Goal: Task Accomplishment & Management: Manage account settings

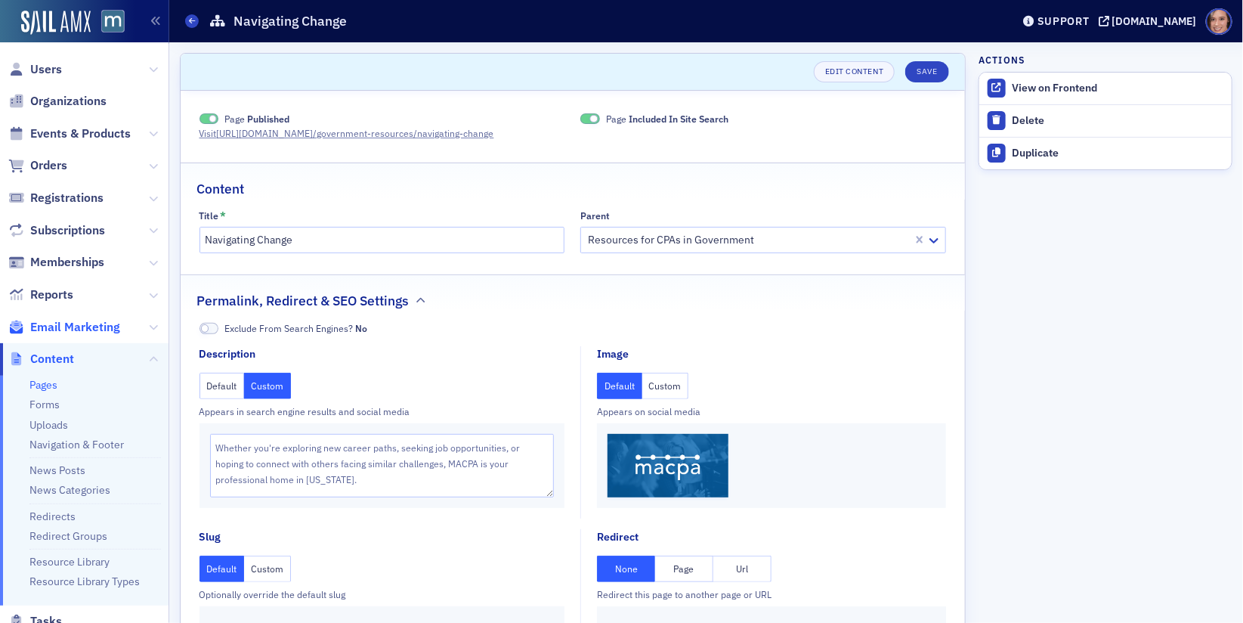
click at [77, 321] on span "Email Marketing" at bounding box center [75, 327] width 90 height 17
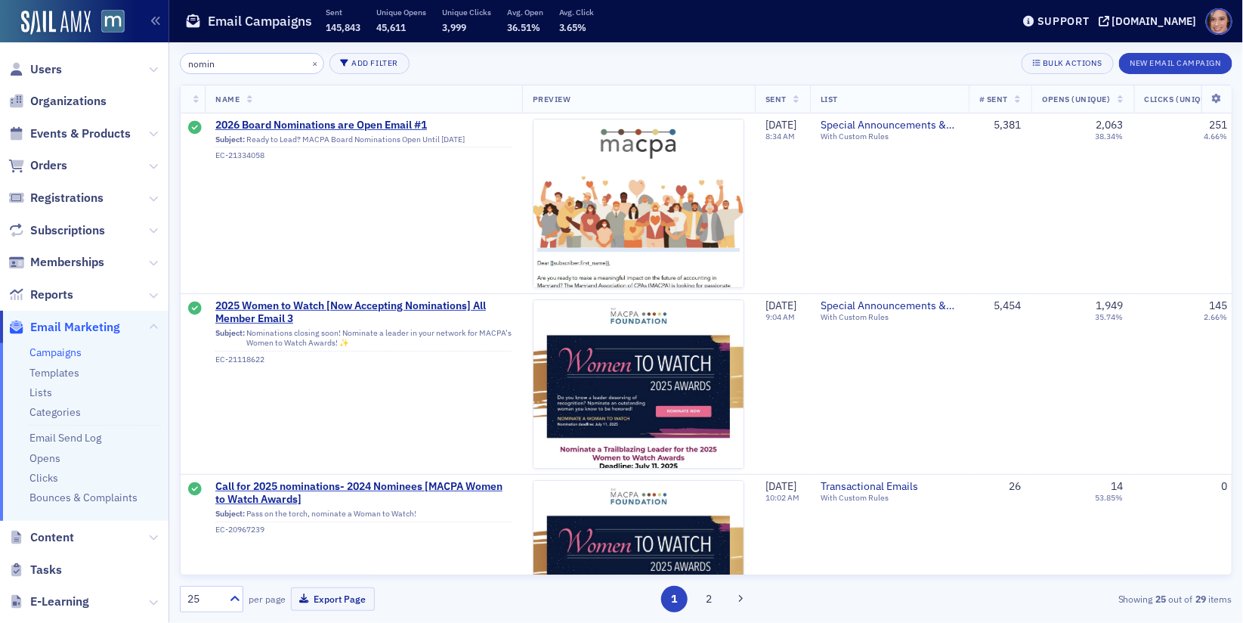
type input "nomin"
click at [92, 70] on span "Users" at bounding box center [84, 69] width 169 height 33
click at [42, 69] on span "Users" at bounding box center [46, 69] width 32 height 17
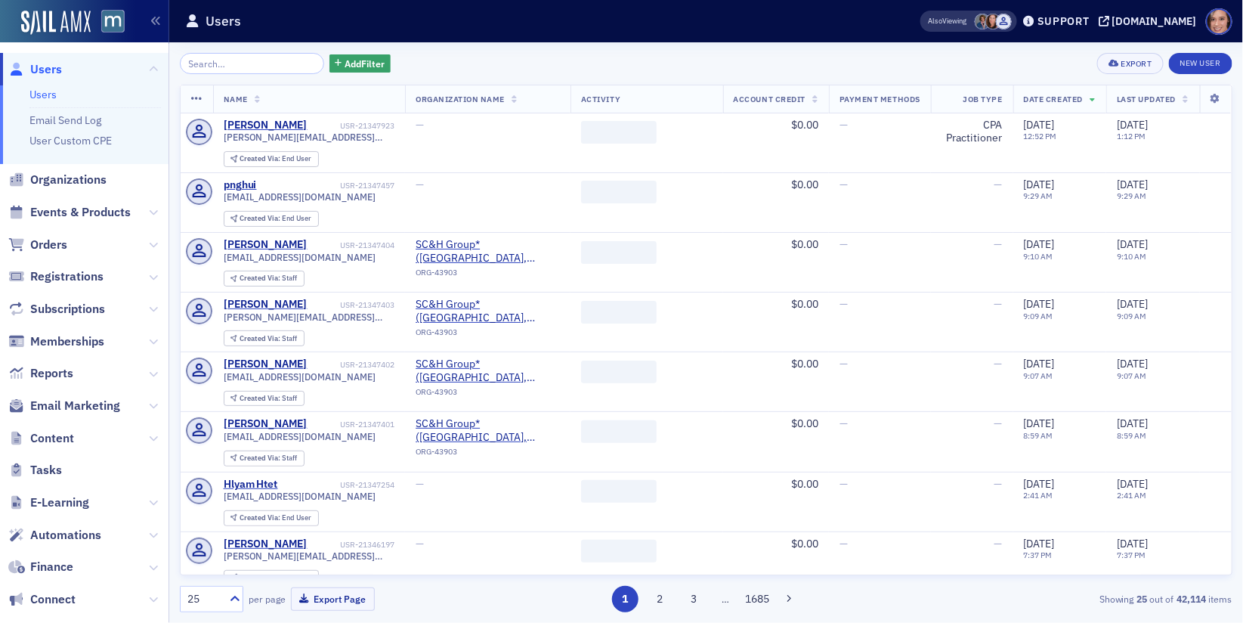
click at [345, 51] on div "Add Filter Export New User Name Organization Name Activity Account Credit Payme…" at bounding box center [706, 332] width 1053 height 581
click at [346, 65] on span "Add Filter" at bounding box center [365, 64] width 40 height 14
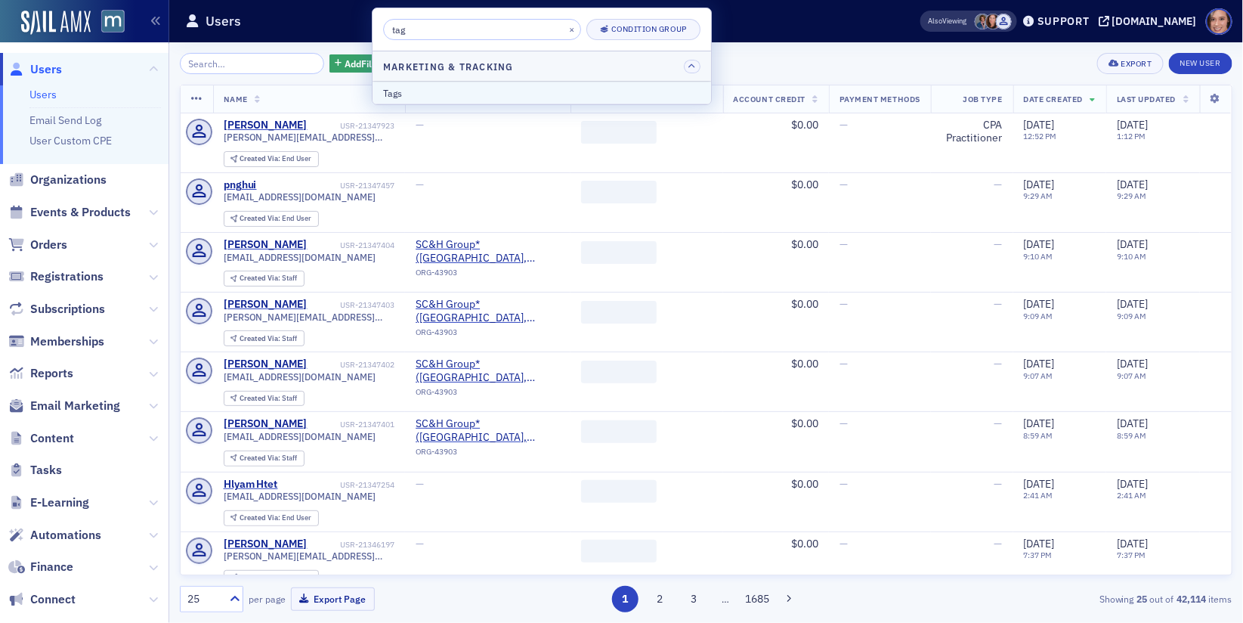
type input "tag"
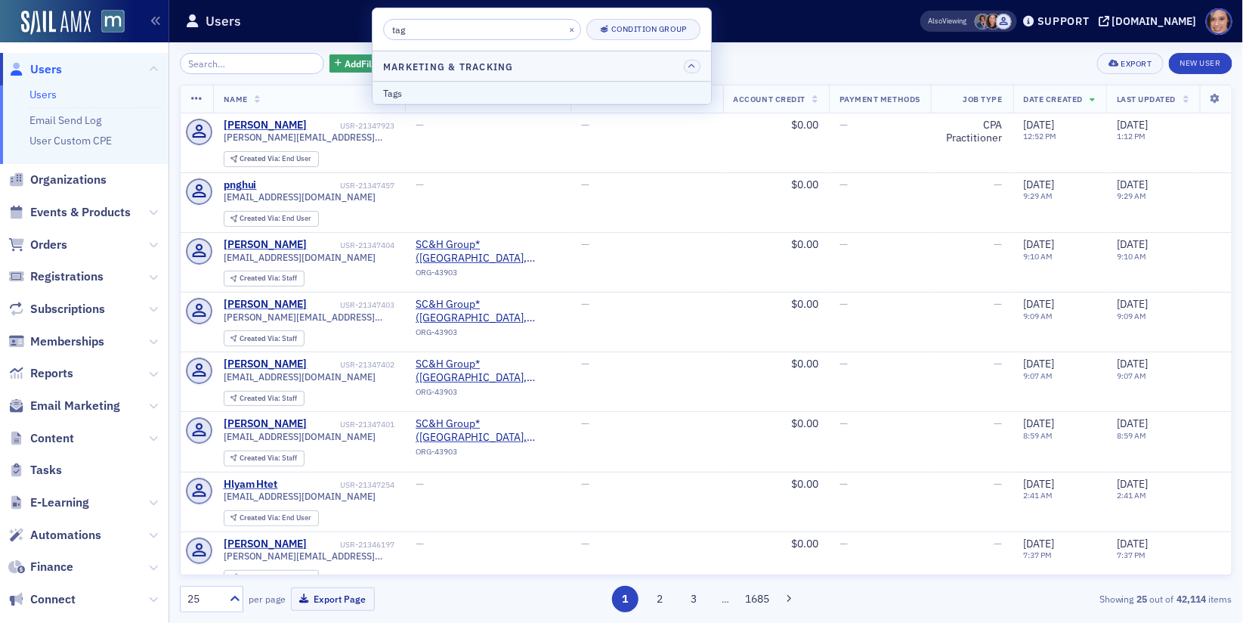
click at [435, 91] on div "Tags" at bounding box center [541, 93] width 317 height 14
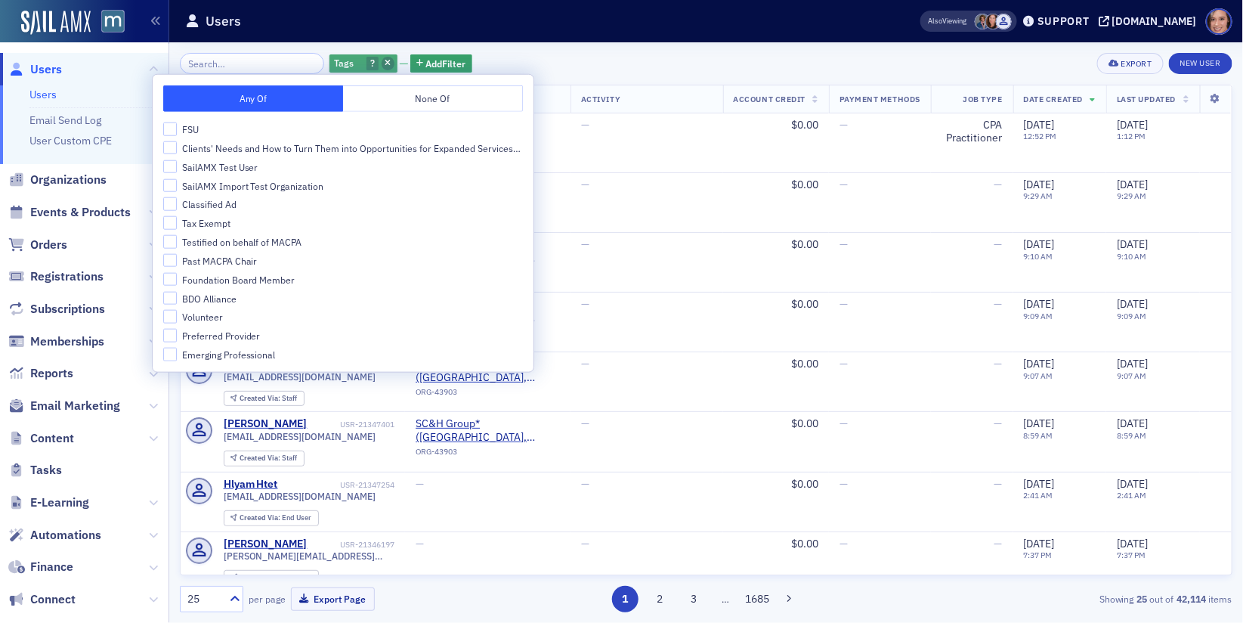
click at [385, 60] on icon "button" at bounding box center [388, 64] width 6 height 8
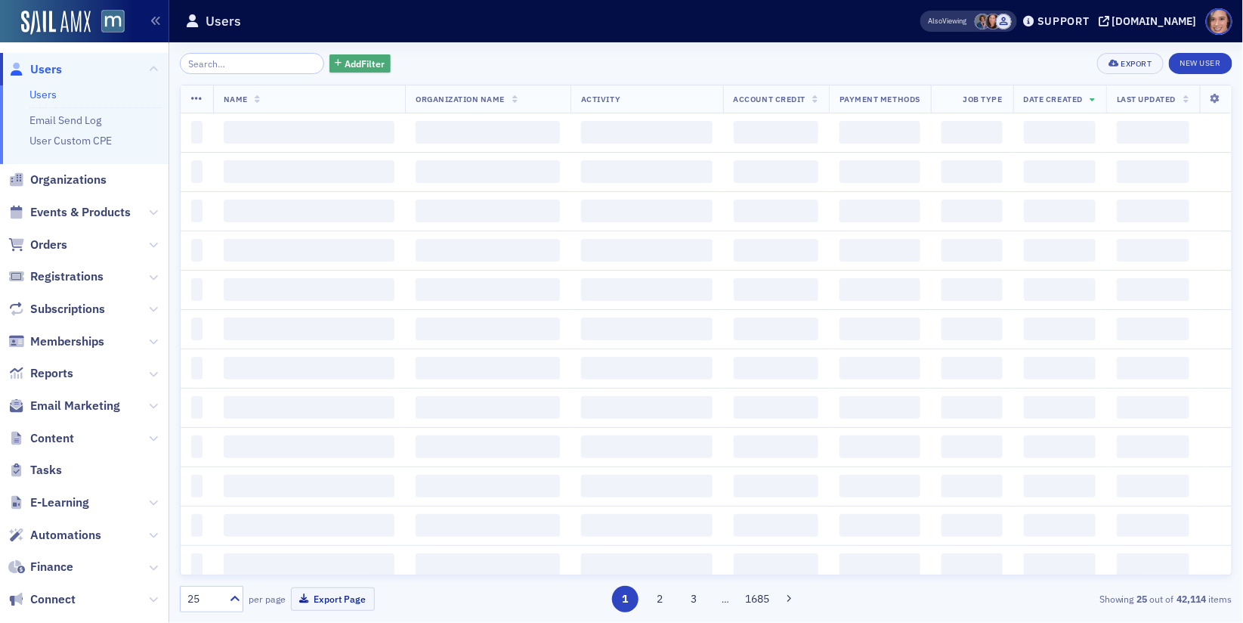
click at [351, 60] on span "Add Filter" at bounding box center [365, 64] width 40 height 14
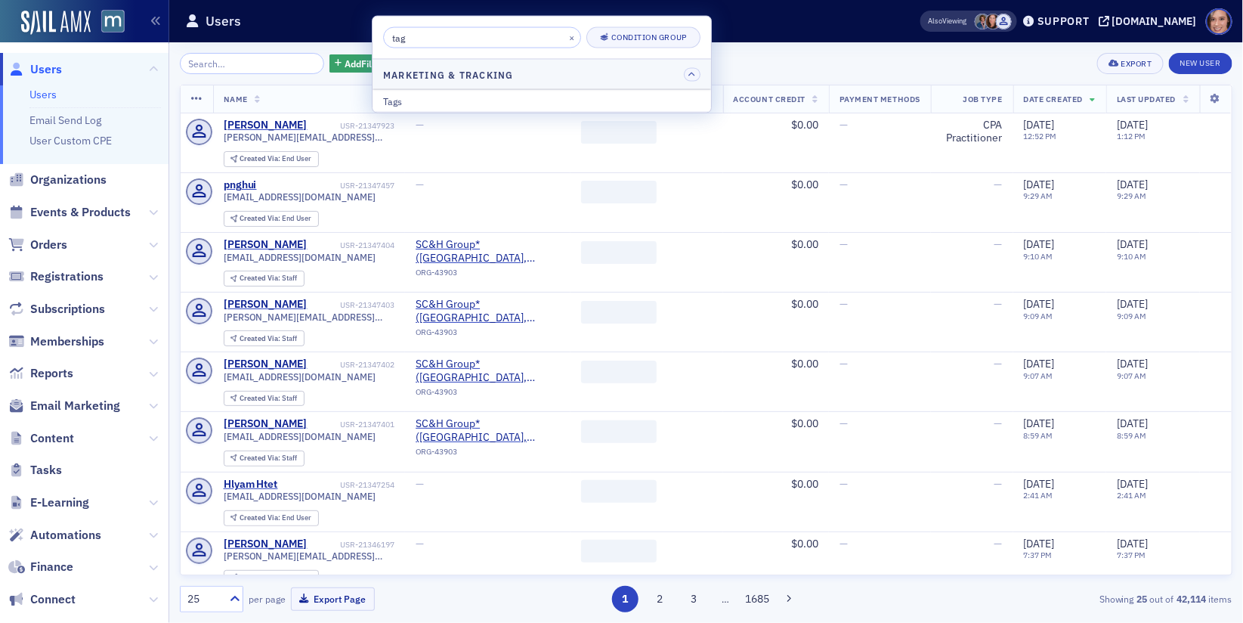
click at [409, 41] on input "tag" at bounding box center [482, 37] width 198 height 21
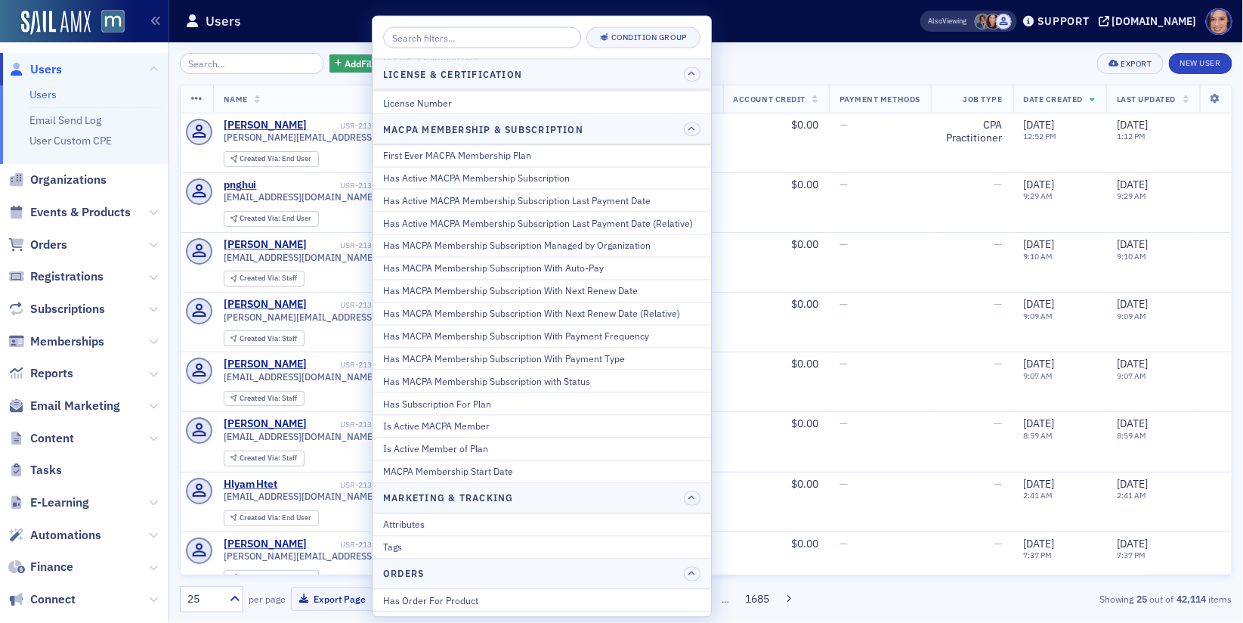
scroll to position [775, 0]
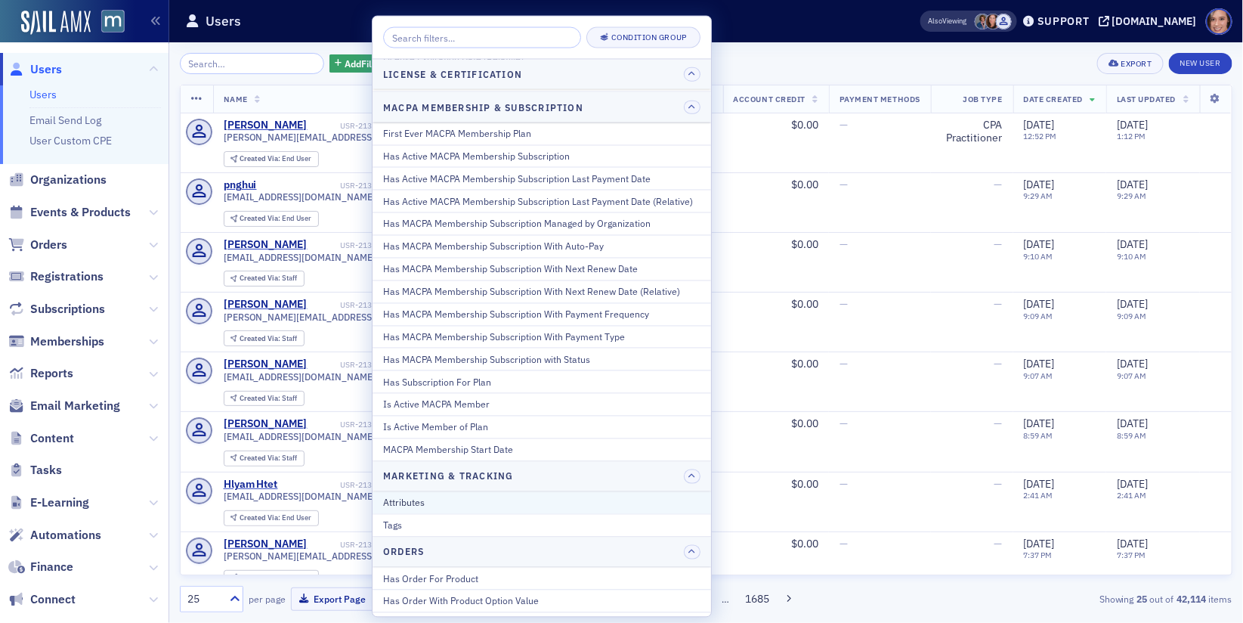
click at [407, 496] on div "Attributes" at bounding box center [541, 503] width 317 height 14
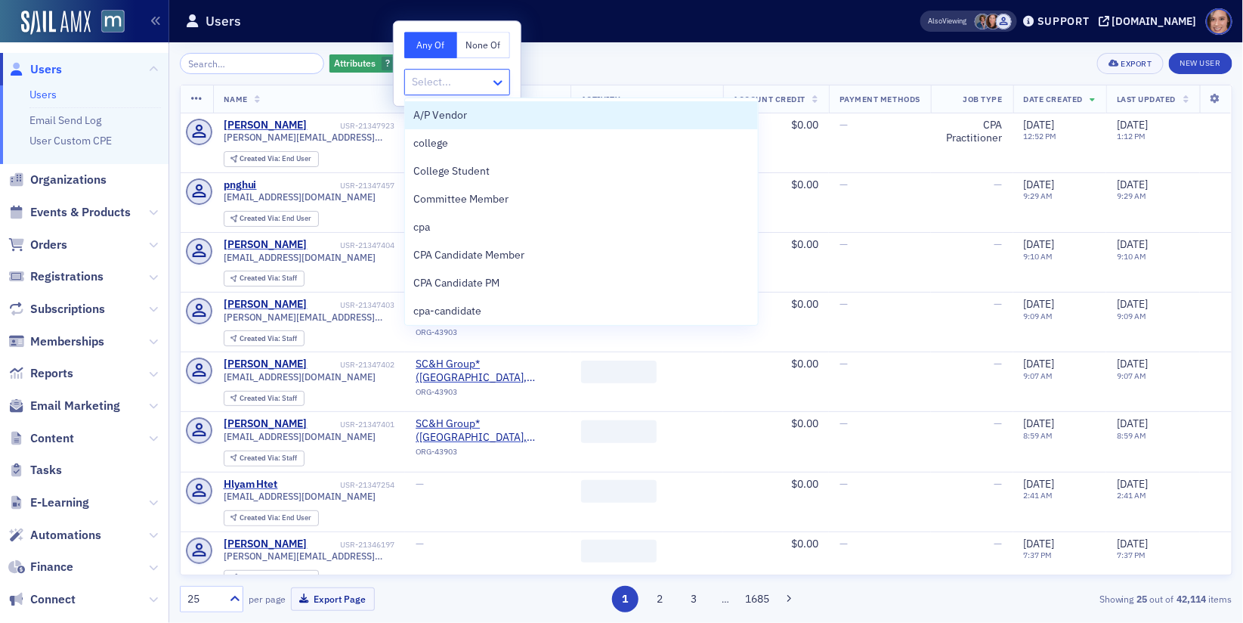
click at [497, 82] on icon at bounding box center [498, 82] width 15 height 15
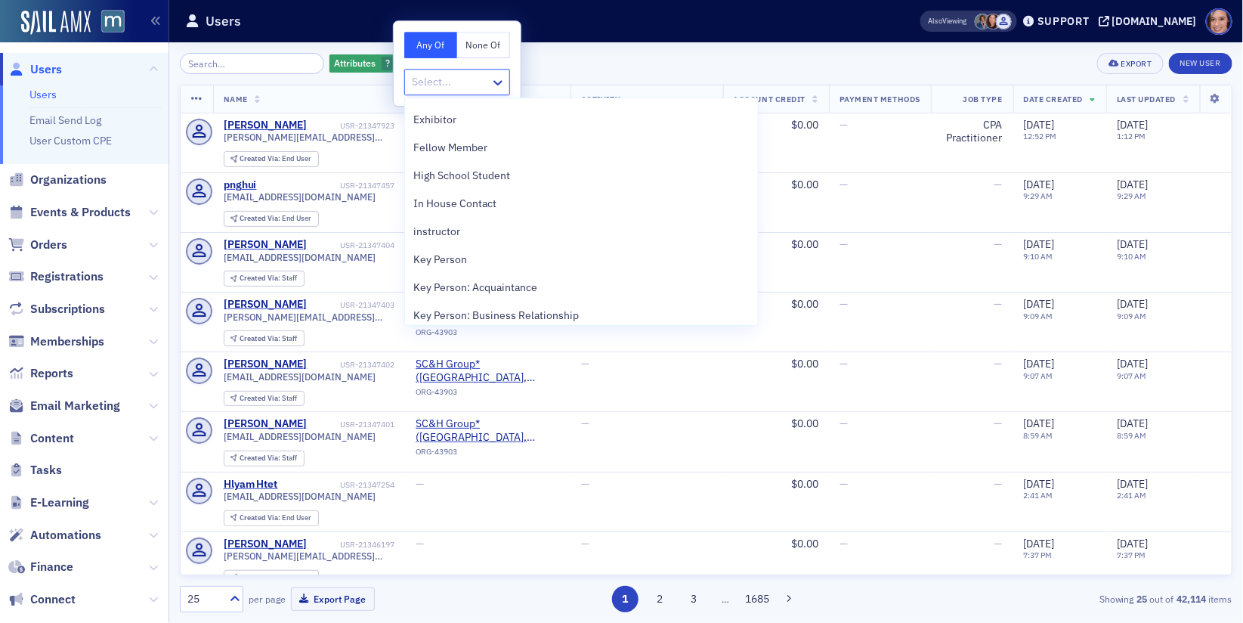
scroll to position [0, 0]
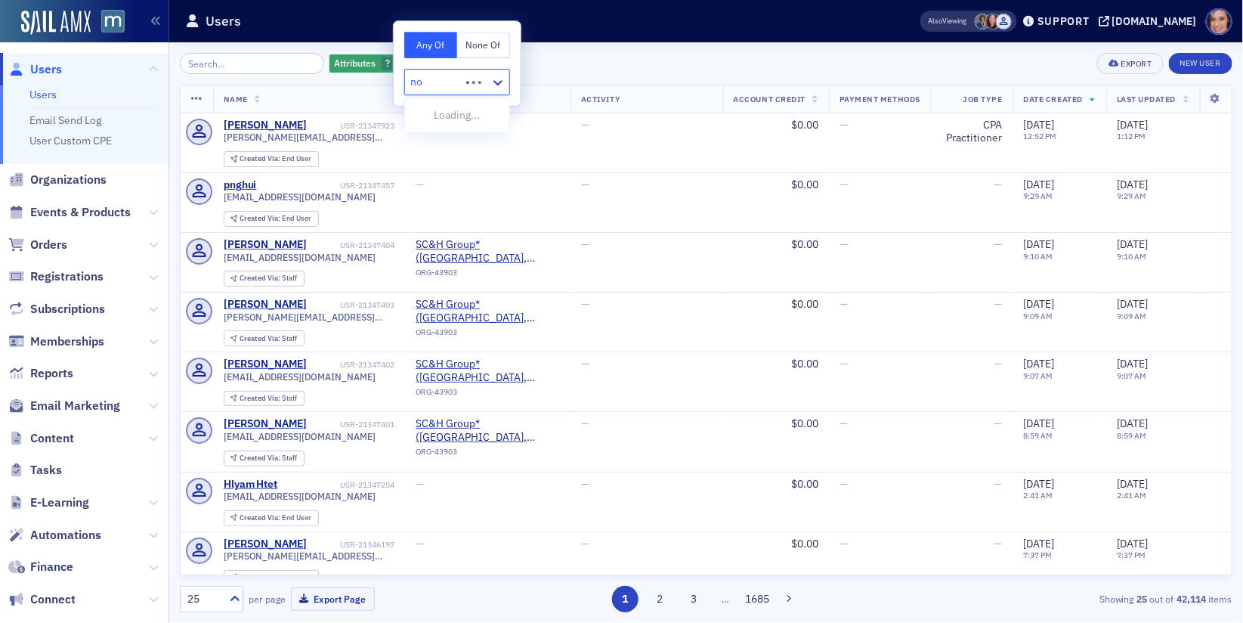
type input "n"
type input "hono"
click at [386, 54] on div "Attributes ?" at bounding box center [371, 63] width 83 height 19
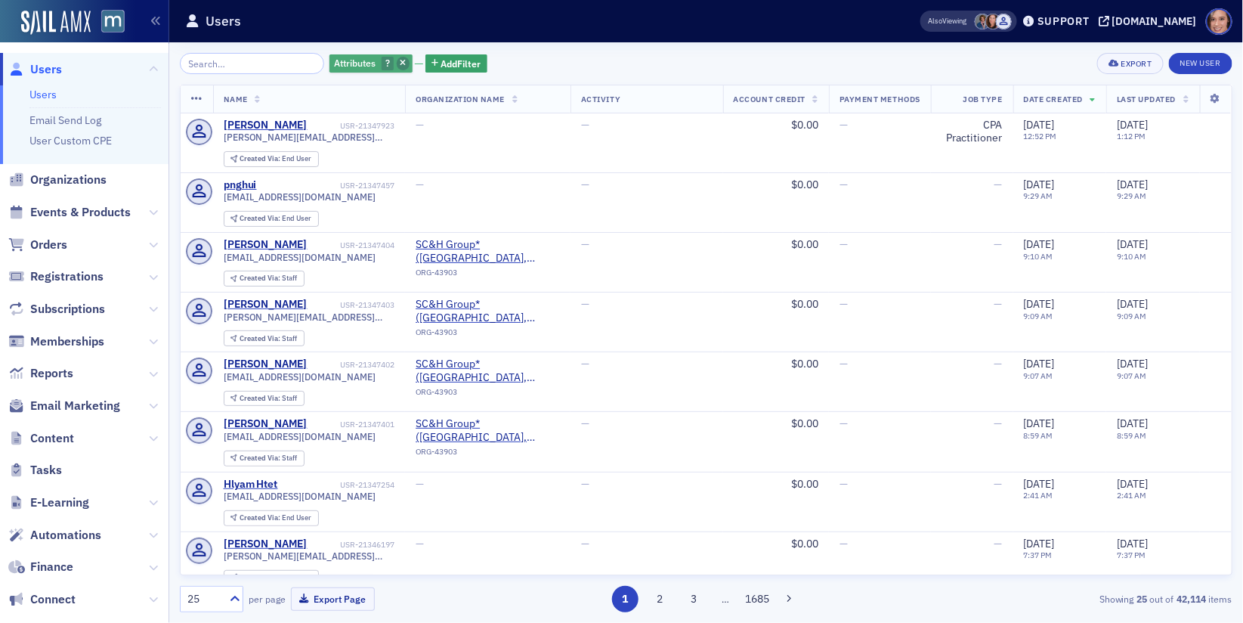
click at [397, 63] on span "button" at bounding box center [404, 64] width 14 height 14
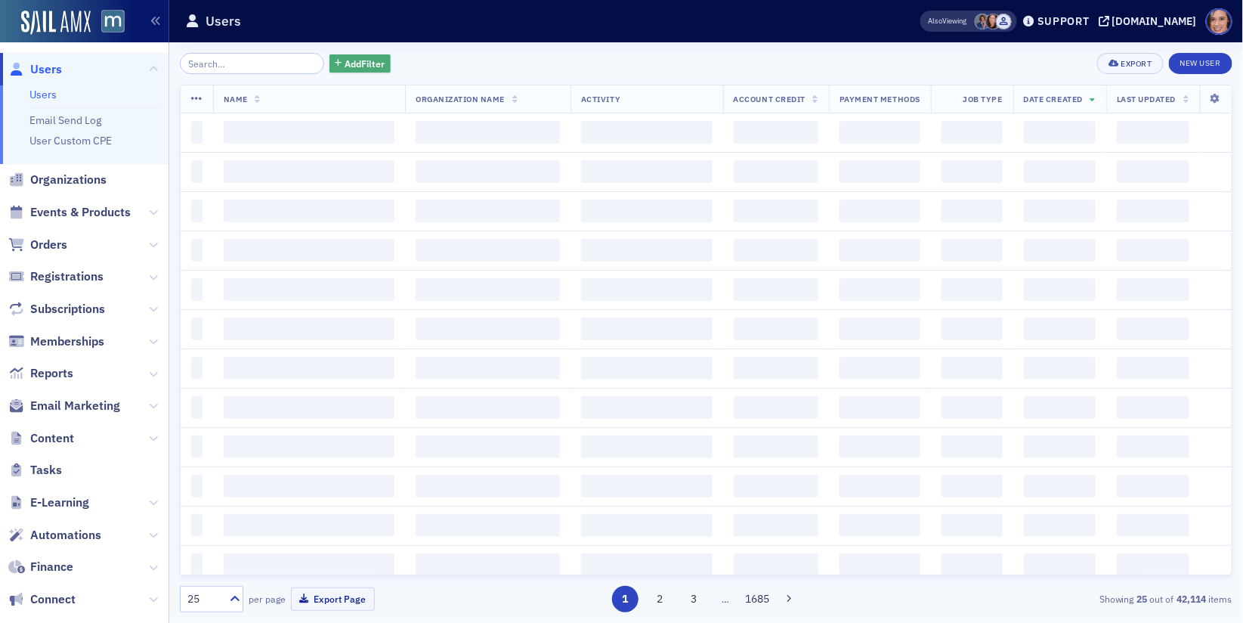
click at [351, 63] on span "Add Filter" at bounding box center [365, 64] width 40 height 14
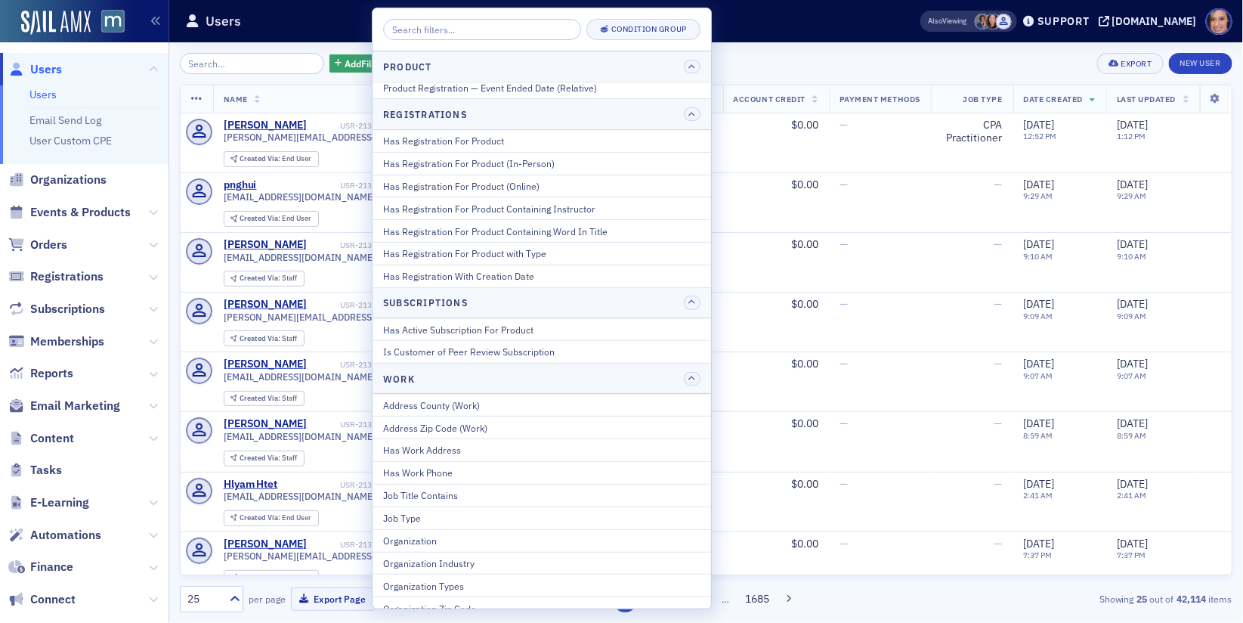
scroll to position [1984, 0]
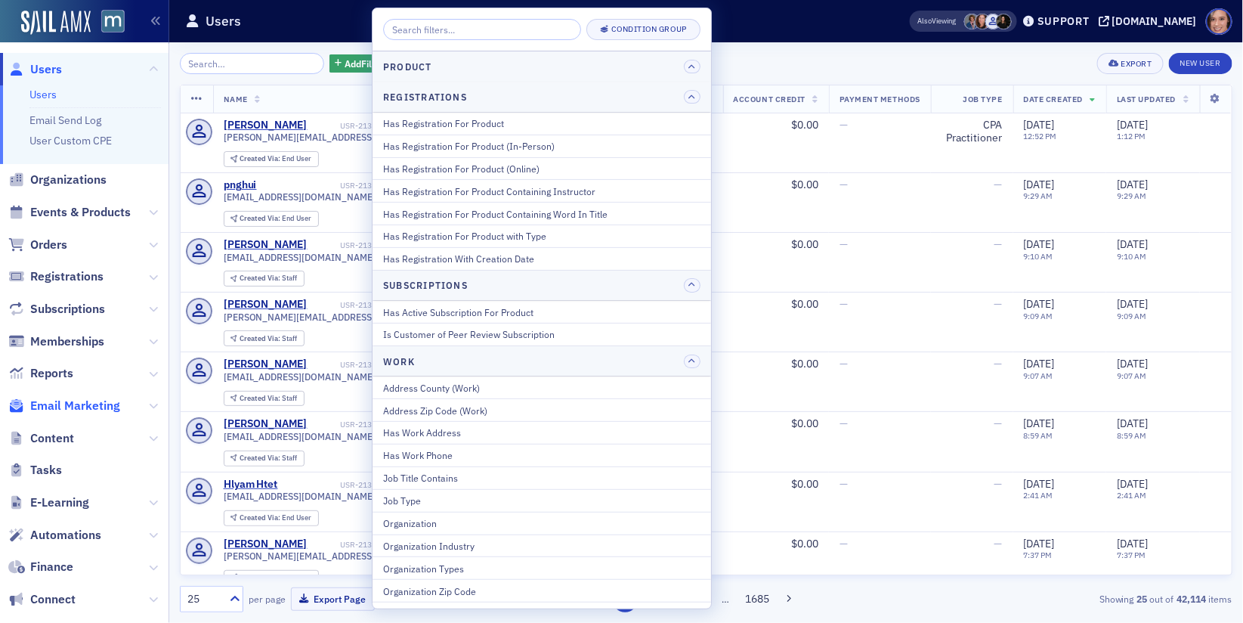
click at [63, 407] on span "Email Marketing" at bounding box center [75, 406] width 90 height 17
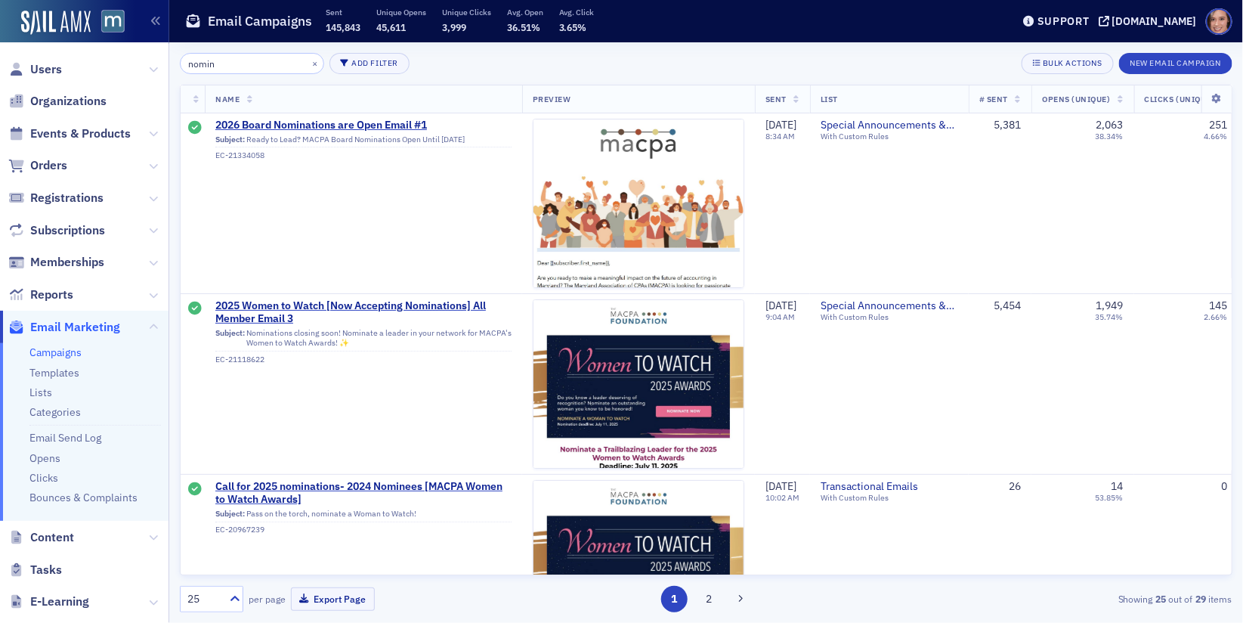
click at [234, 72] on input "nomin" at bounding box center [252, 63] width 144 height 21
click at [234, 68] on input "nomin" at bounding box center [252, 63] width 144 height 21
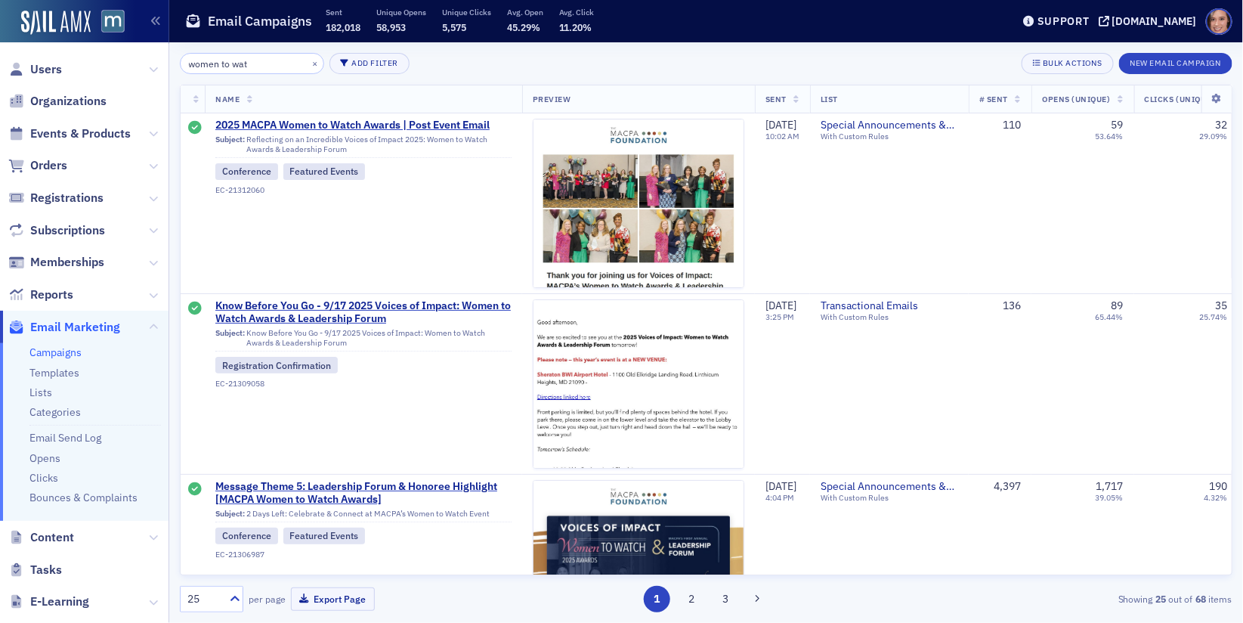
click at [271, 58] on input "women to wat" at bounding box center [252, 63] width 144 height 21
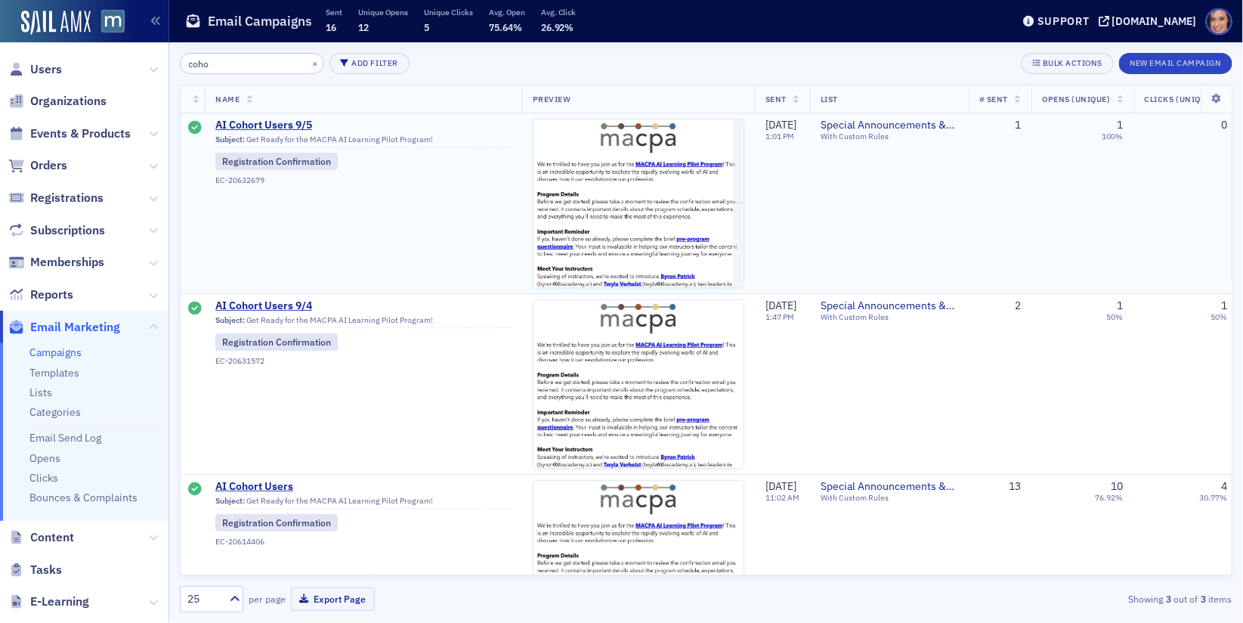
scroll to position [78, 0]
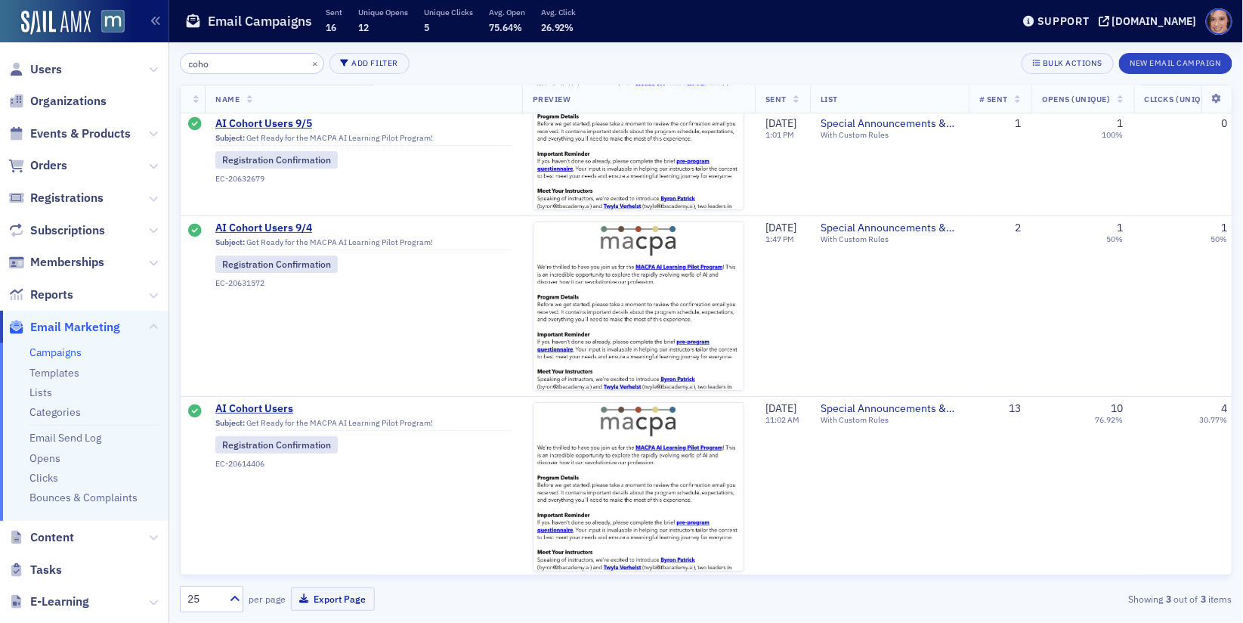
click at [245, 66] on input "coho" at bounding box center [252, 63] width 144 height 21
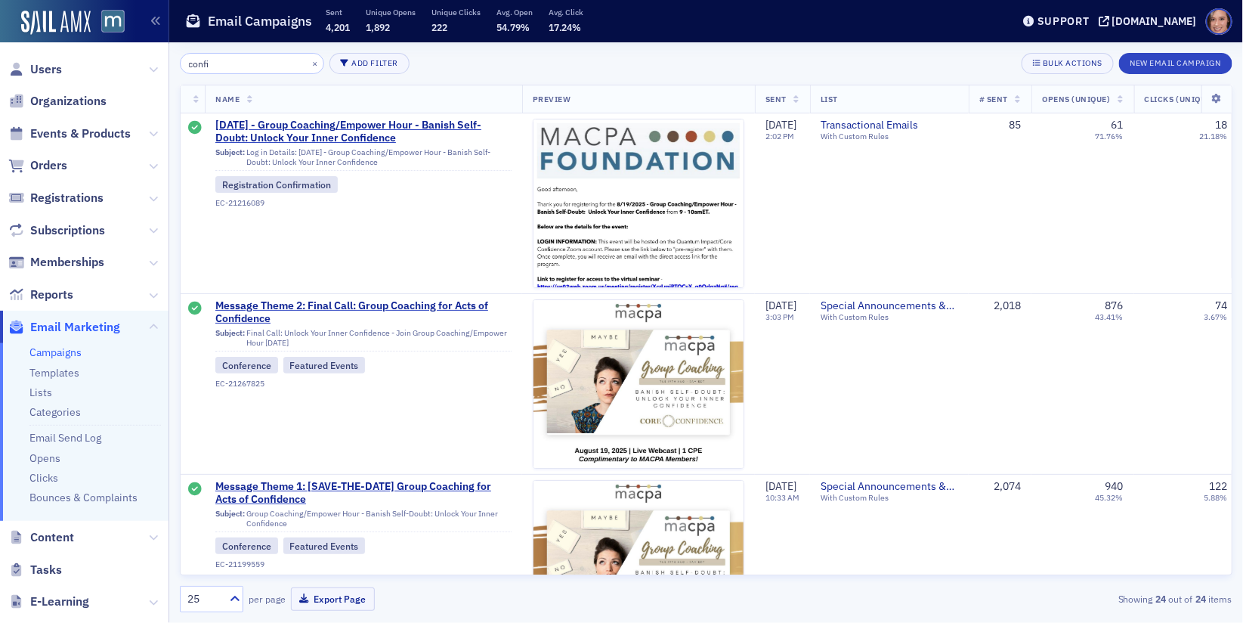
click at [255, 62] on input "confi" at bounding box center [252, 63] width 144 height 21
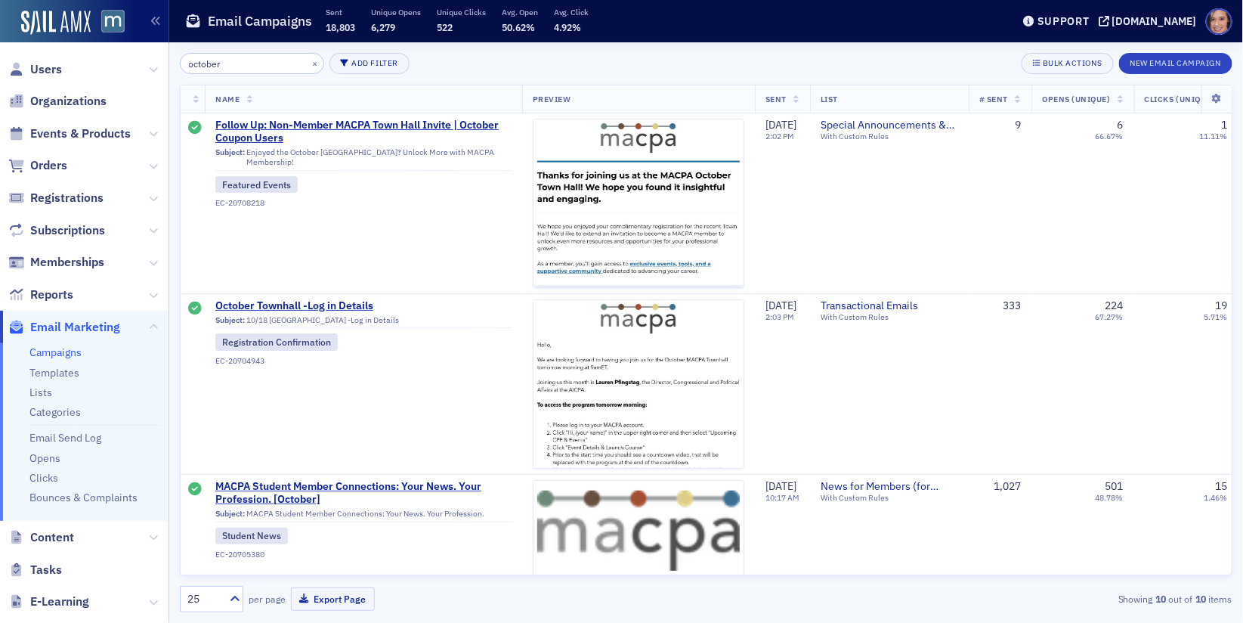
click at [252, 68] on input "october" at bounding box center [252, 63] width 144 height 21
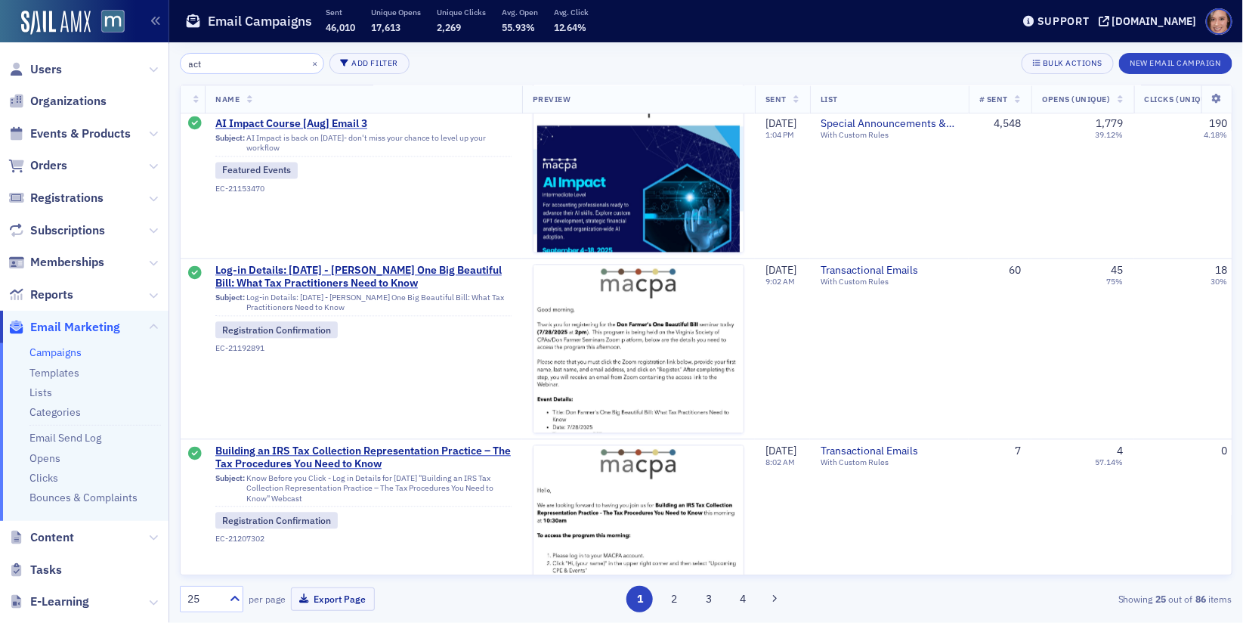
scroll to position [1748, 0]
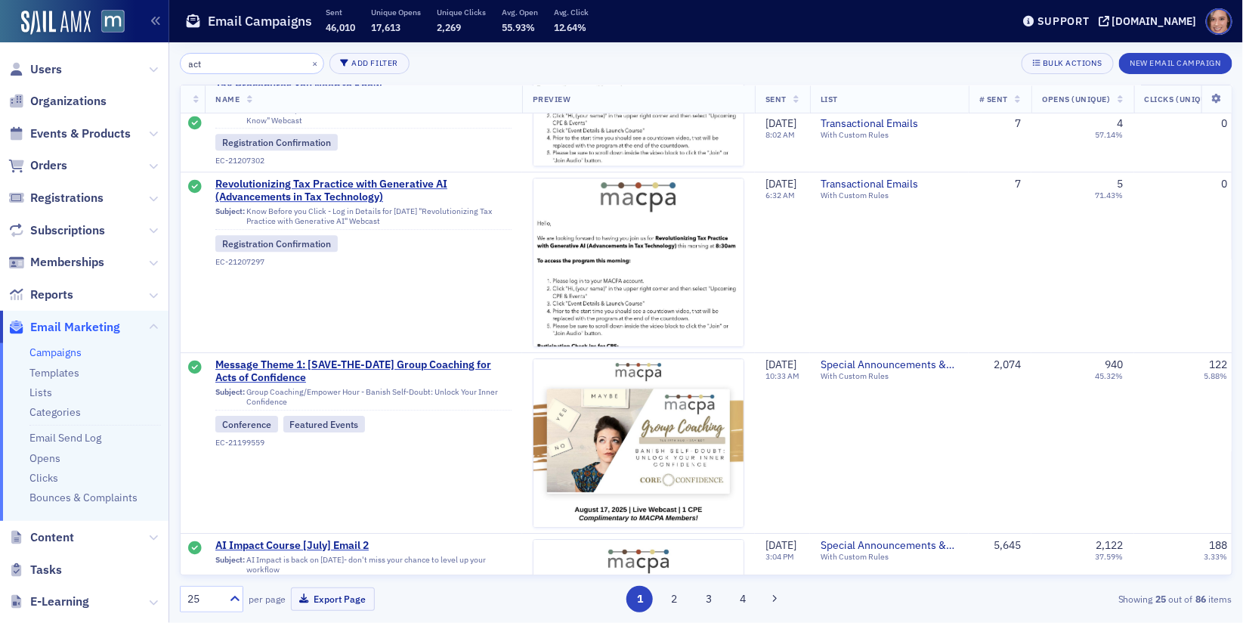
type input "act"
click at [60, 346] on link "Campaigns" at bounding box center [55, 352] width 52 height 14
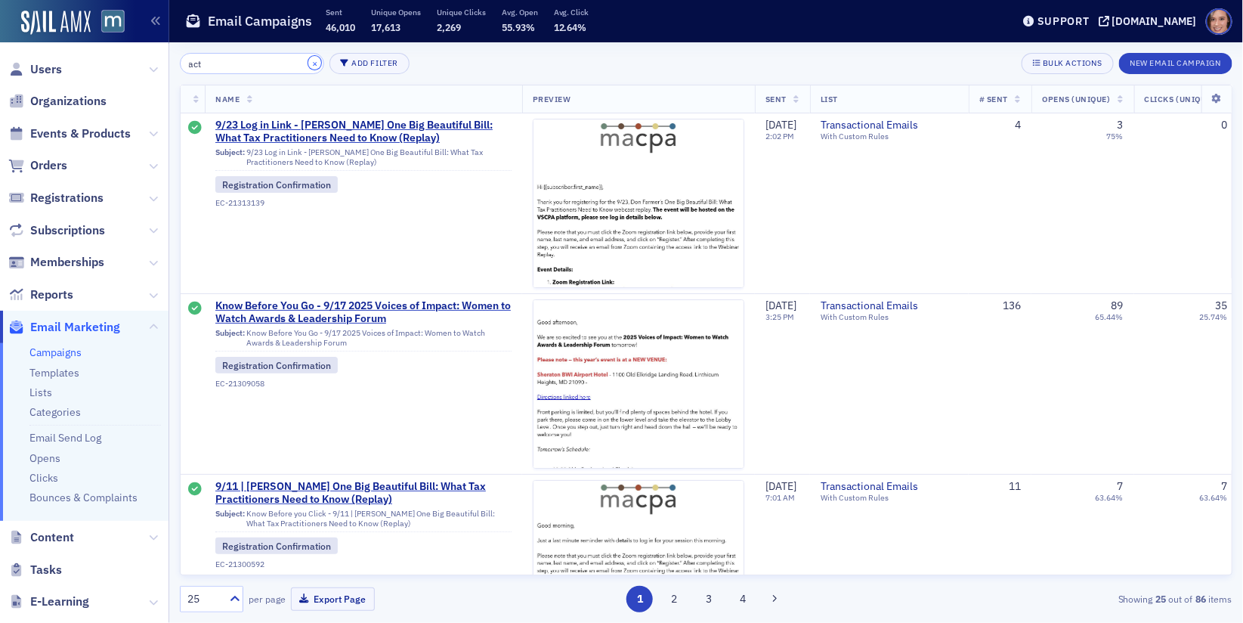
click at [308, 62] on button "×" at bounding box center [315, 63] width 14 height 14
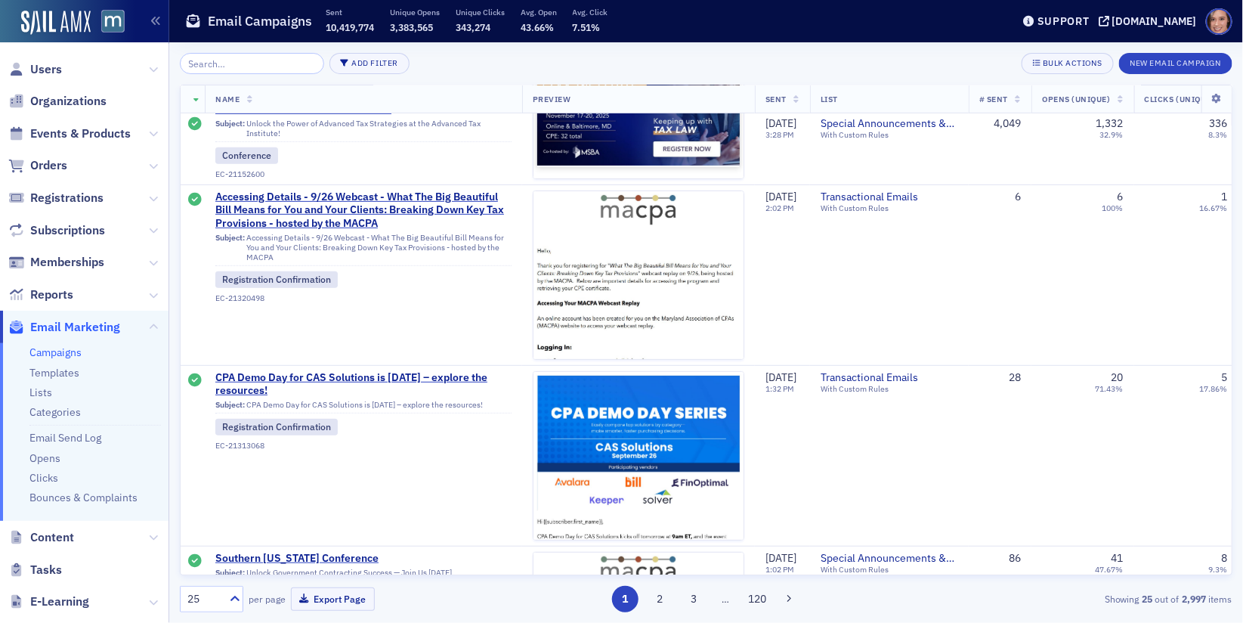
scroll to position [2005, 0]
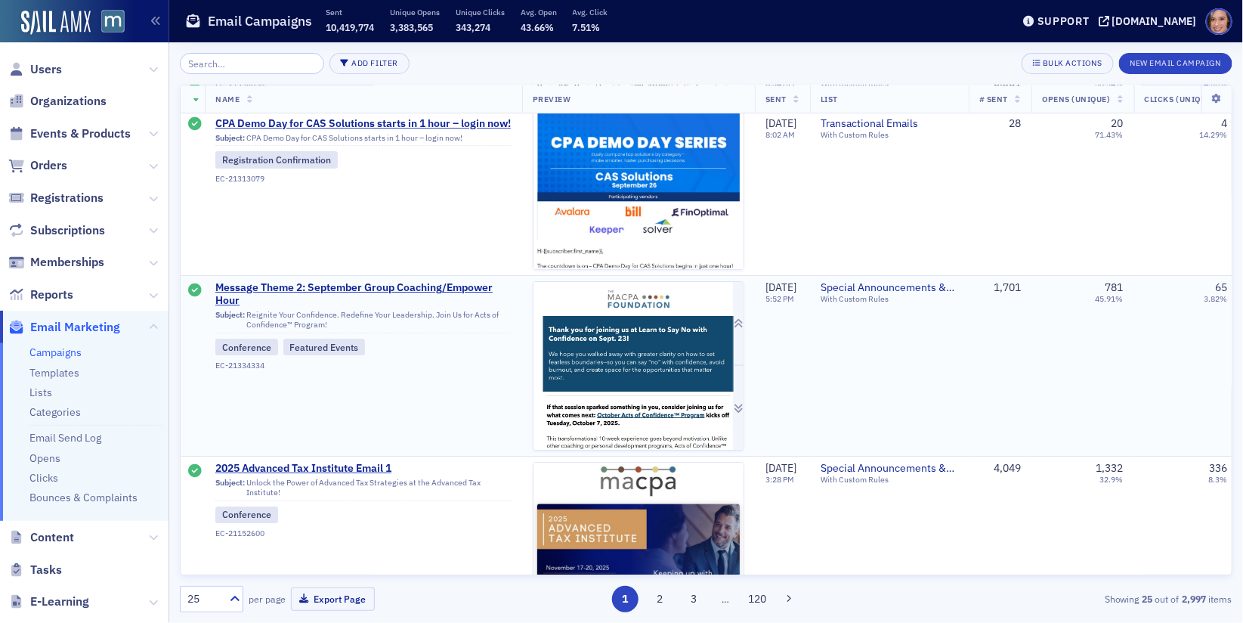
click at [607, 355] on img at bounding box center [639, 535] width 210 height 506
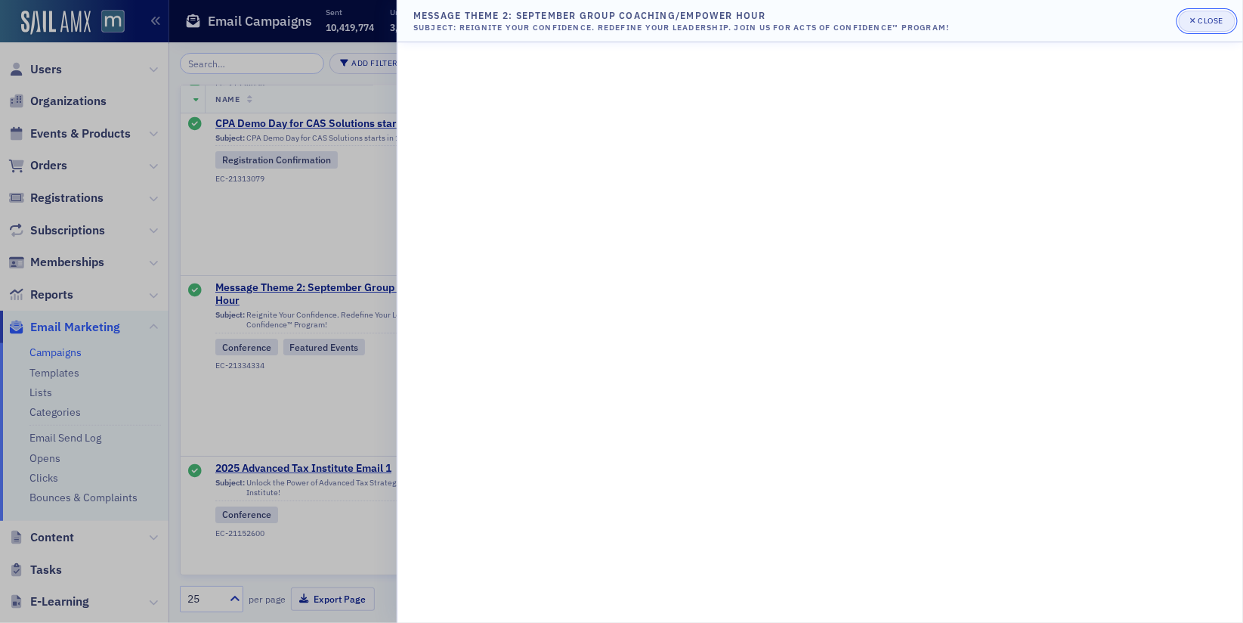
click at [1196, 19] on icon "button" at bounding box center [1193, 19] width 5 height 5
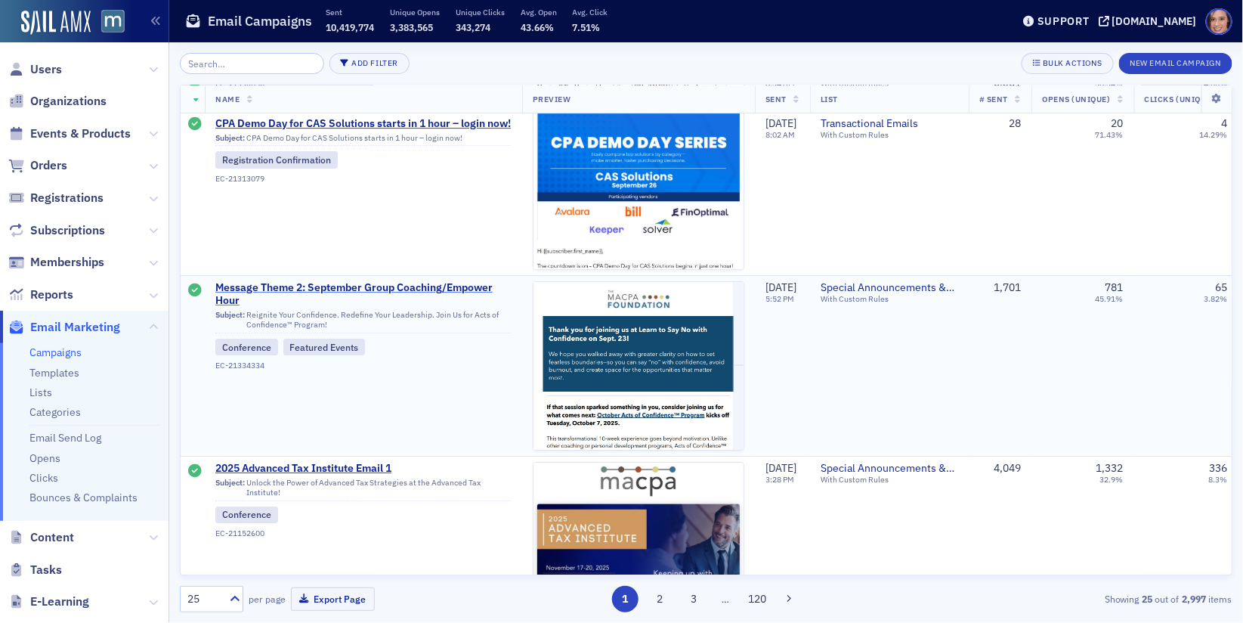
click at [464, 285] on span "Message Theme 2: September Group Coaching/Empower Hour" at bounding box center [363, 294] width 296 height 26
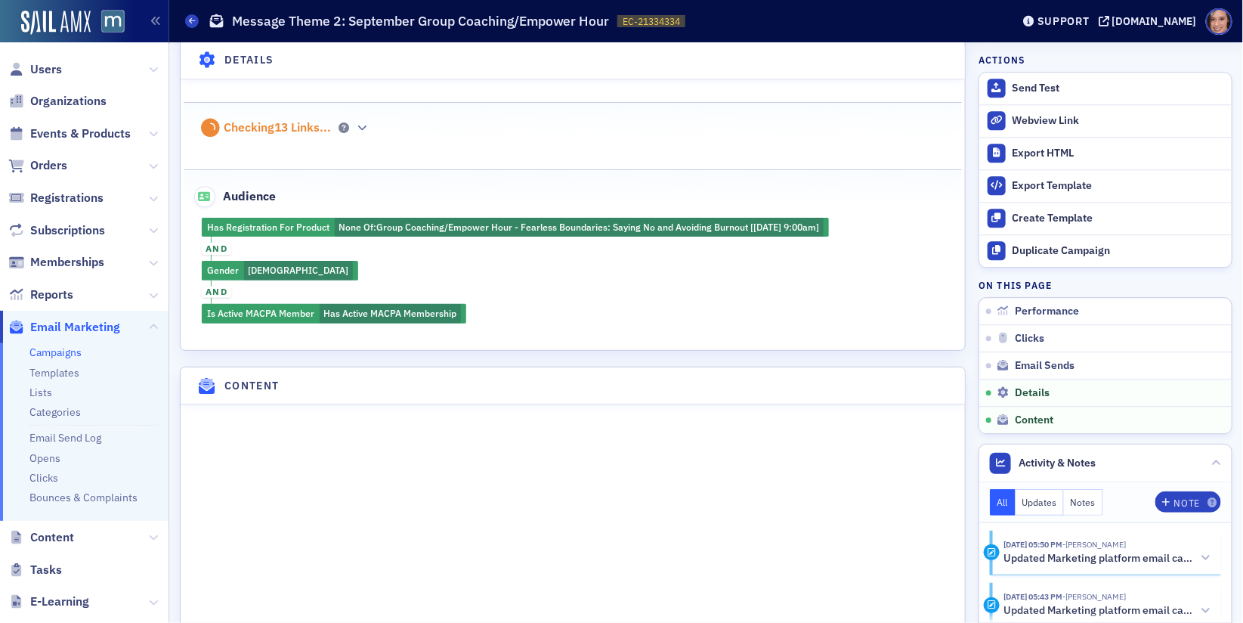
scroll to position [1840, 0]
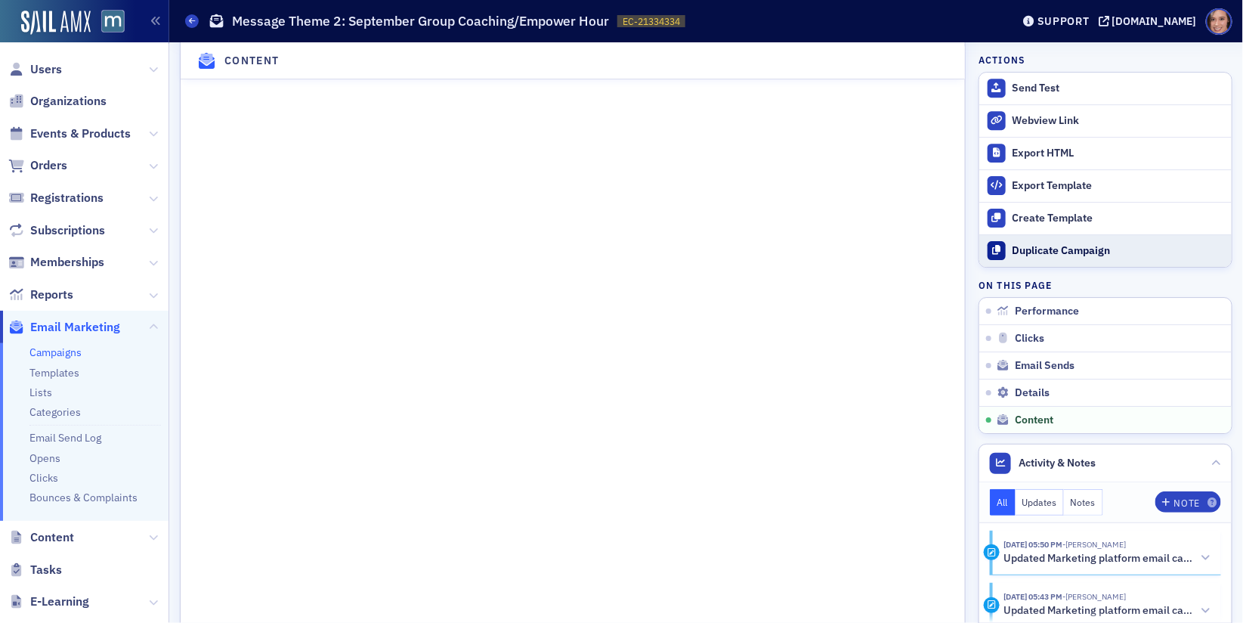
click at [1030, 247] on div "Duplicate Campaign" at bounding box center [1119, 251] width 212 height 14
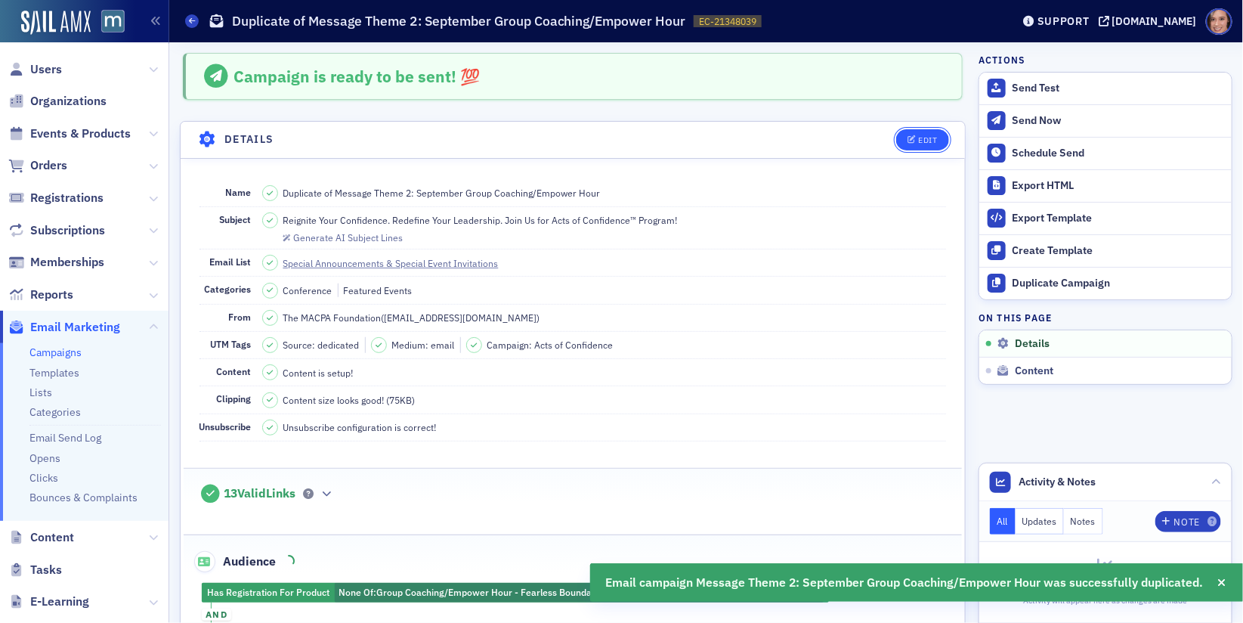
click at [917, 141] on span "Edit" at bounding box center [922, 140] width 29 height 8
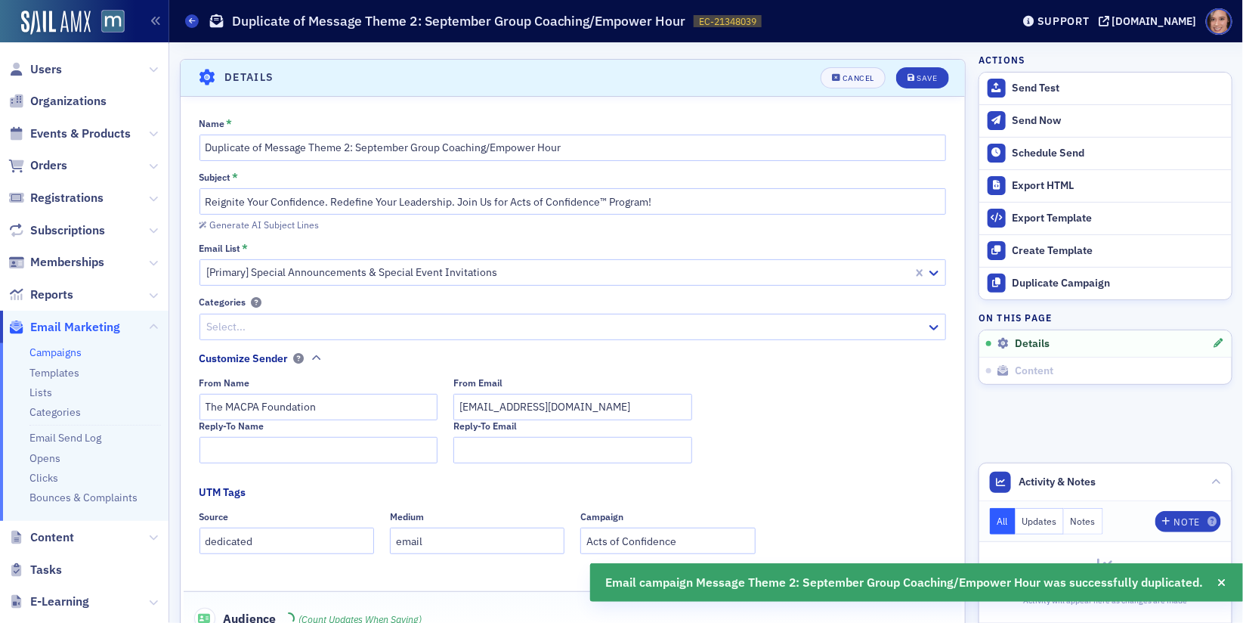
scroll to position [70, 0]
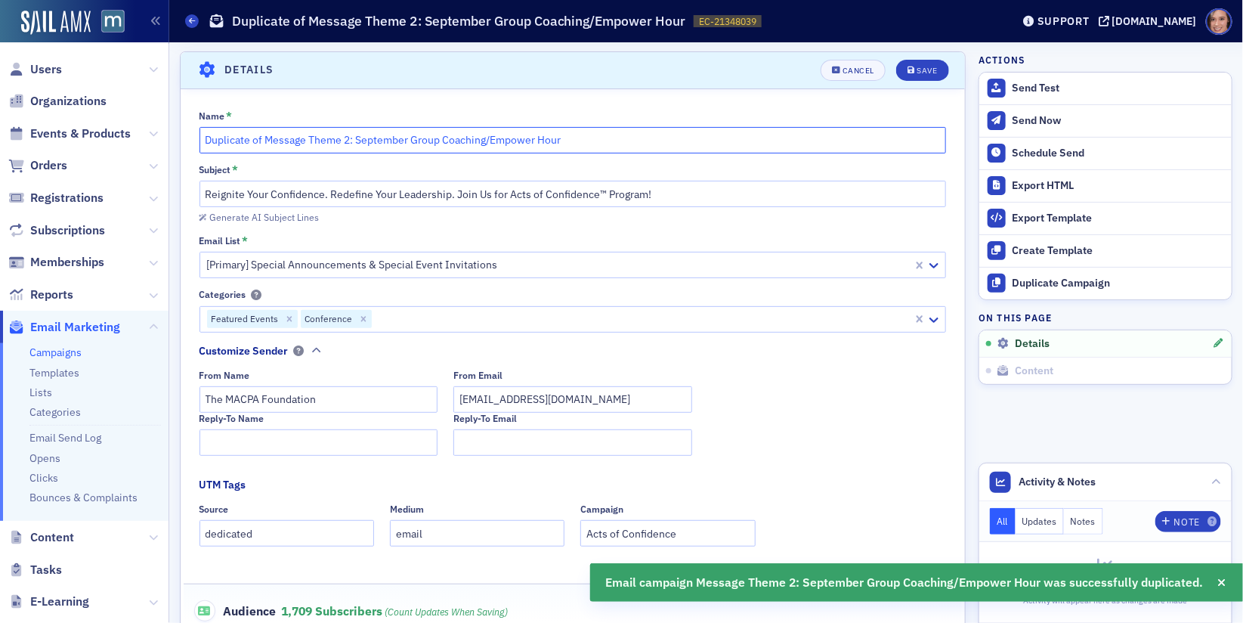
drag, startPoint x: 265, startPoint y: 138, endPoint x: 132, endPoint y: 135, distance: 132.3
click at [132, 135] on div "Users Organizations Events & Products Orders Registrations Subscriptions Member…" at bounding box center [621, 311] width 1243 height 623
click at [287, 134] on input "Message Theme 2: September Group Coaching/Empower Hour" at bounding box center [574, 140] width 748 height 26
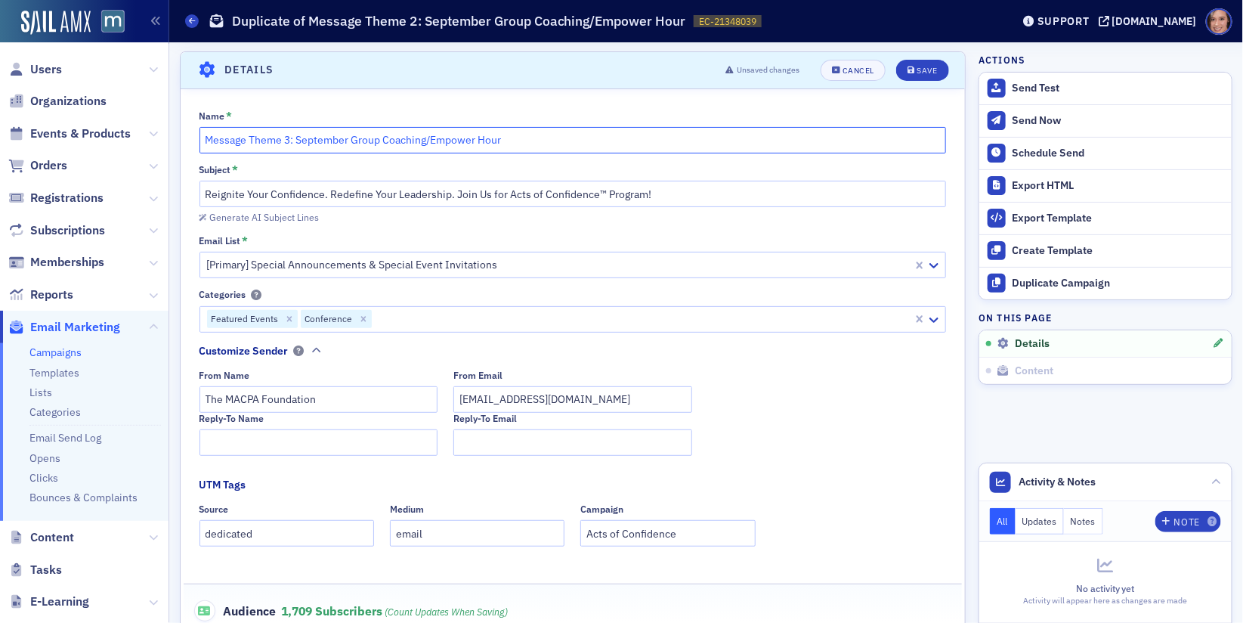
drag, startPoint x: 295, startPoint y: 139, endPoint x: 571, endPoint y: 138, distance: 275.9
click at [571, 138] on input "Message Theme 3: September Group Coaching/Empower Hour" at bounding box center [574, 140] width 748 height 26
type input "Message Theme 3: Acts of Confidence Oct. Cohort | W2W Past Honorees"
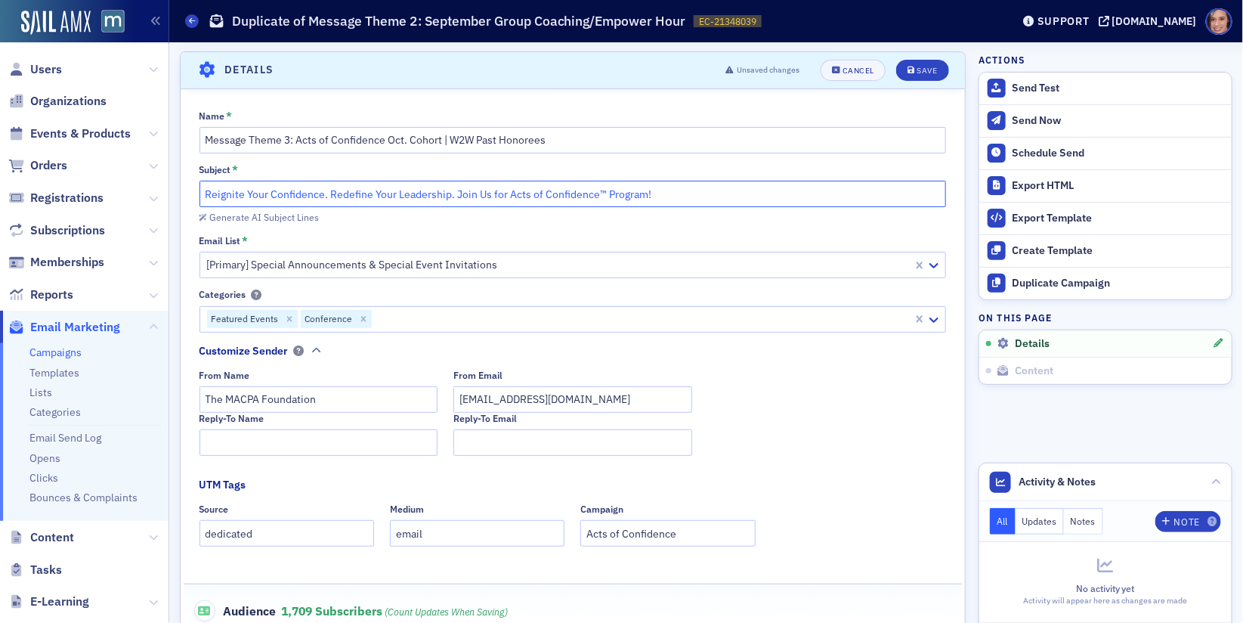
drag, startPoint x: 451, startPoint y: 193, endPoint x: 325, endPoint y: 190, distance: 126.3
click at [325, 190] on input "Reignite Your Confidence. Redefine Your Leadership. Join Us for Acts of Confide…" at bounding box center [574, 194] width 748 height 26
click at [286, 219] on div "Generate AI Subject Lines" at bounding box center [264, 217] width 110 height 8
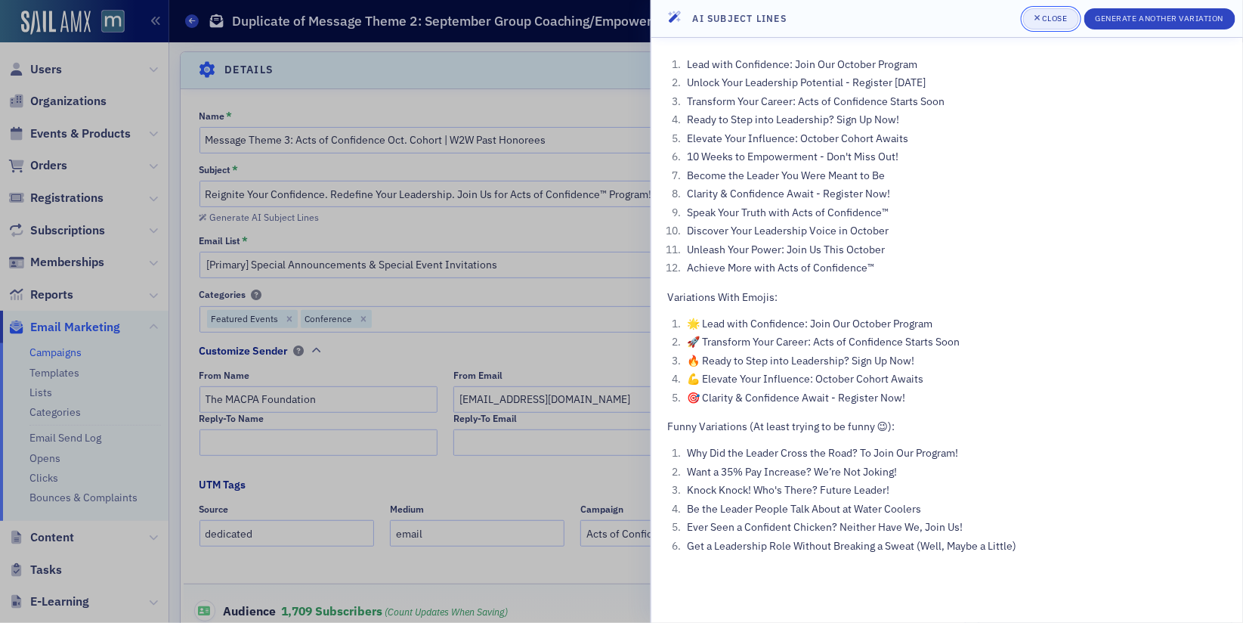
click at [1050, 22] on div "Close" at bounding box center [1055, 18] width 26 height 8
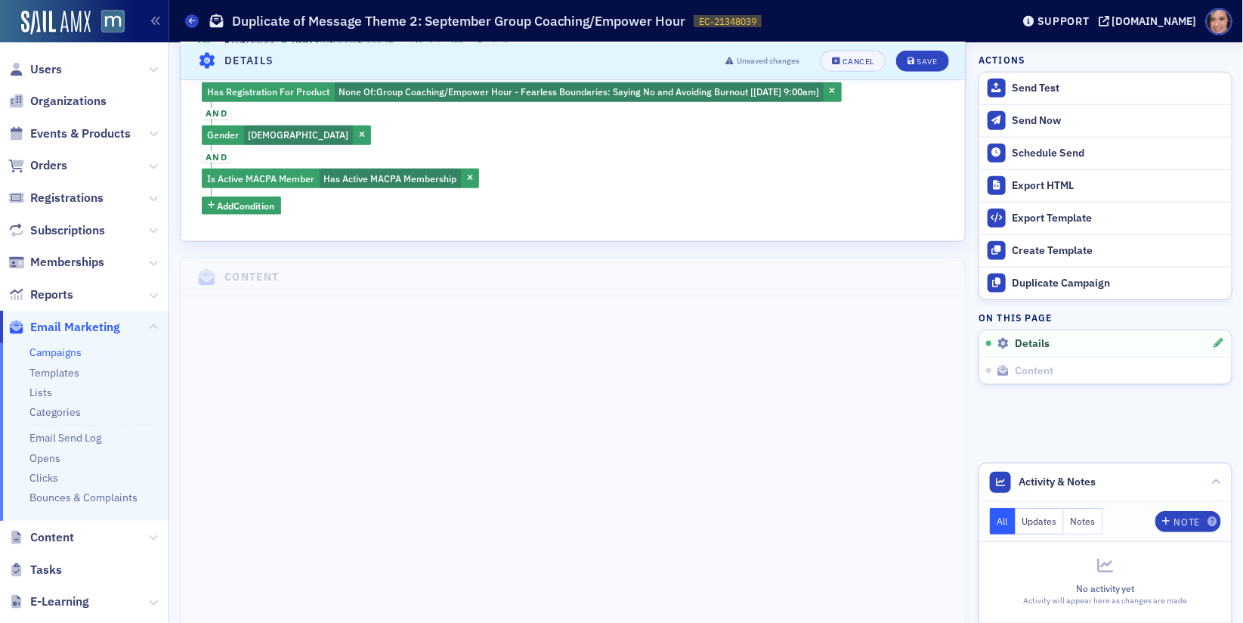
scroll to position [0, 0]
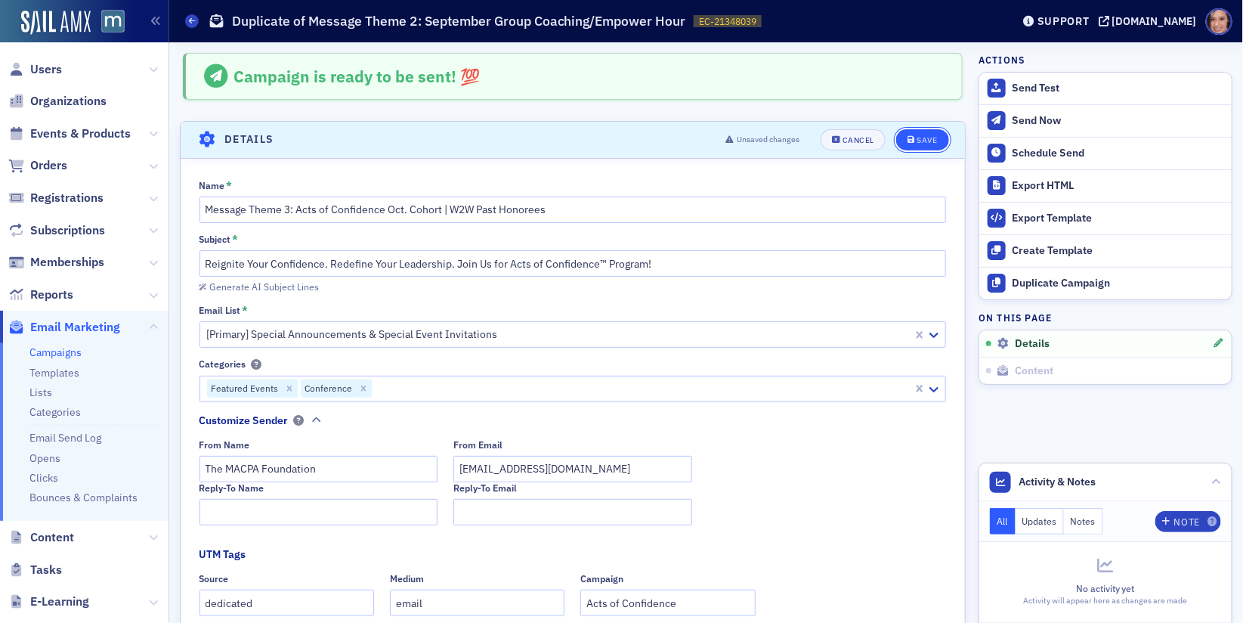
click at [913, 147] on button "Save" at bounding box center [922, 139] width 52 height 21
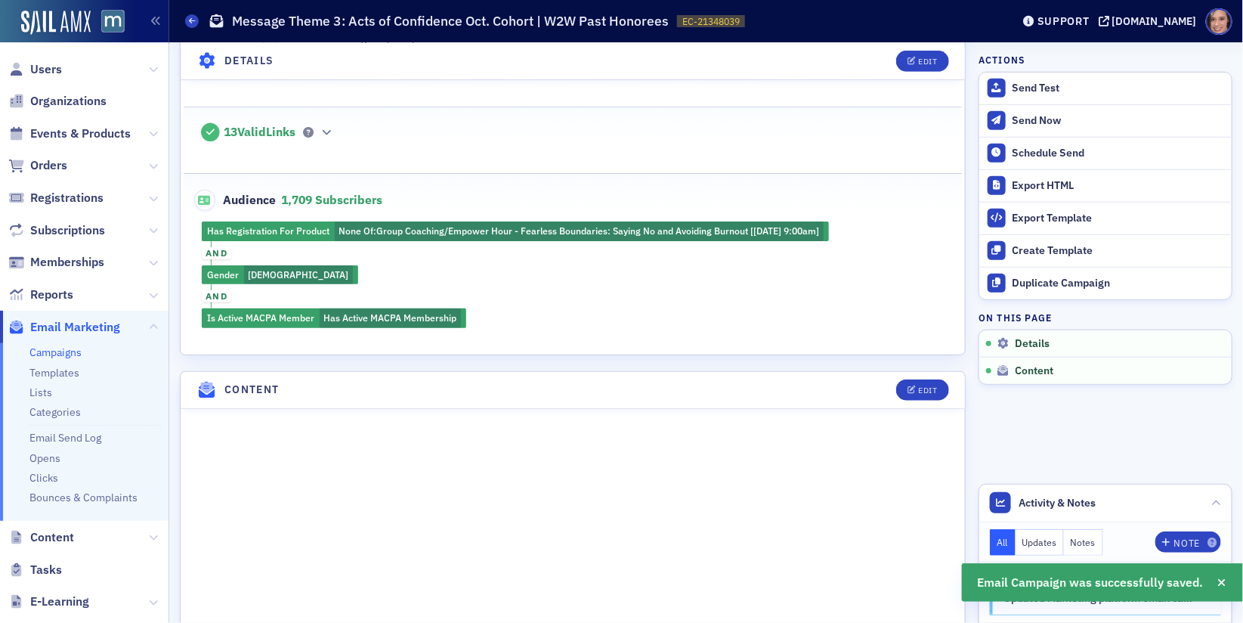
scroll to position [208, 0]
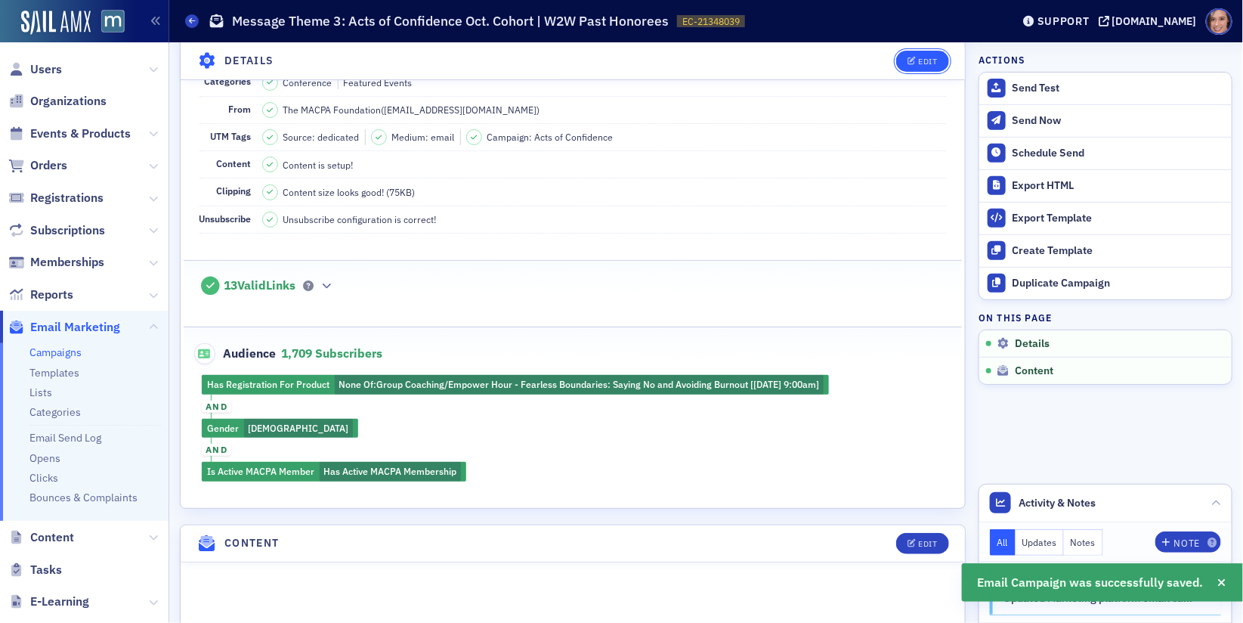
click at [921, 57] on div "Edit" at bounding box center [927, 61] width 19 height 8
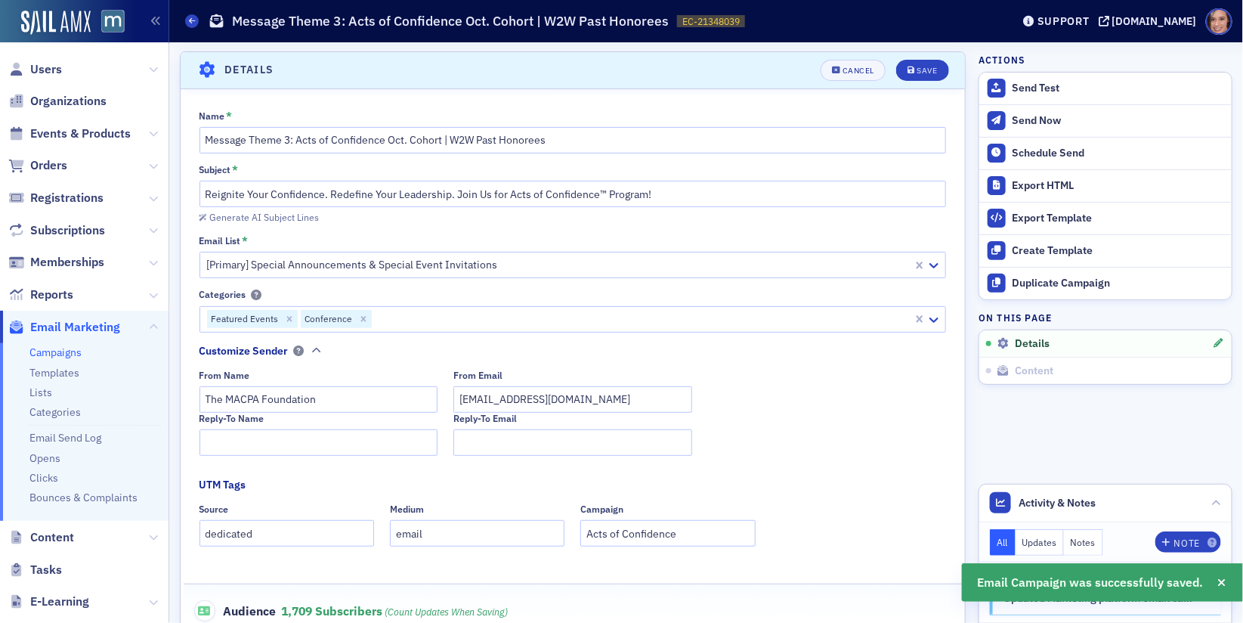
scroll to position [425, 0]
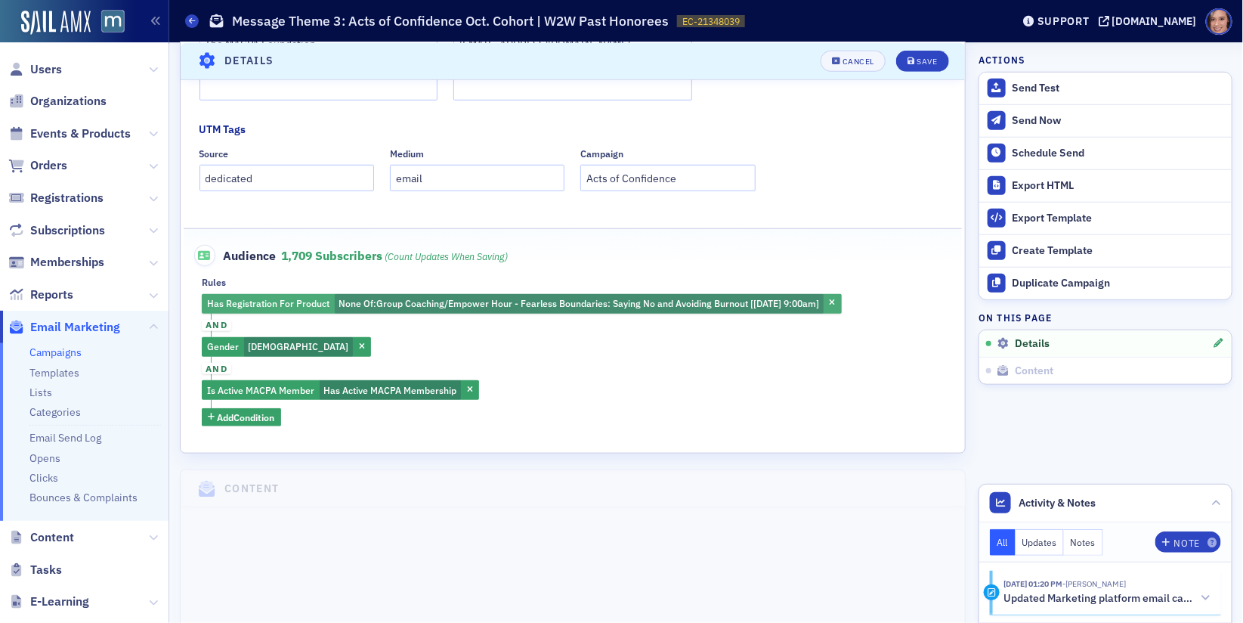
click at [613, 294] on span "None Of : Group Coaching/Empower Hour - Fearless Boundaries: Saying No and Avoi…" at bounding box center [579, 304] width 489 height 20
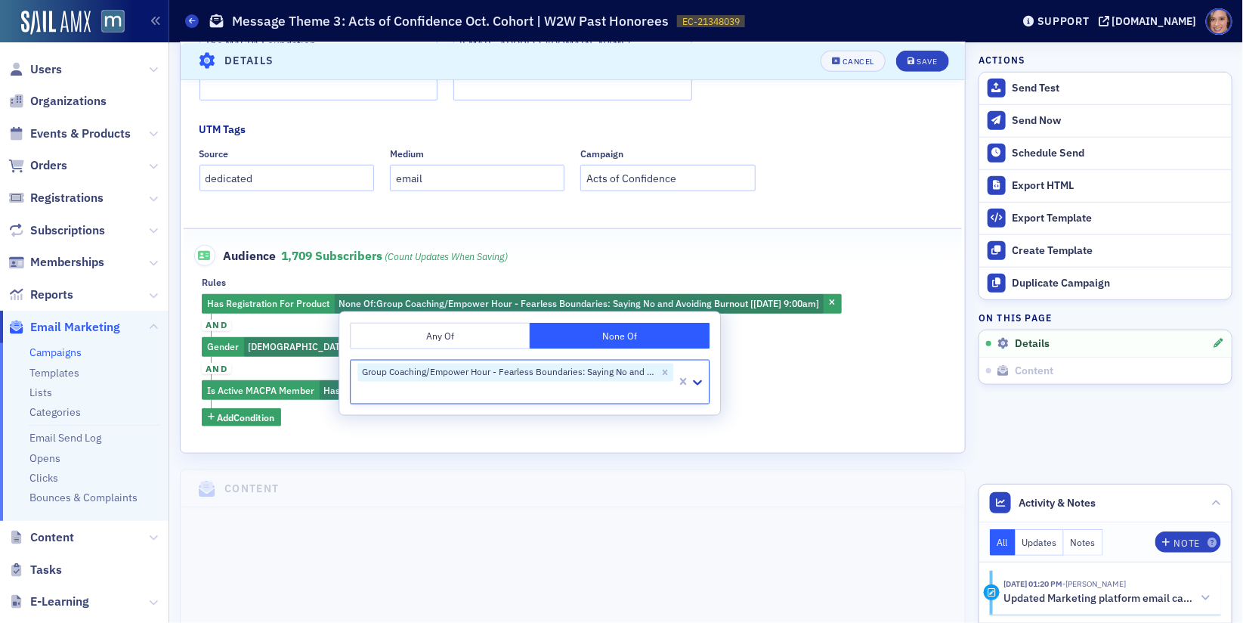
click at [488, 345] on button "Any Of" at bounding box center [440, 336] width 180 height 26
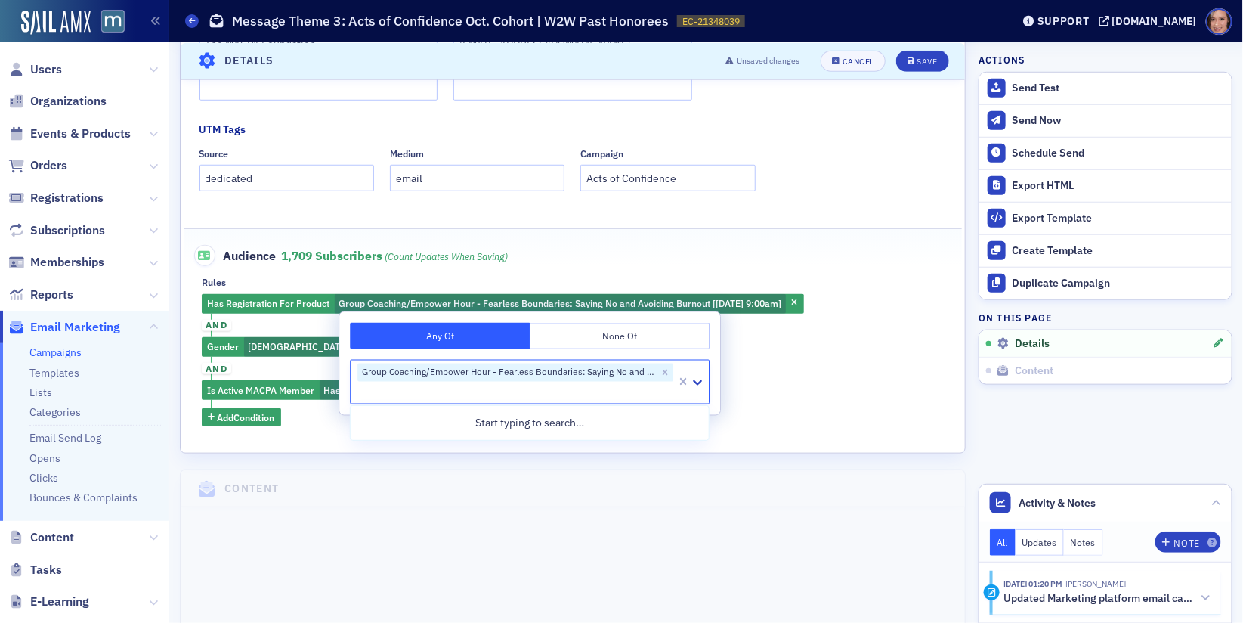
click at [571, 395] on div at bounding box center [515, 392] width 319 height 19
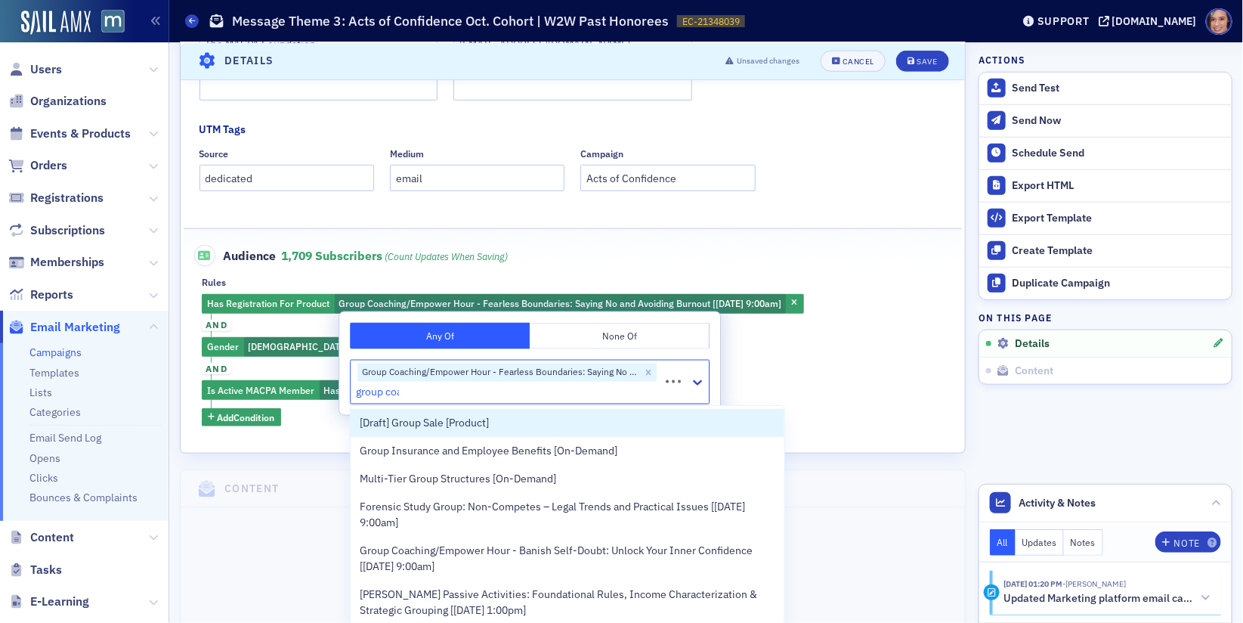
type input "group coac"
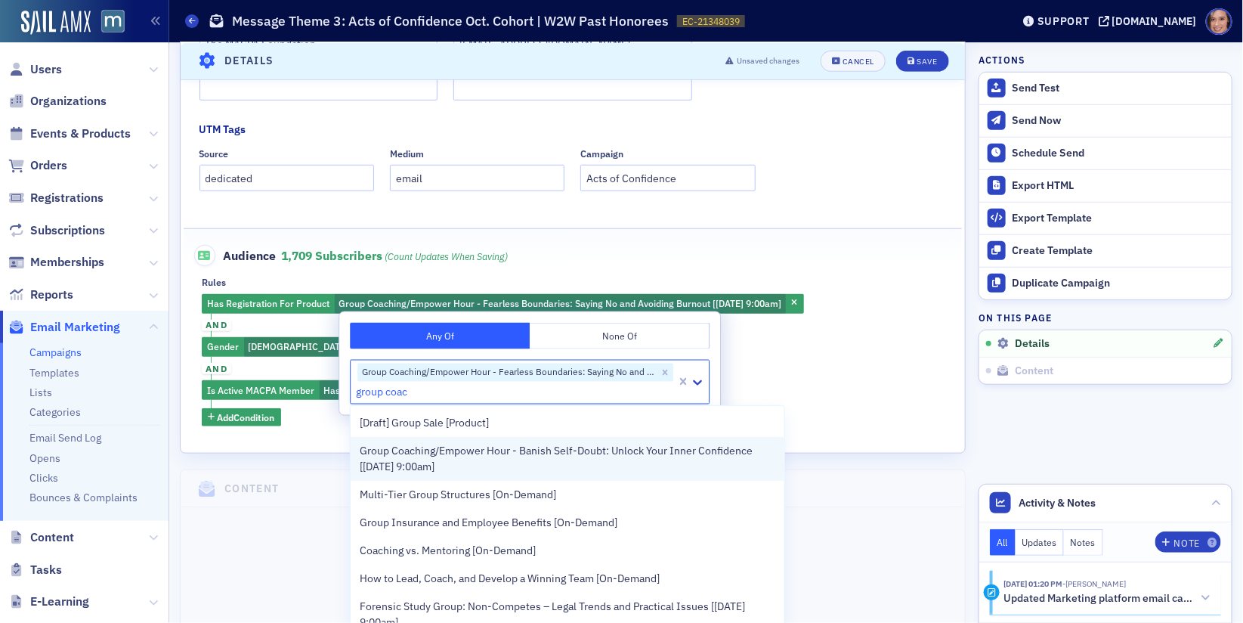
click at [566, 454] on span "Group Coaching/Empower Hour - Banish Self-Doubt: Unlock Your Inner Confidence […" at bounding box center [568, 459] width 416 height 32
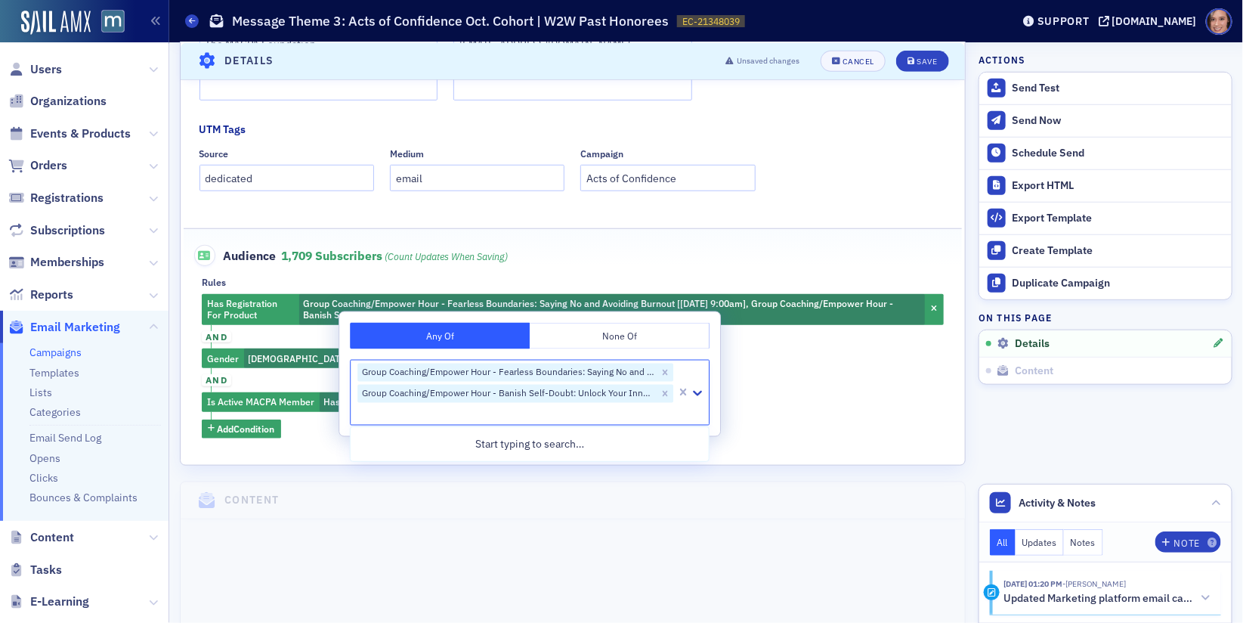
click at [779, 395] on div "Has Registration For Product Group Coaching/Empower Hour - Fearless Boundaries:…" at bounding box center [573, 366] width 742 height 144
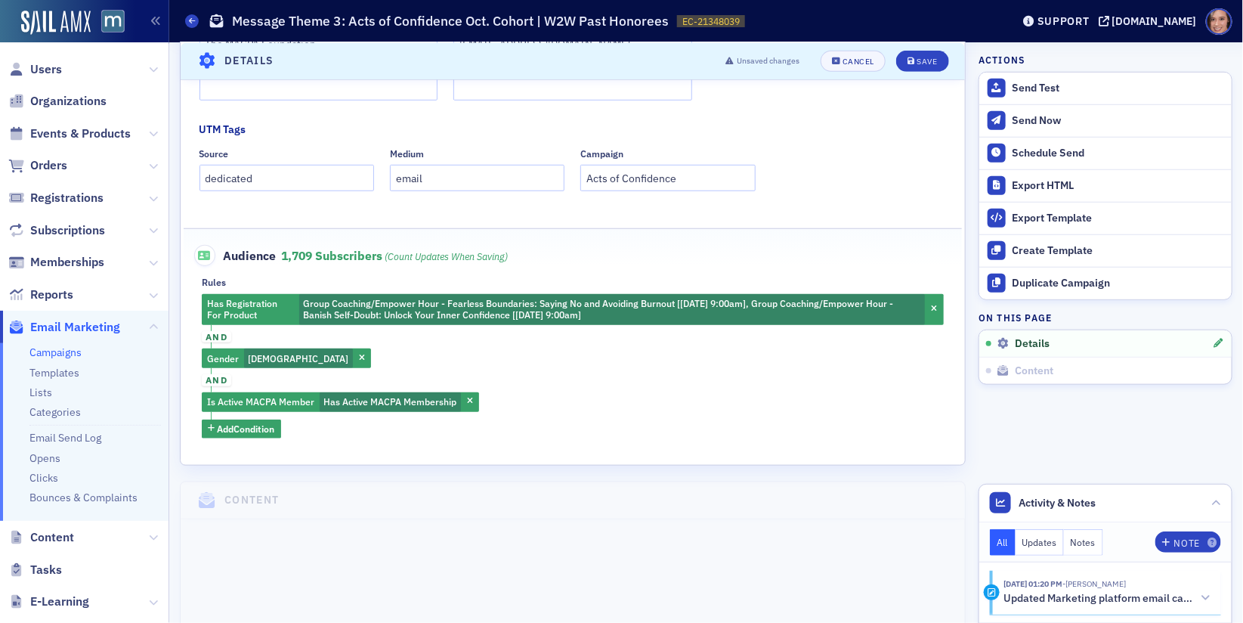
click at [214, 336] on span "and" at bounding box center [216, 337] width 29 height 12
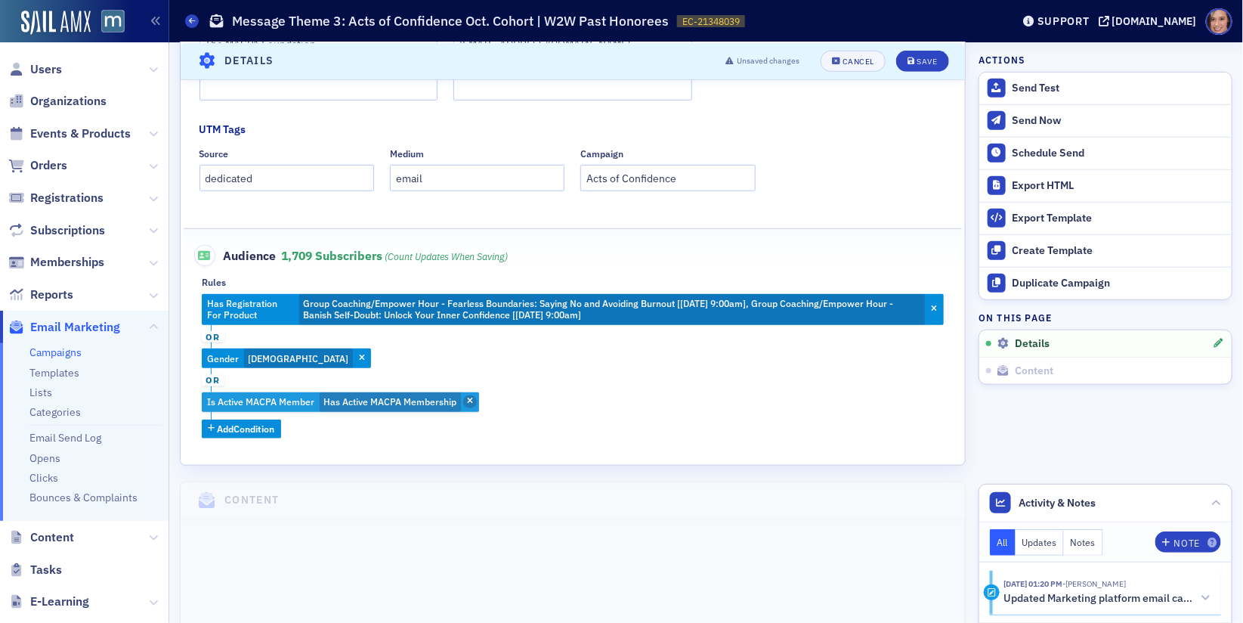
click at [467, 395] on span "button" at bounding box center [470, 402] width 14 height 14
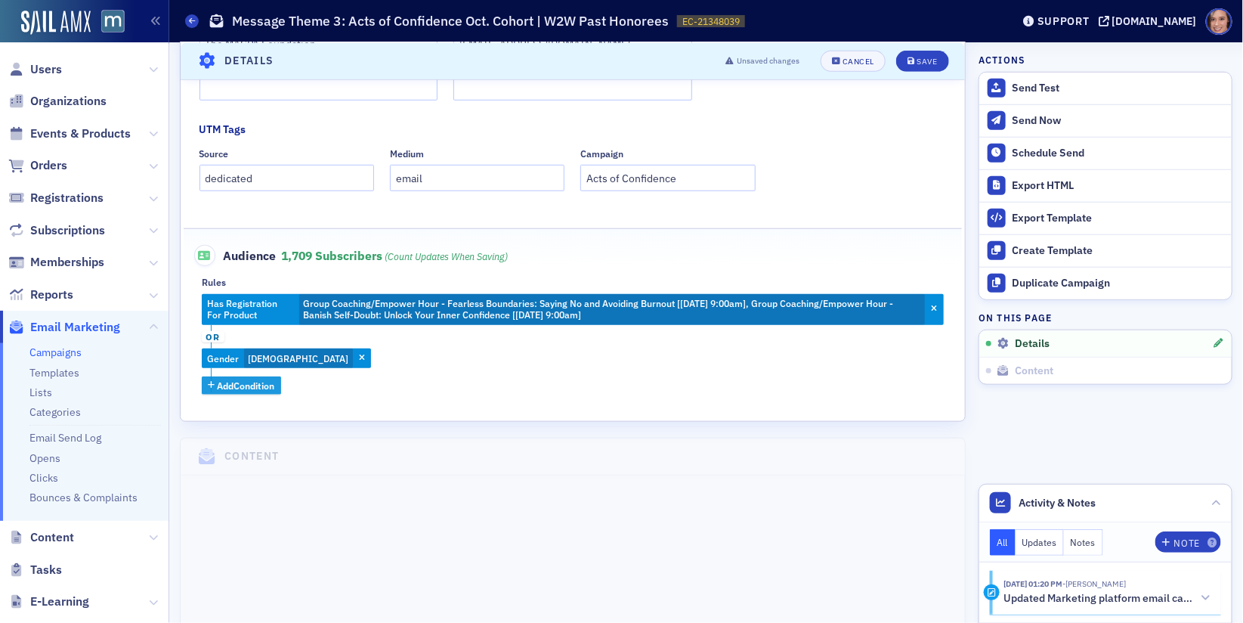
click at [240, 386] on span "Add Condition" at bounding box center [246, 386] width 57 height 14
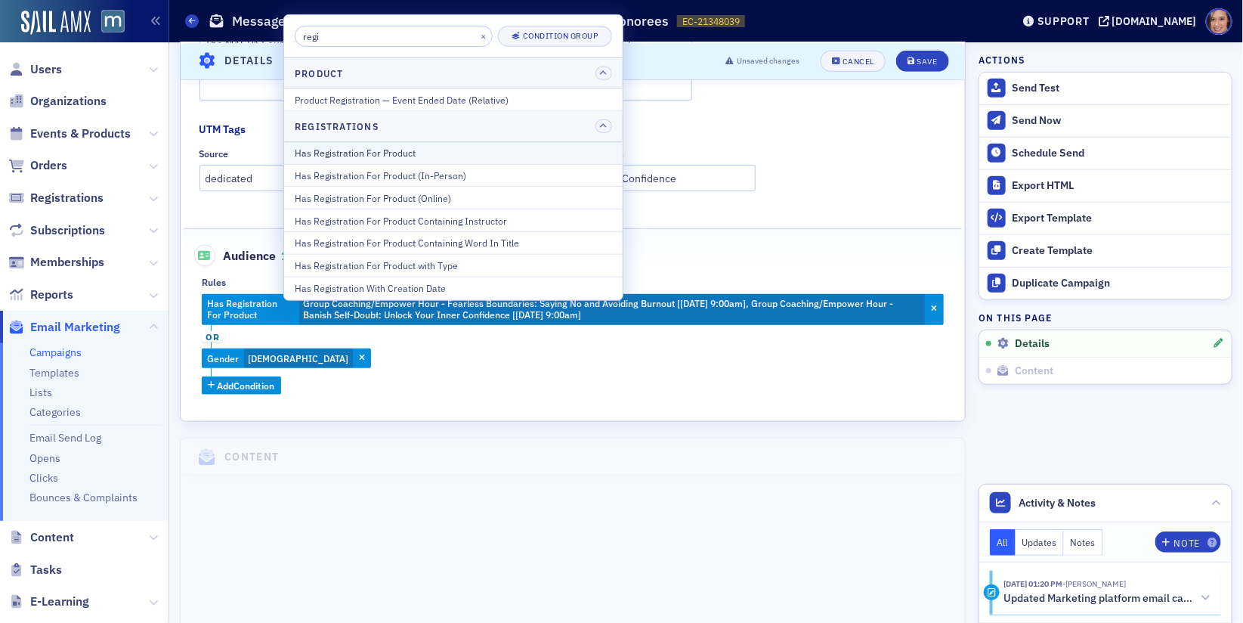
type input "regi"
click at [447, 156] on div "Has Registration For Product" at bounding box center [453, 153] width 317 height 14
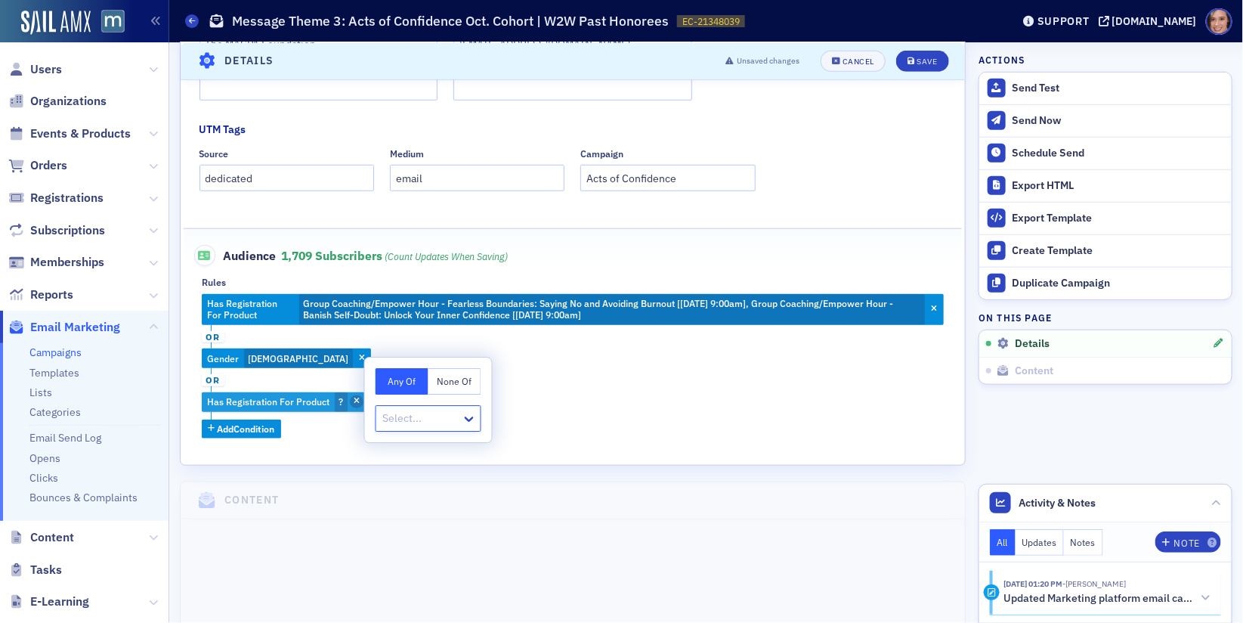
click at [355, 401] on icon "button" at bounding box center [357, 402] width 6 height 8
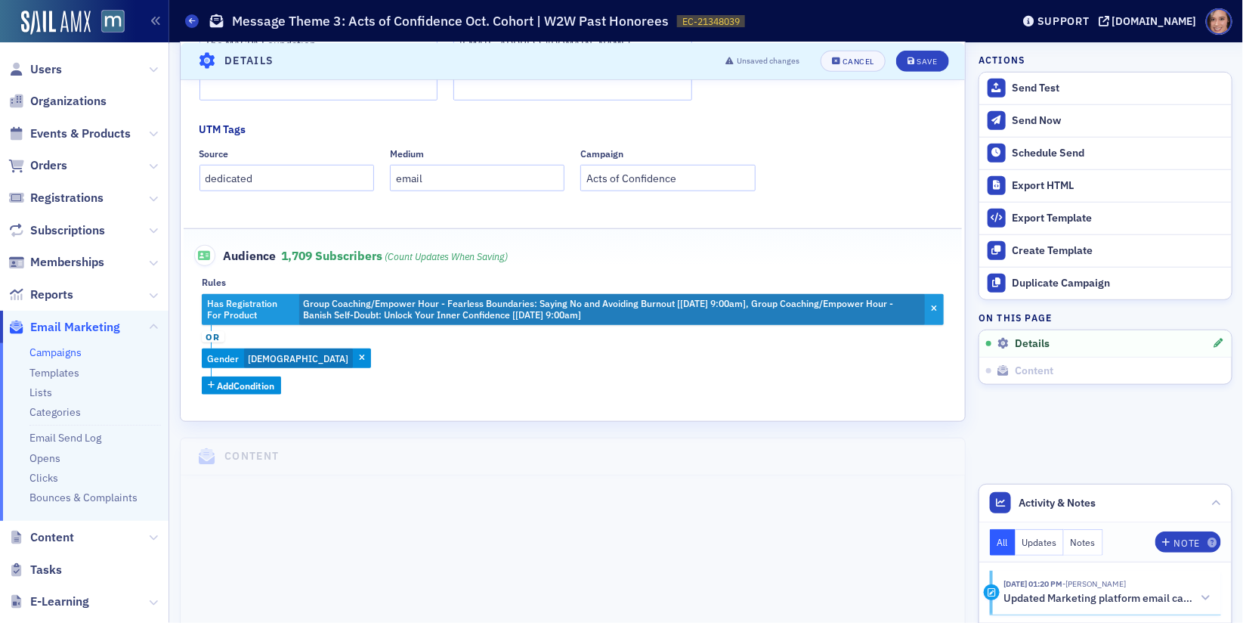
click at [438, 317] on span "Group Coaching/Empower Hour - Fearless Boundaries: Saying No and Avoiding Burno…" at bounding box center [598, 308] width 590 height 23
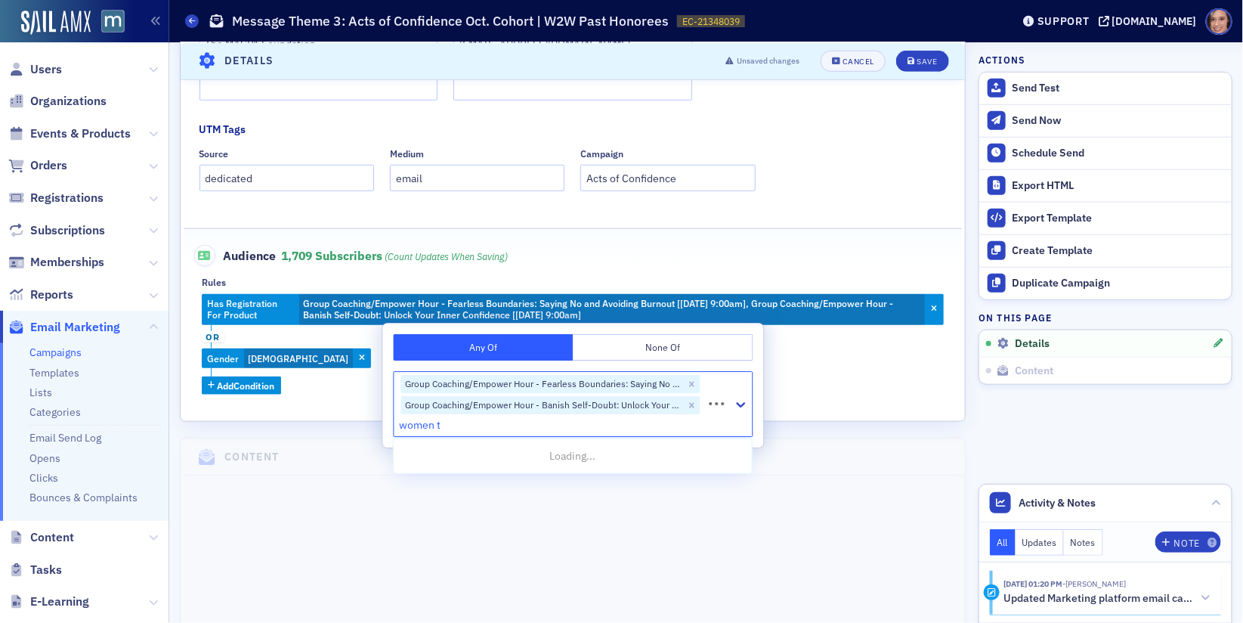
type input "women to"
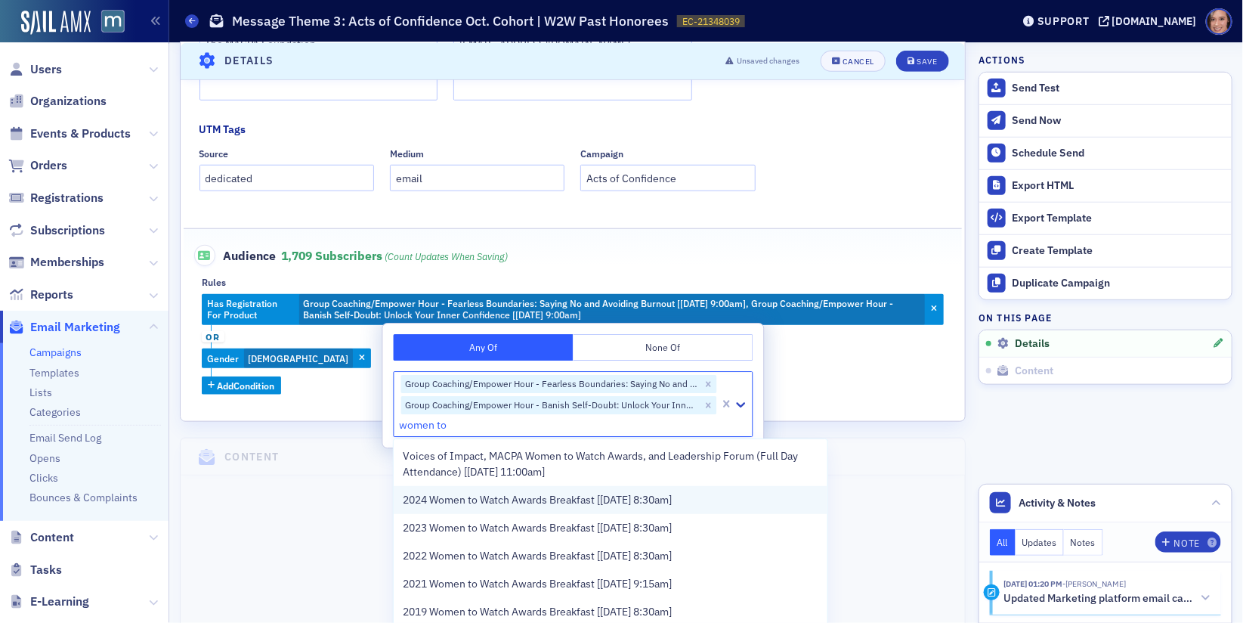
click at [596, 487] on div "2024 Women to Watch Awards Breakfast [[DATE] 8:30am]" at bounding box center [611, 500] width 434 height 28
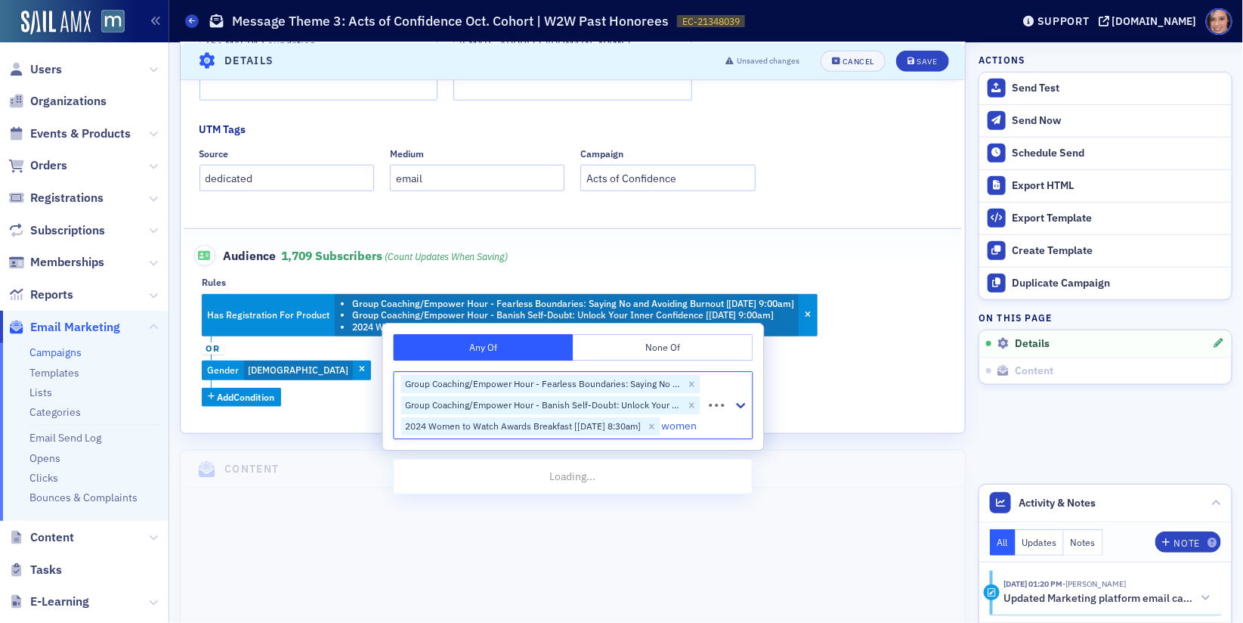
type input "women to"
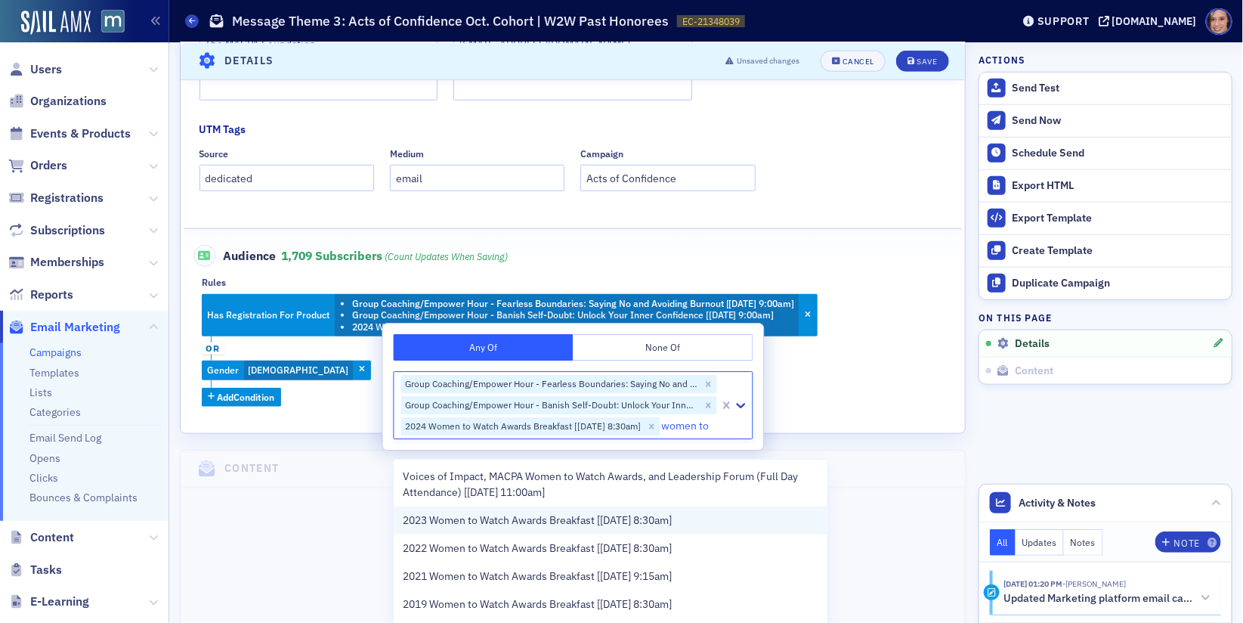
click at [599, 528] on span "2023 Women to Watch Awards Breakfast [[DATE] 8:30am]" at bounding box center [537, 520] width 269 height 16
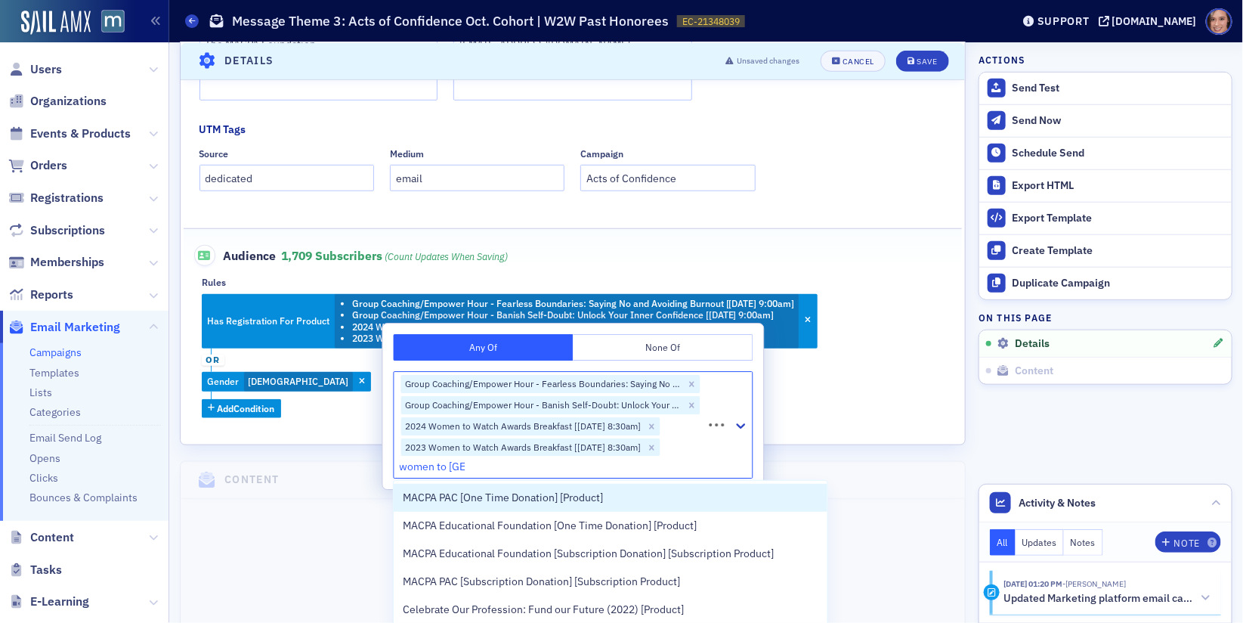
type input "women to wat"
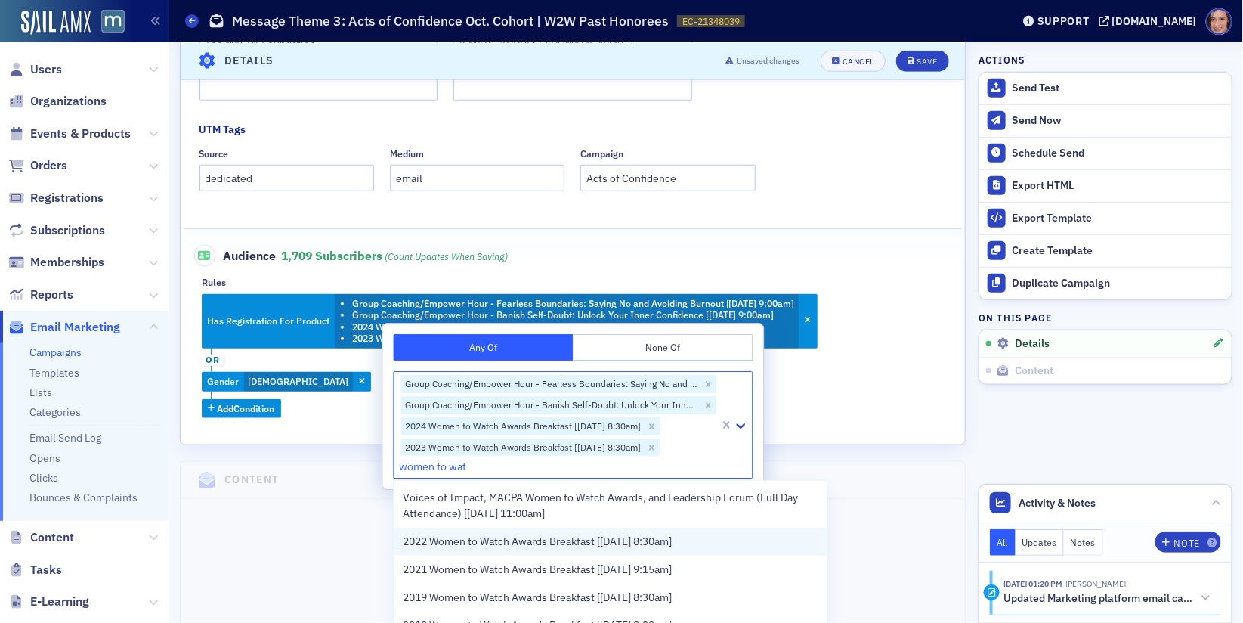
click at [614, 552] on div "2022 Women to Watch Awards Breakfast [[DATE] 8:30am]" at bounding box center [611, 542] width 434 height 28
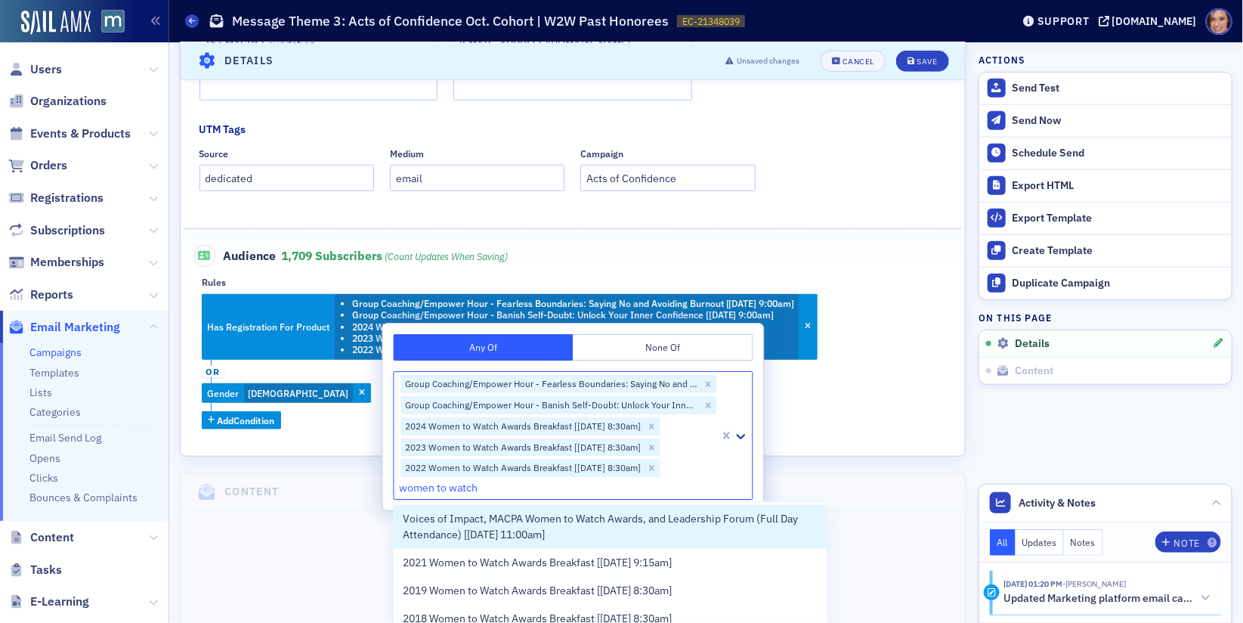
type input "women to watch"
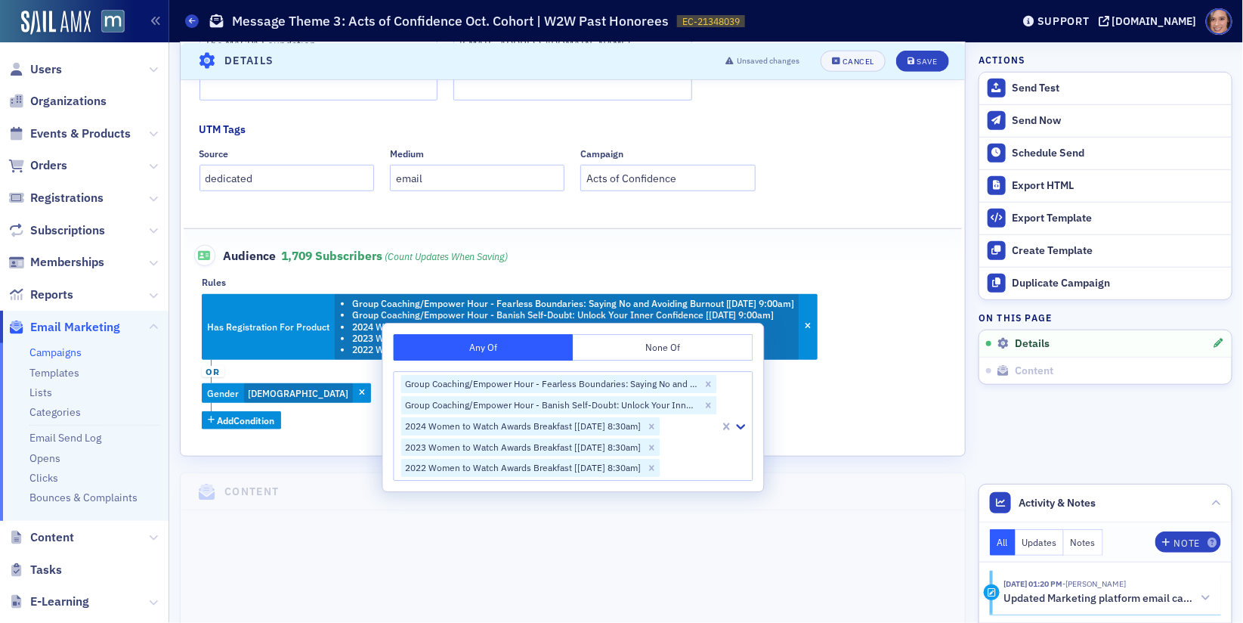
click at [882, 395] on div "Has Registration For Product Group Coaching/Empower Hour - Fearless Boundaries:…" at bounding box center [573, 361] width 742 height 135
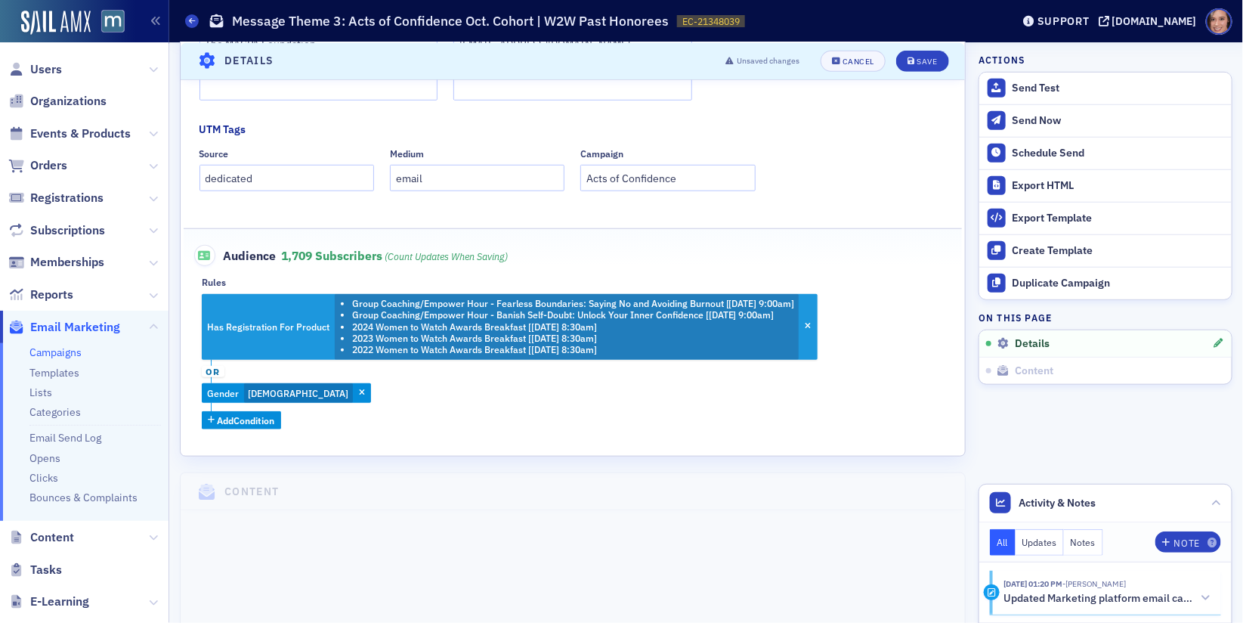
click at [722, 329] on li "2024 Women to Watch Awards Breakfast [[DATE] 8:30am]" at bounding box center [573, 326] width 443 height 11
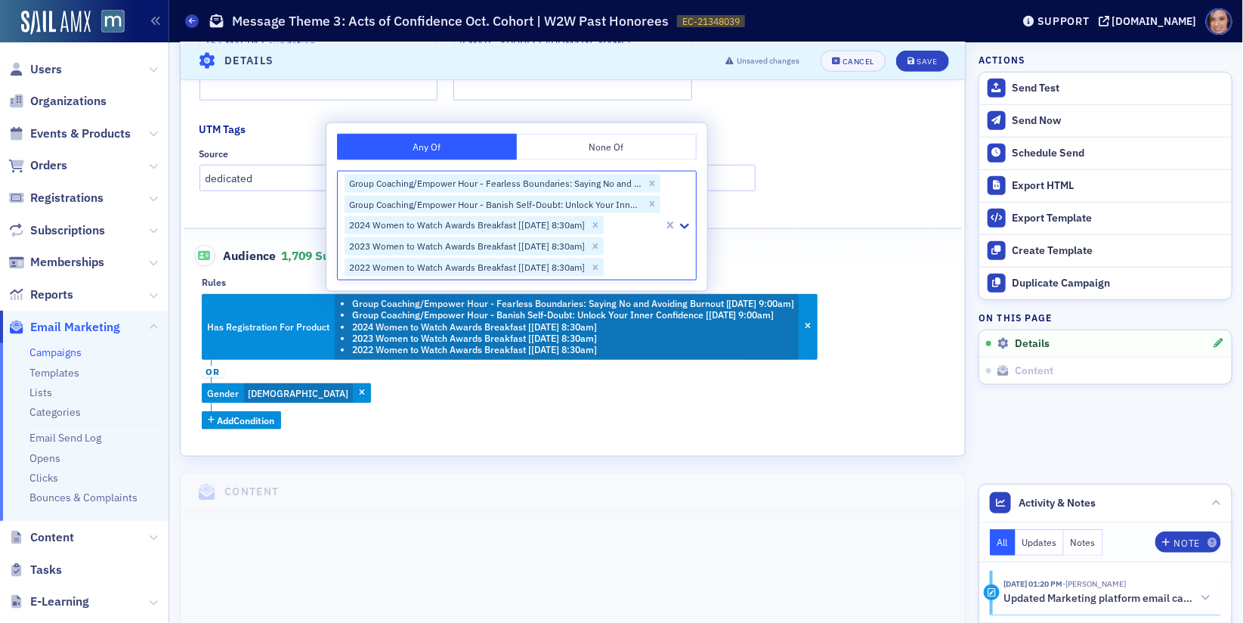
type input "1"
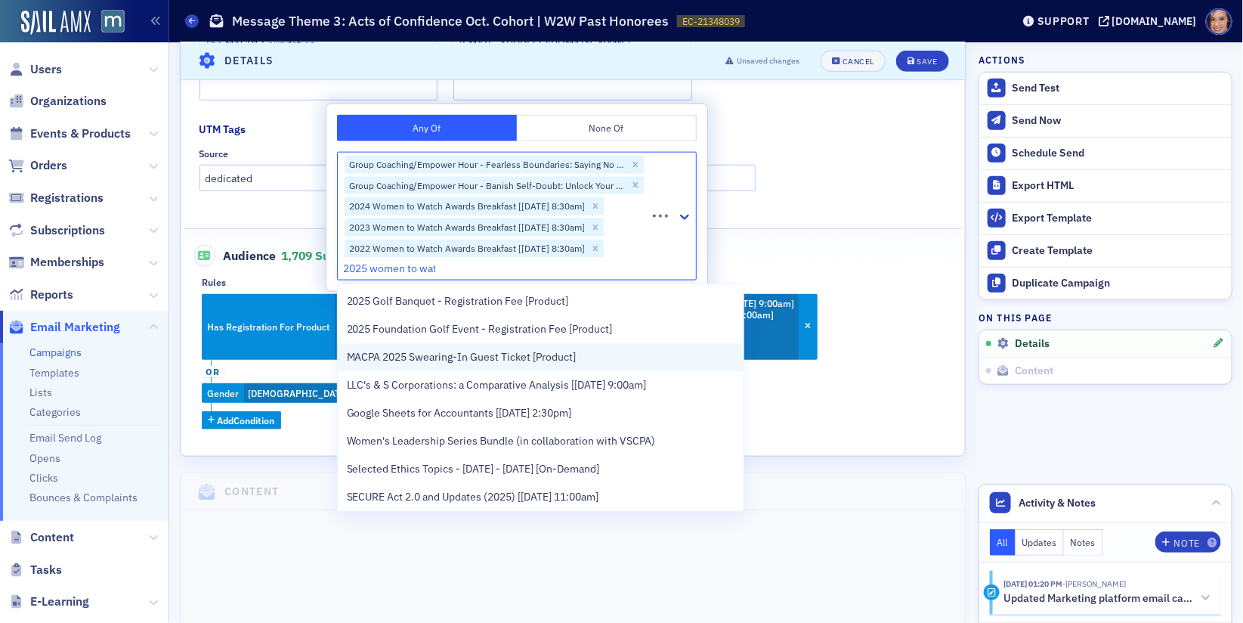
type input "2025 women to watch"
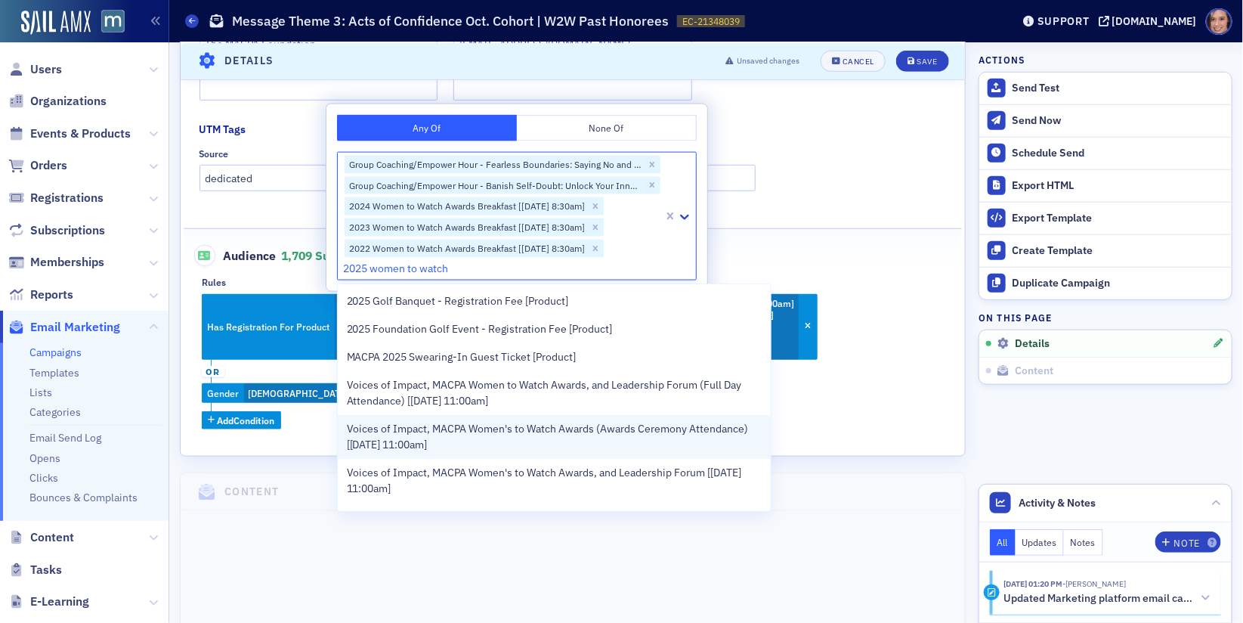
click at [624, 433] on span "Voices of Impact, MACPA Women's to Watch Awards (Awards Ceremony Attendance) [[…" at bounding box center [555, 437] width 416 height 32
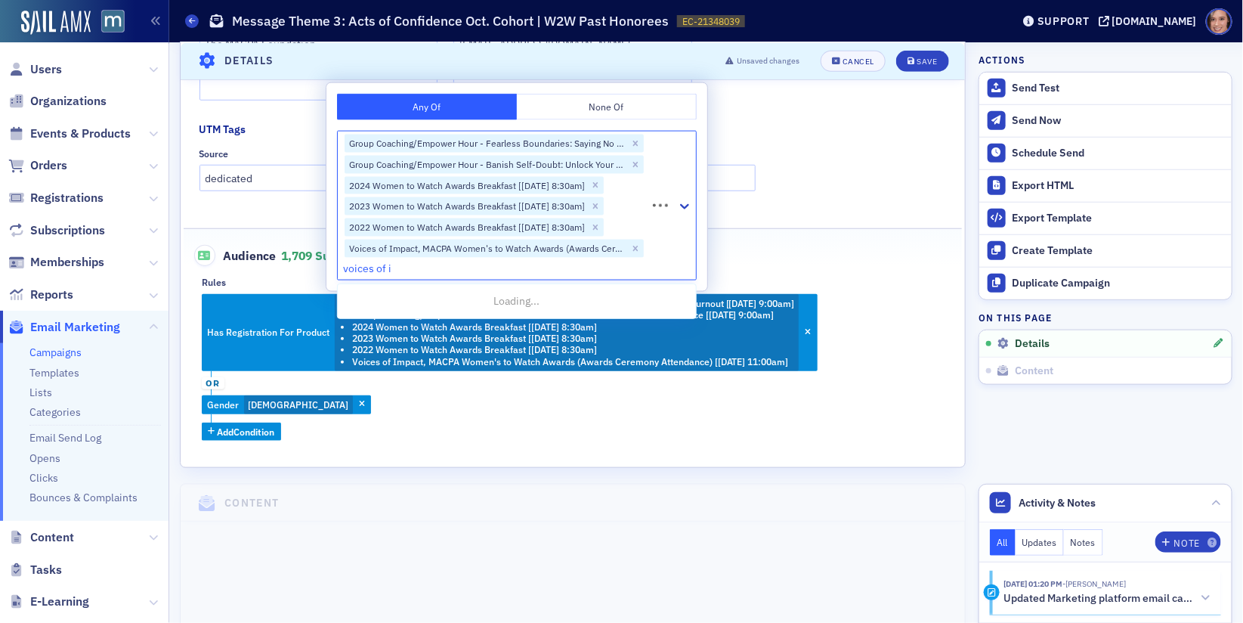
type input "voices of imp"
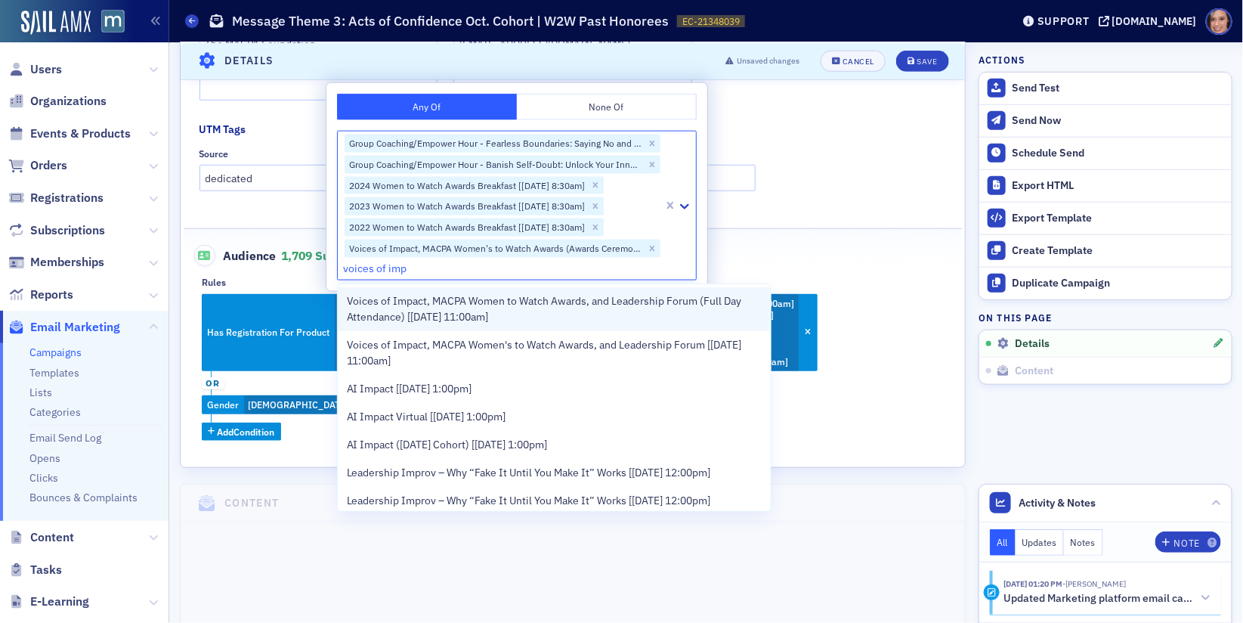
click at [612, 304] on span "Voices of Impact, MACPA Women to Watch Awards, and Leadership Forum (Full Day A…" at bounding box center [555, 309] width 416 height 32
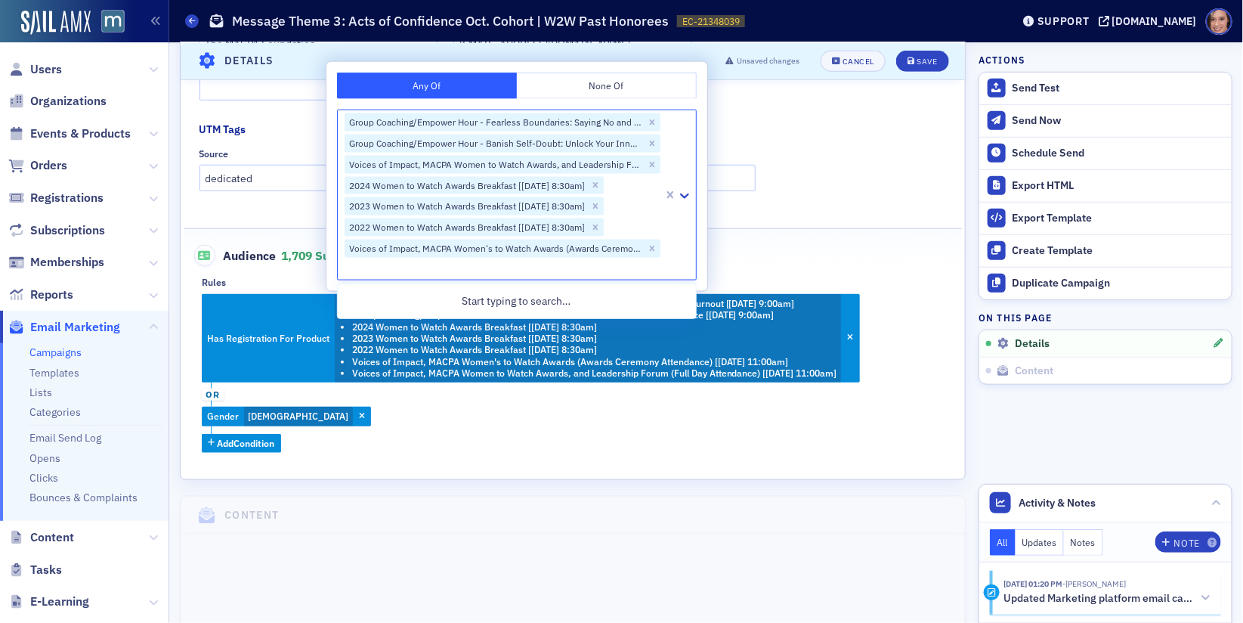
click at [822, 448] on div "Has Registration For Product Group Coaching/Empower Hour - Fearless Boundaries:…" at bounding box center [573, 373] width 742 height 159
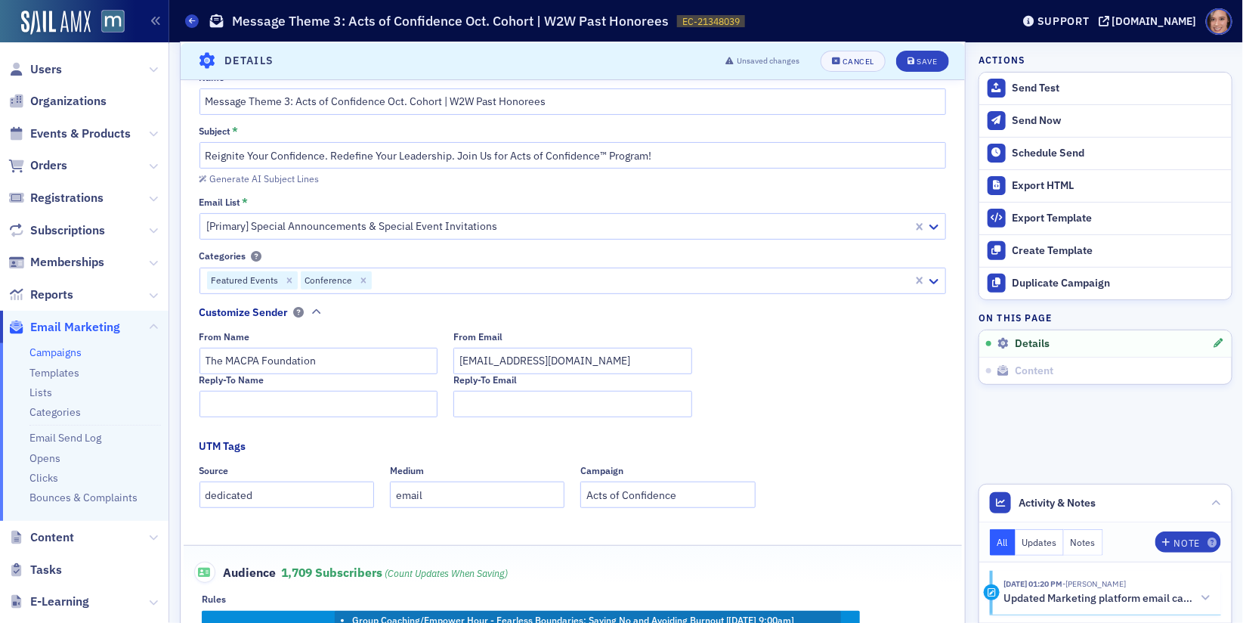
scroll to position [0, 0]
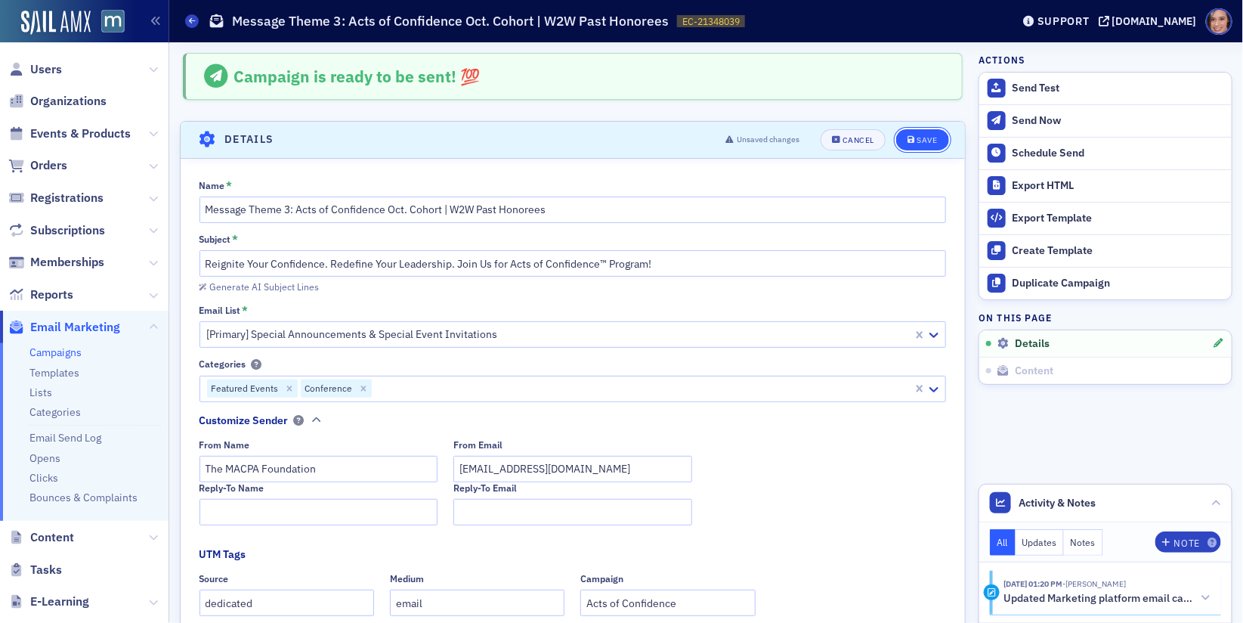
click at [936, 137] on div "Save" at bounding box center [927, 140] width 20 height 8
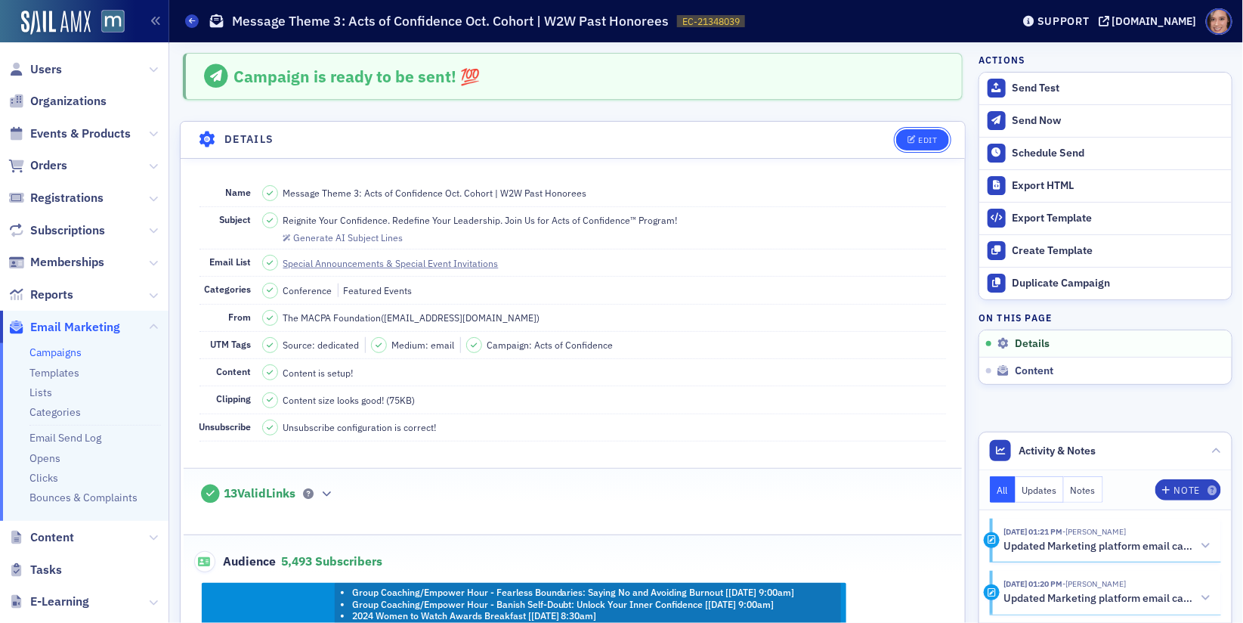
click at [914, 140] on icon "button" at bounding box center [912, 140] width 9 height 8
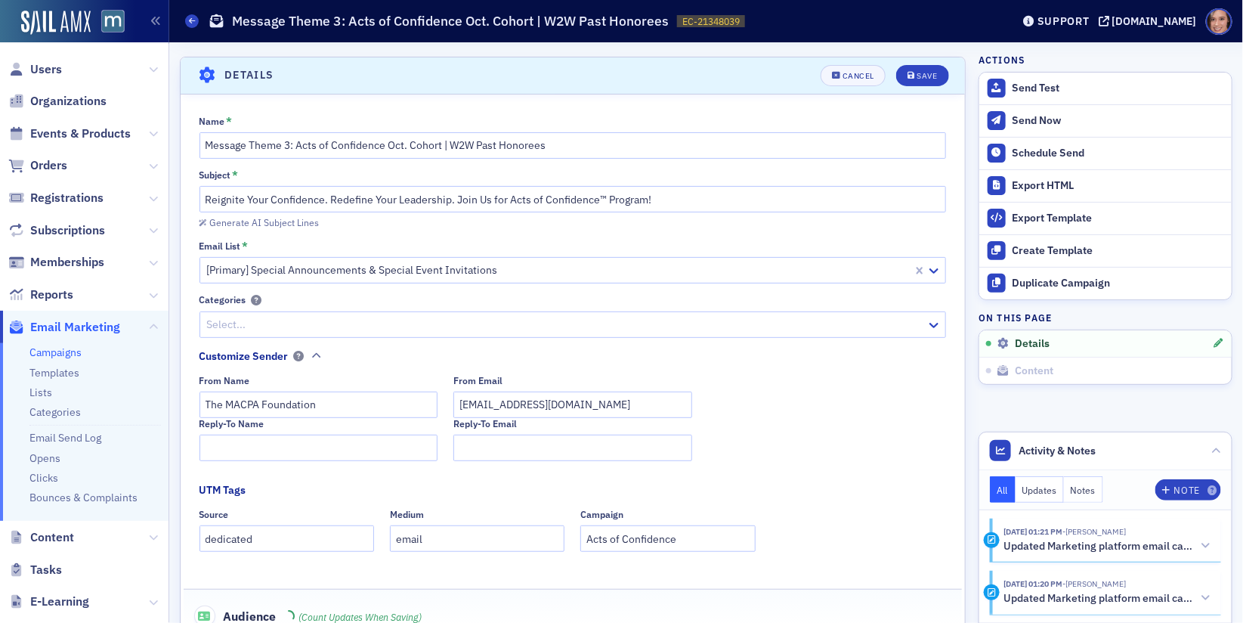
scroll to position [70, 0]
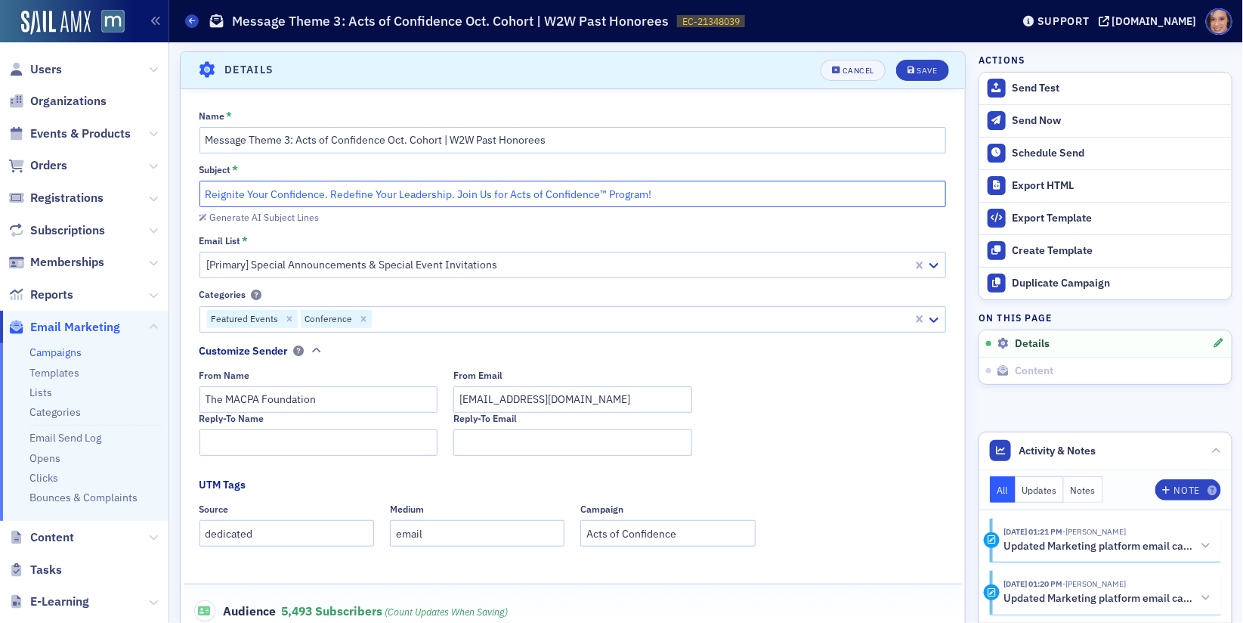
click at [331, 184] on input "Reignite Your Confidence. Redefine Your Leadership. Join Us for Acts of Confide…" at bounding box center [574, 194] width 748 height 26
drag, startPoint x: 204, startPoint y: 192, endPoint x: 455, endPoint y: 192, distance: 251.0
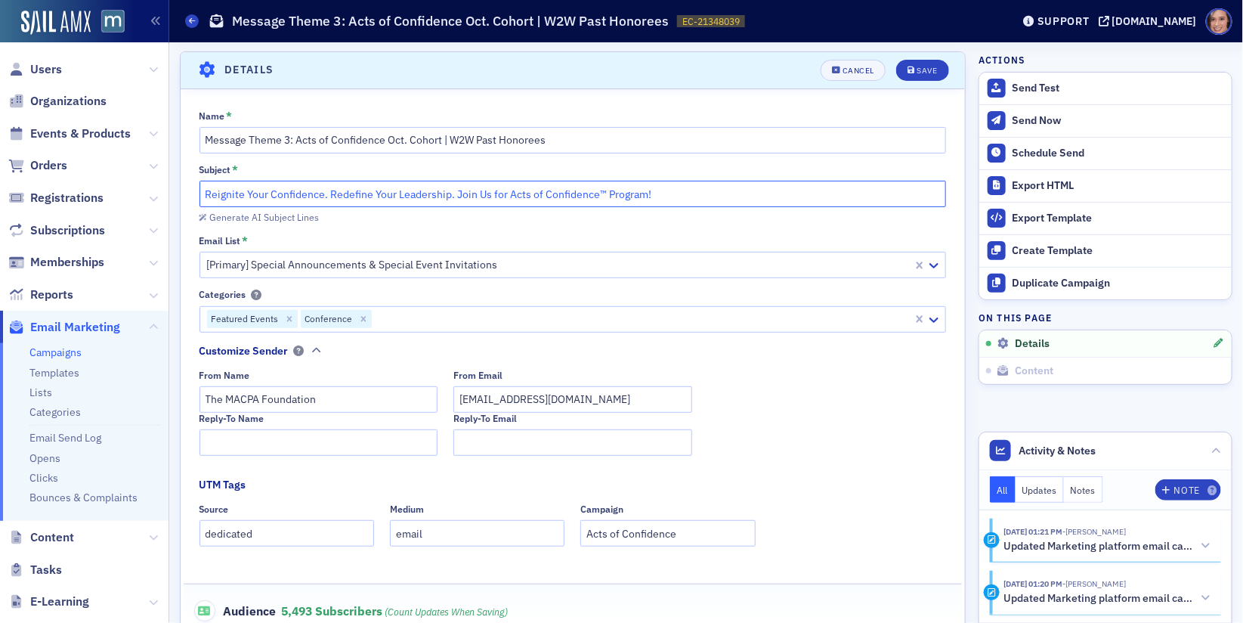
click at [455, 192] on input "Reignite Your Confidence. Redefine Your Leadership. Join Us for Acts of Confide…" at bounding box center [574, 194] width 748 height 26
paste input "The Acts of Confidence™ Program begins"
drag, startPoint x: 463, startPoint y: 192, endPoint x: 712, endPoint y: 190, distance: 248.7
click at [712, 190] on input "NEXT WEEK: The Acts of Confidence™ Program begins Join Us for Acts of Confidenc…" at bounding box center [574, 194] width 748 height 26
type input "NEXT WEEK: The Acts of Confidence™ Program begins [DATE]"
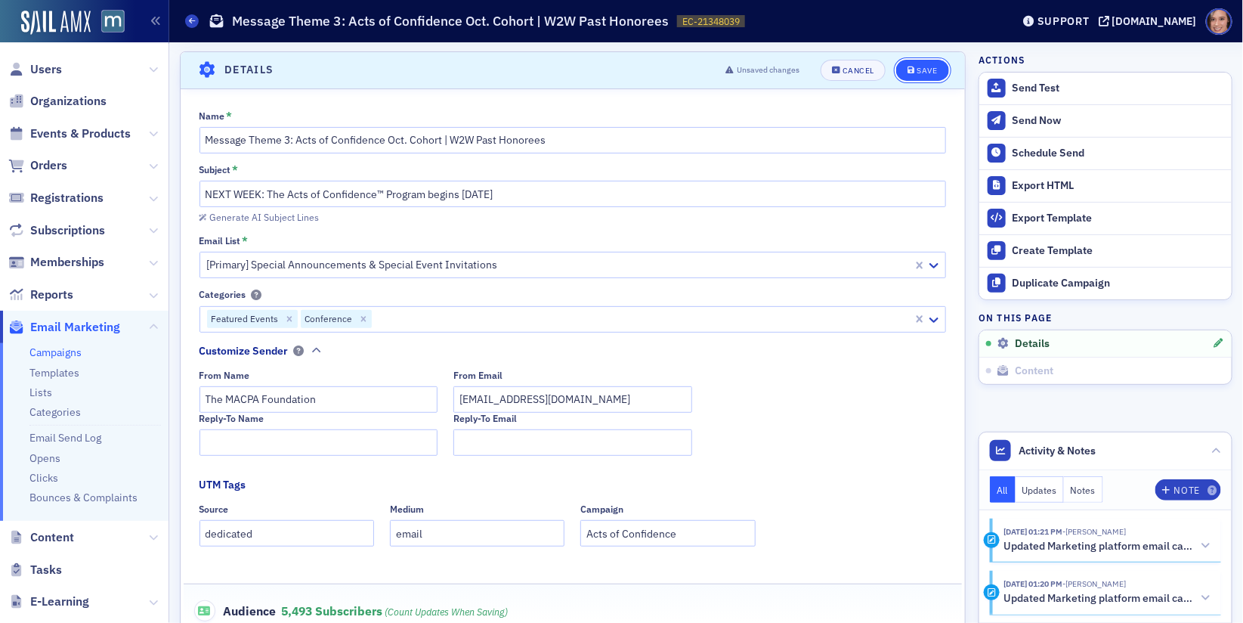
click at [922, 72] on div "Save" at bounding box center [927, 71] width 20 height 8
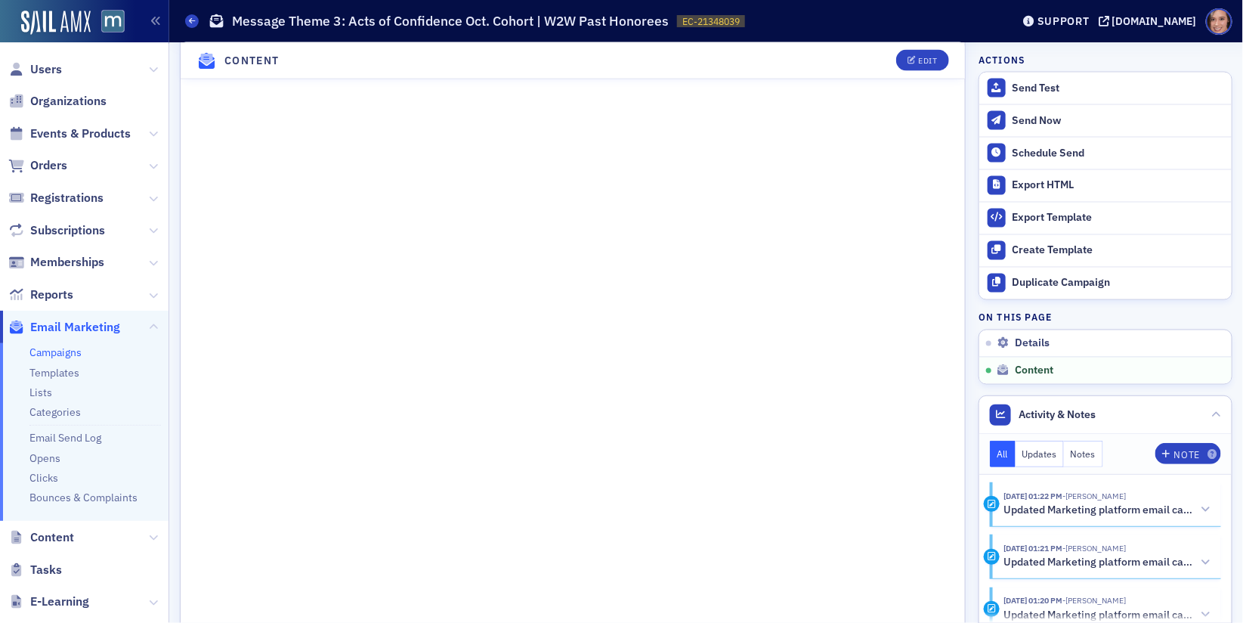
scroll to position [815, 0]
click at [918, 59] on span "Edit" at bounding box center [922, 61] width 29 height 8
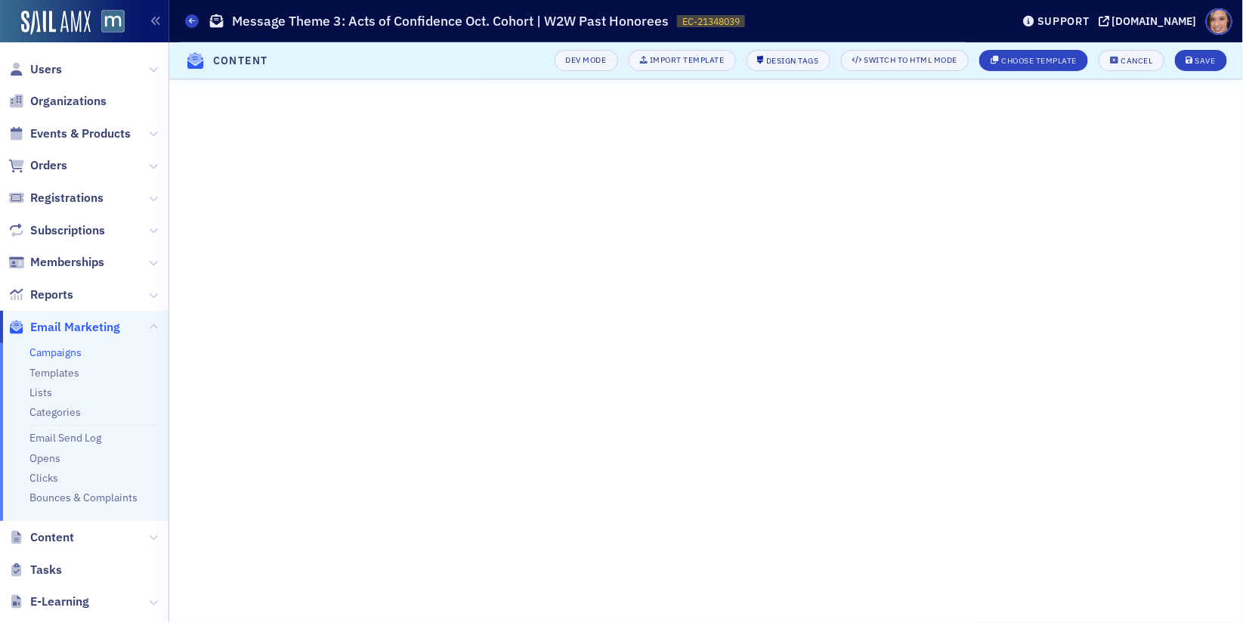
scroll to position [138, 0]
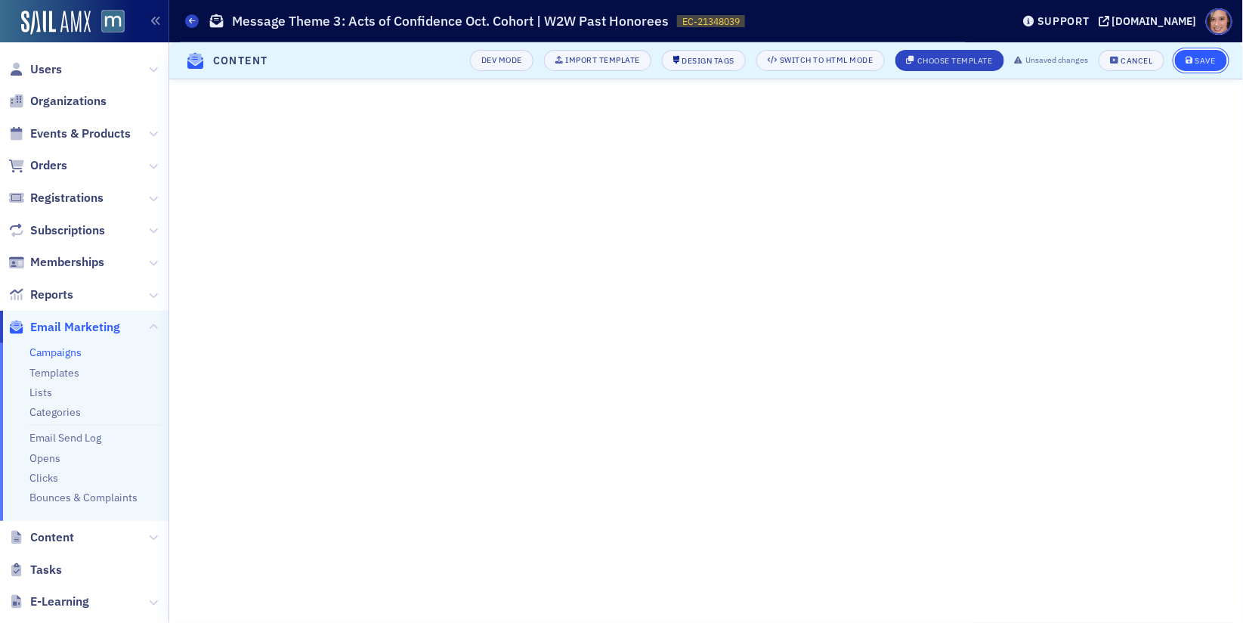
click at [1203, 63] on div "Save" at bounding box center [1206, 61] width 20 height 8
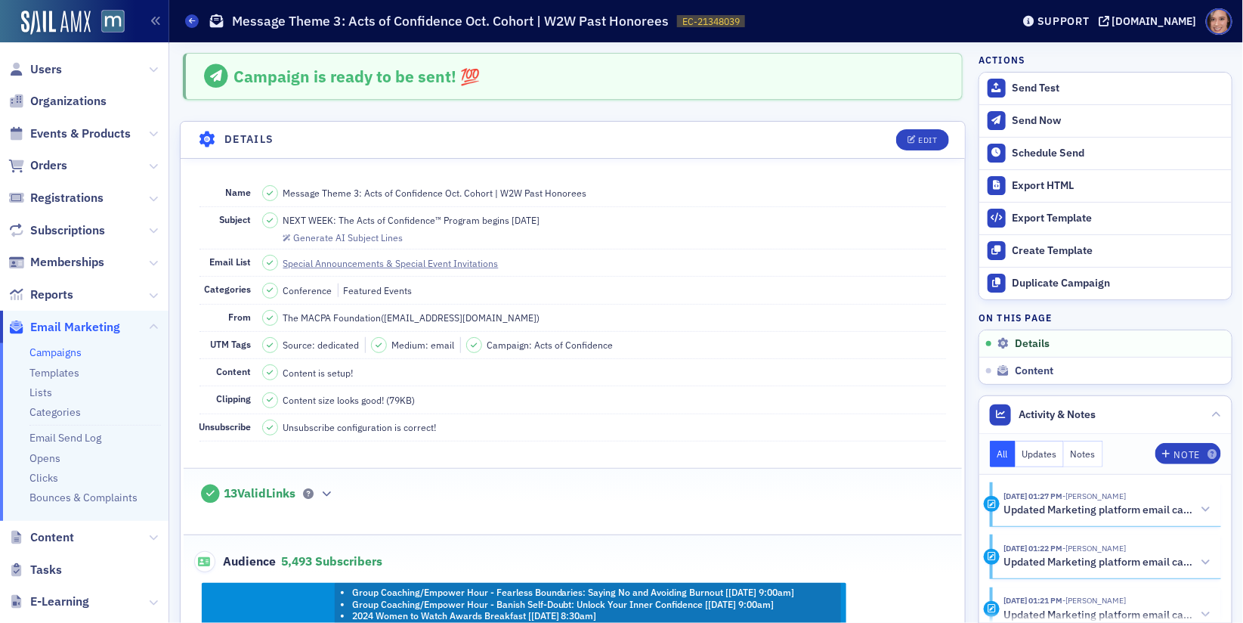
scroll to position [21, 0]
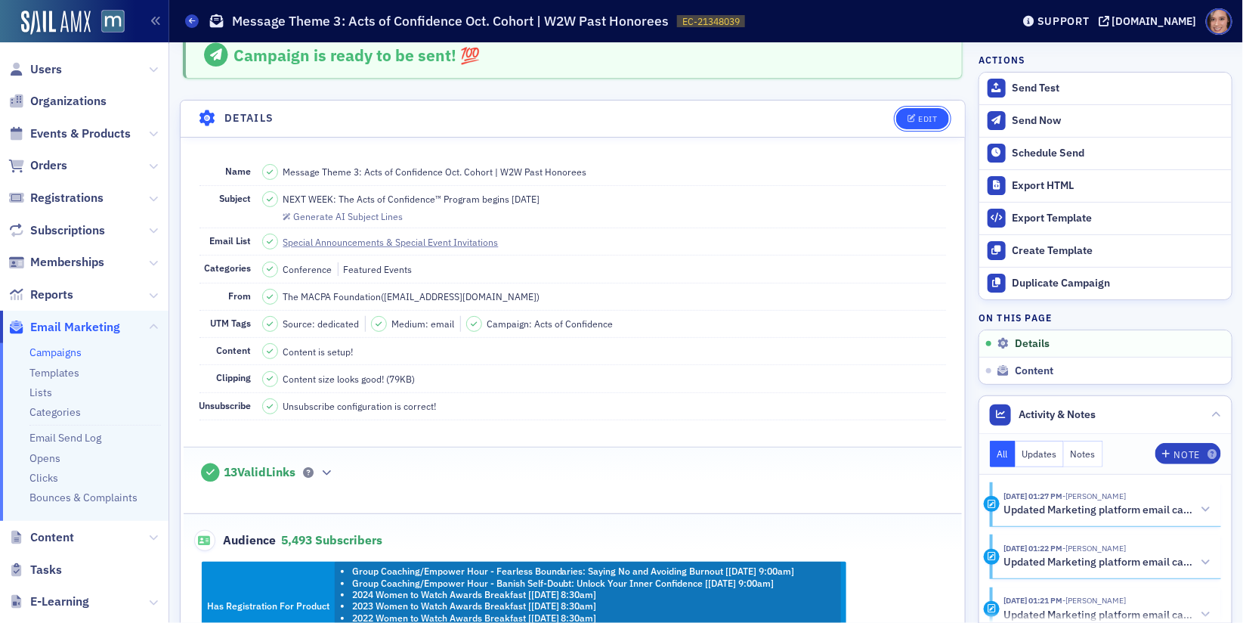
click at [933, 115] on div "Edit" at bounding box center [927, 119] width 19 height 8
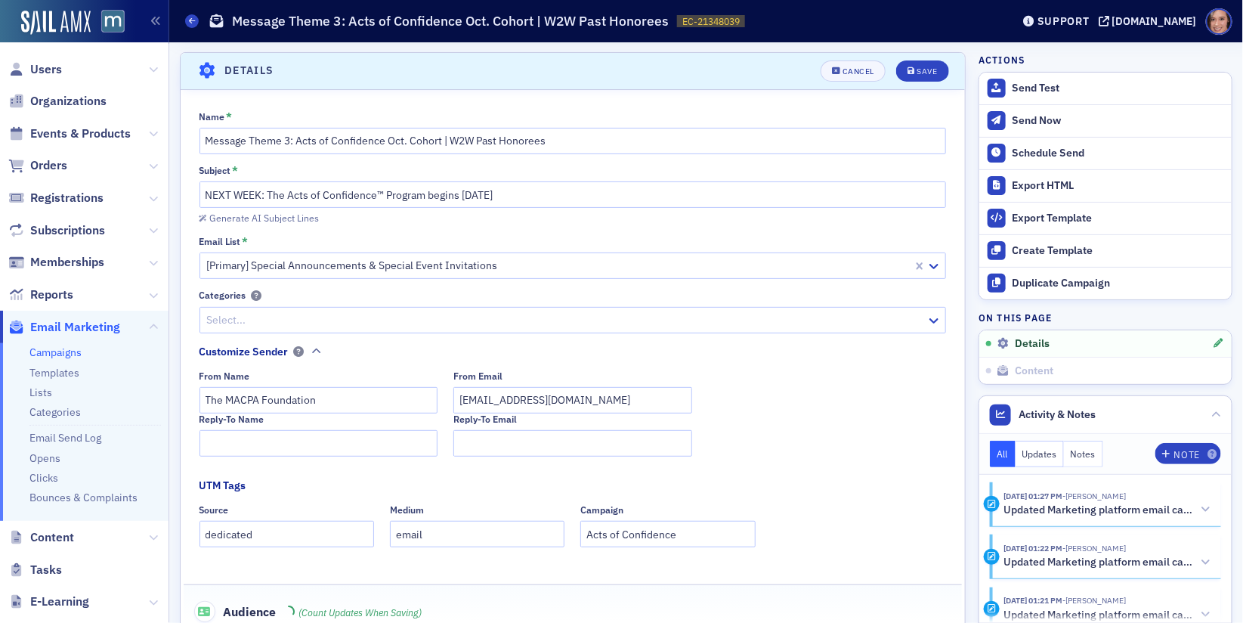
scroll to position [70, 0]
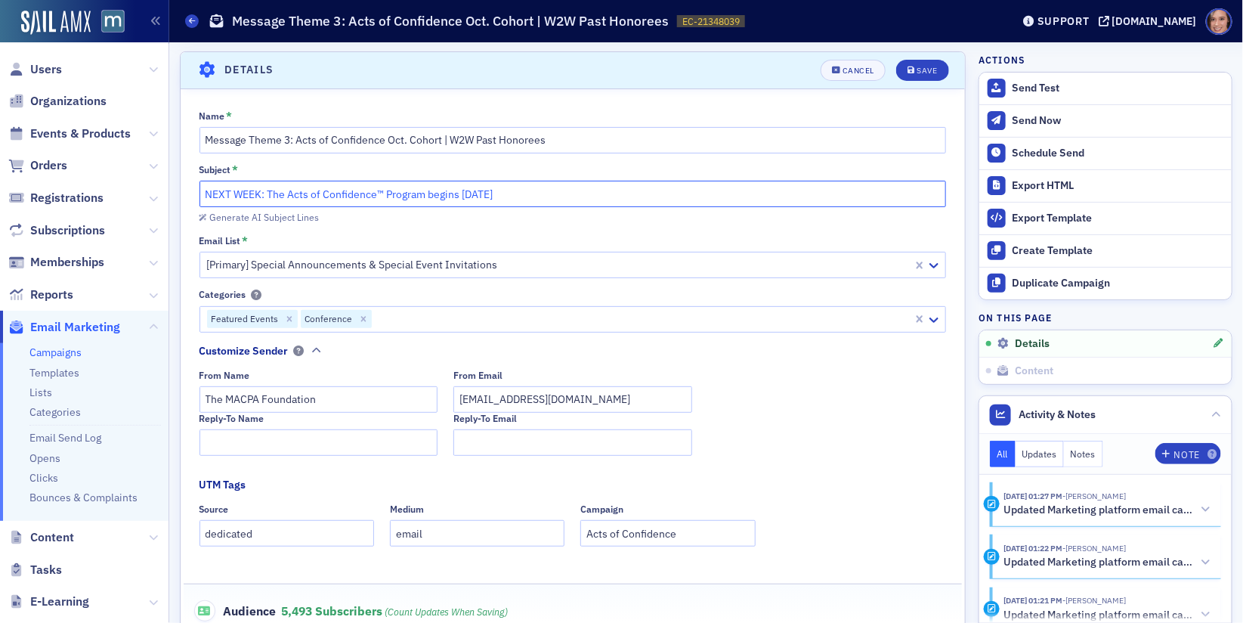
click at [432, 194] on input "NEXT WEEK: The Acts of Confidence™ Program begins [DATE]" at bounding box center [574, 194] width 748 height 26
type input "NEXT WEEK: The Acts of Confidence™ Program Begins [DATE]"
click at [915, 72] on icon "submit" at bounding box center [912, 71] width 8 height 8
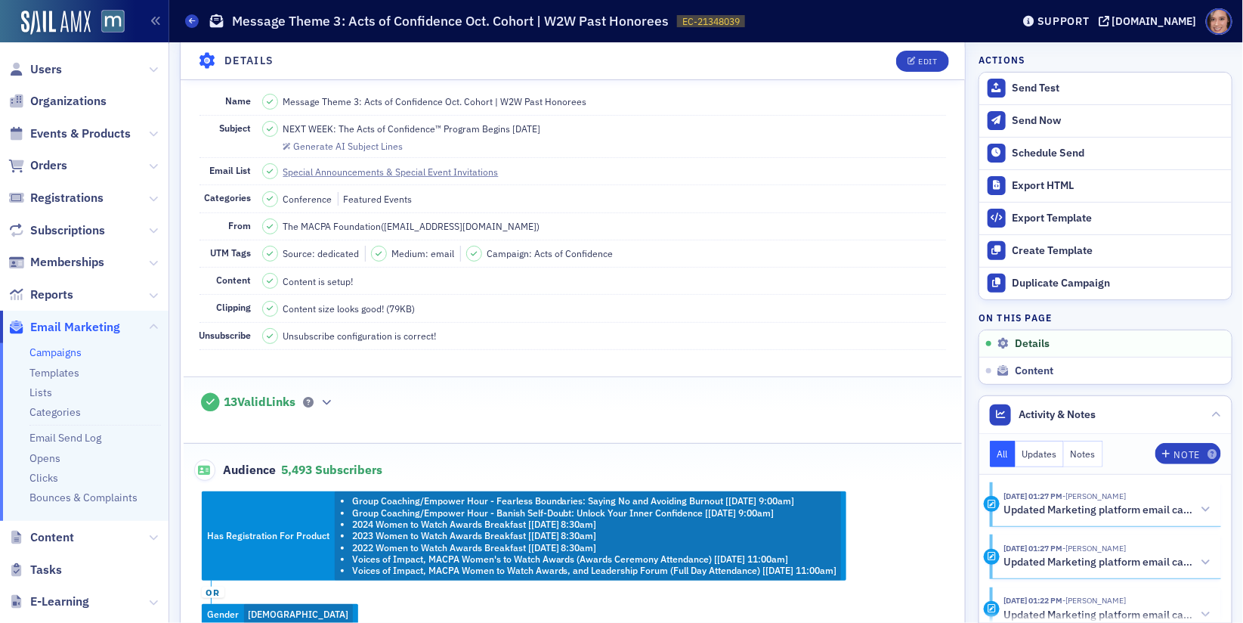
scroll to position [0, 0]
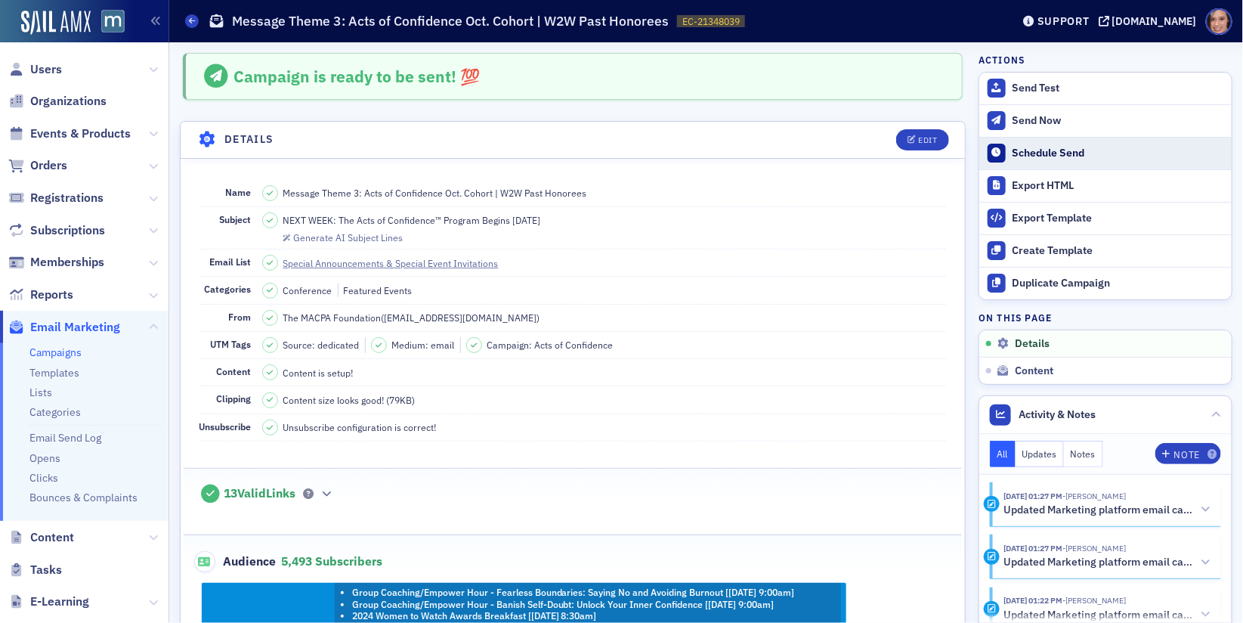
click at [1062, 148] on div "Schedule Send" at bounding box center [1119, 154] width 212 height 14
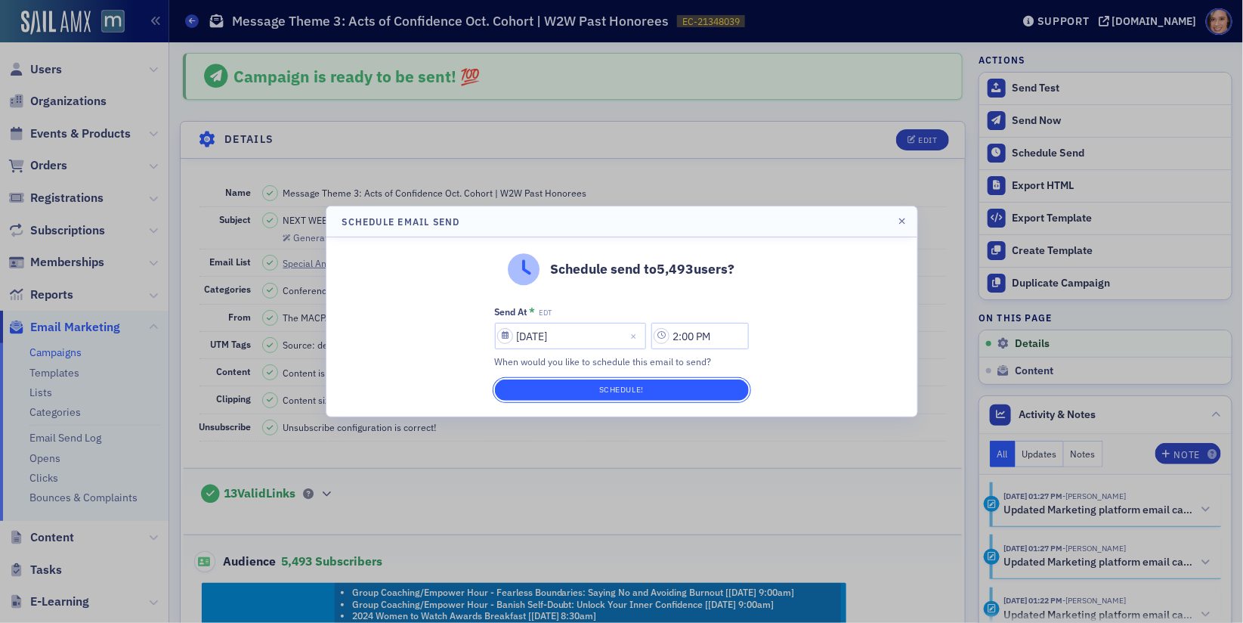
click at [701, 397] on button "Schedule!" at bounding box center [622, 389] width 254 height 21
